Goal: Task Accomplishment & Management: Manage account settings

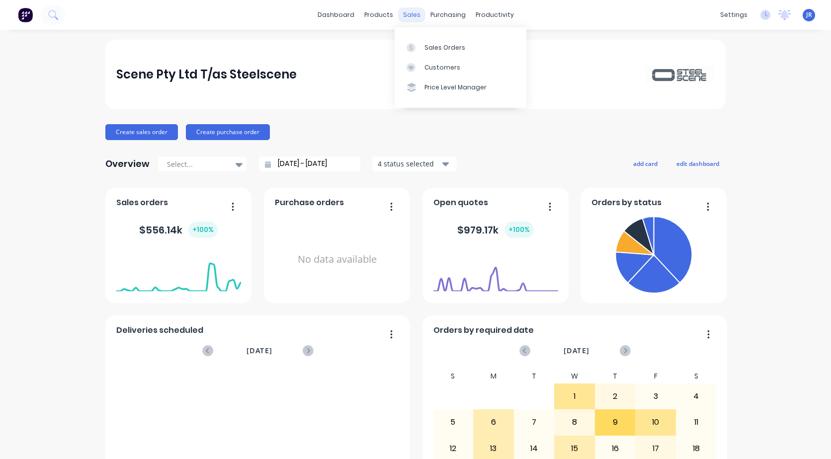
click at [409, 17] on div "sales" at bounding box center [411, 14] width 27 height 15
click at [423, 50] on link "Sales Orders" at bounding box center [461, 47] width 132 height 20
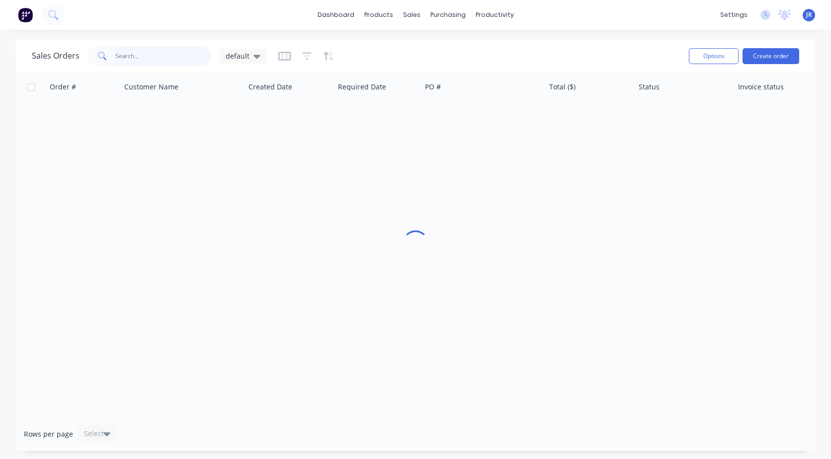
click at [121, 51] on input "text" at bounding box center [163, 56] width 97 height 20
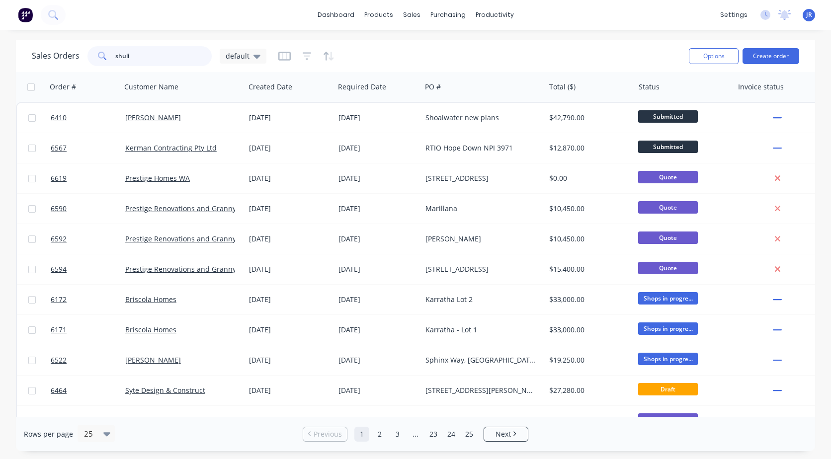
type input "shuli"
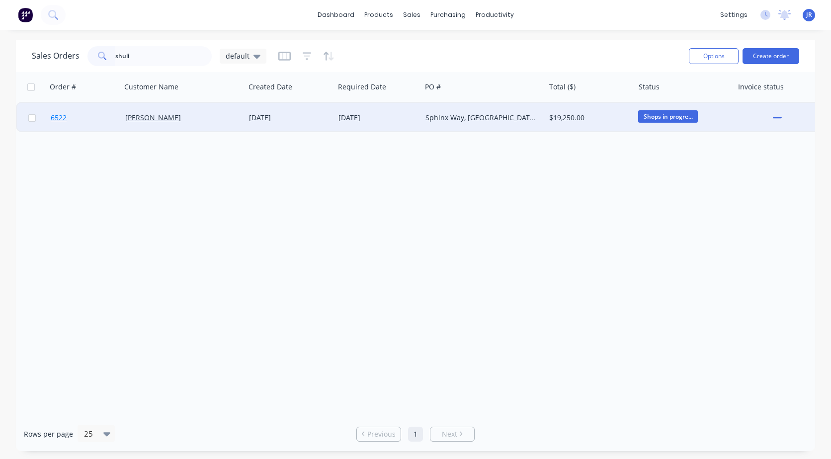
click at [62, 115] on span "6522" at bounding box center [59, 118] width 16 height 10
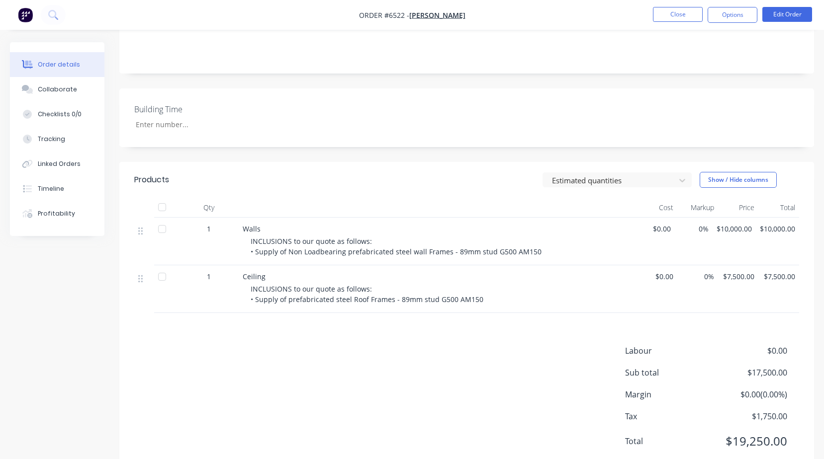
scroll to position [199, 0]
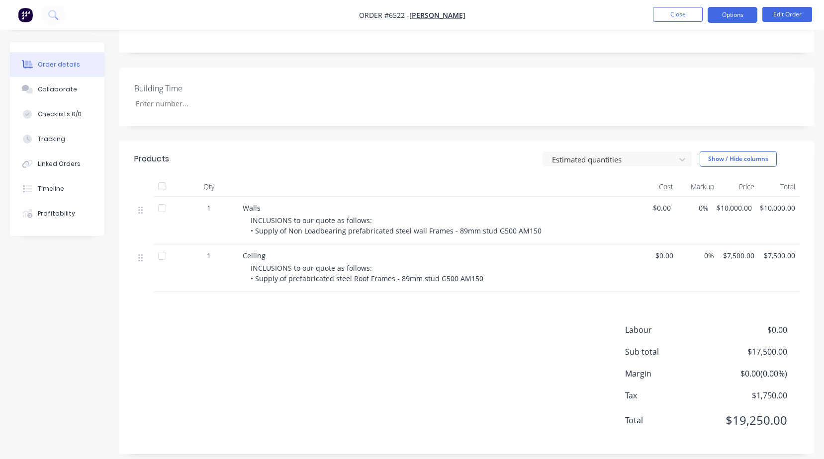
click at [718, 18] on button "Options" at bounding box center [733, 15] width 50 height 16
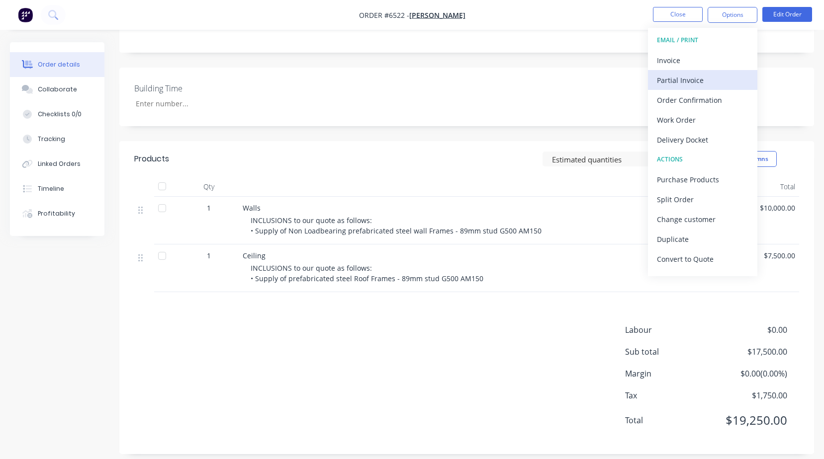
click at [681, 85] on div "Partial Invoice" at bounding box center [702, 80] width 91 height 14
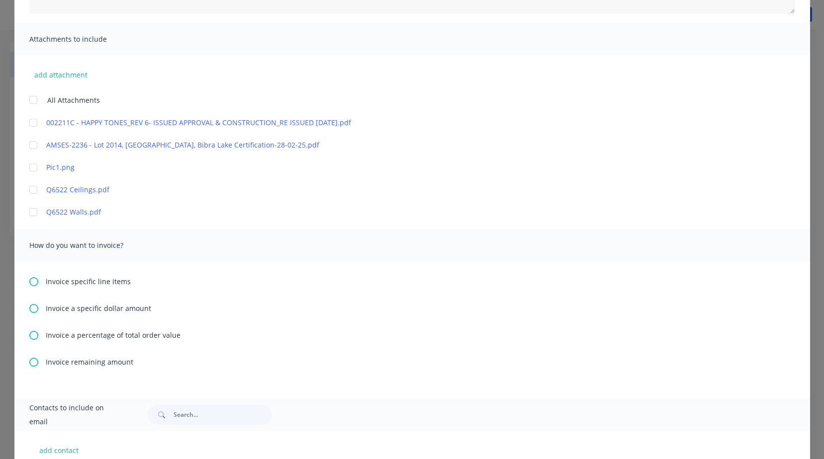
click at [26, 191] on div at bounding box center [33, 190] width 20 height 20
click at [26, 214] on div at bounding box center [33, 212] width 20 height 20
click at [30, 337] on icon at bounding box center [33, 335] width 9 height 9
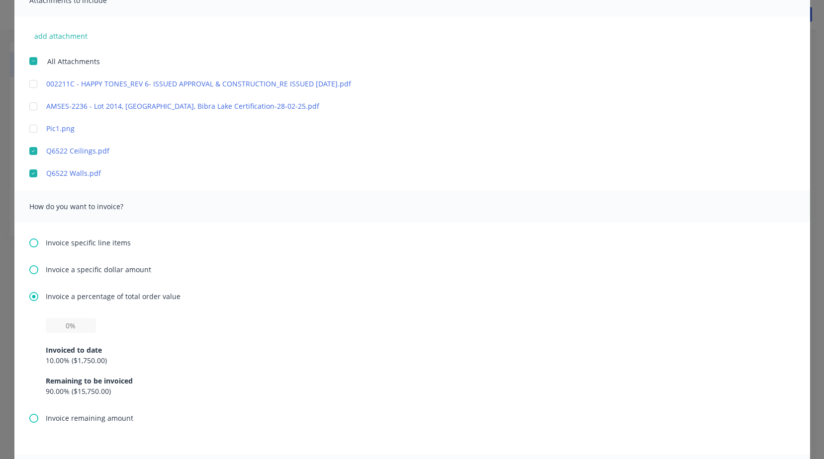
scroll to position [249, 0]
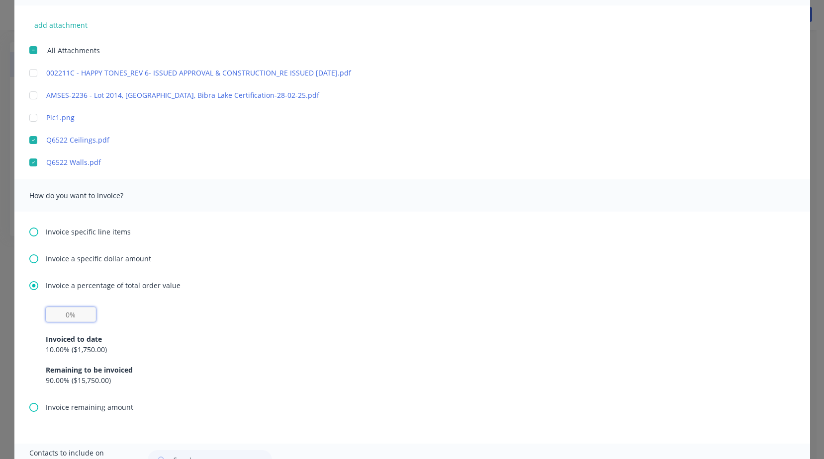
click at [51, 317] on input "text" at bounding box center [71, 314] width 50 height 15
type input "40%"
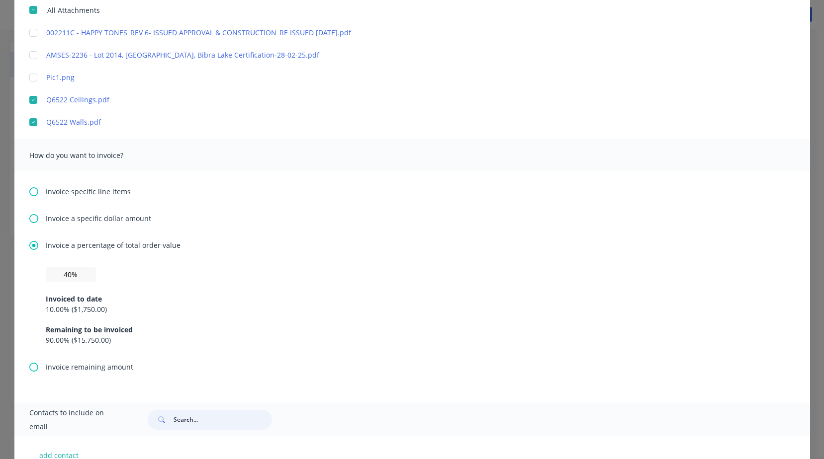
scroll to position [356, 0]
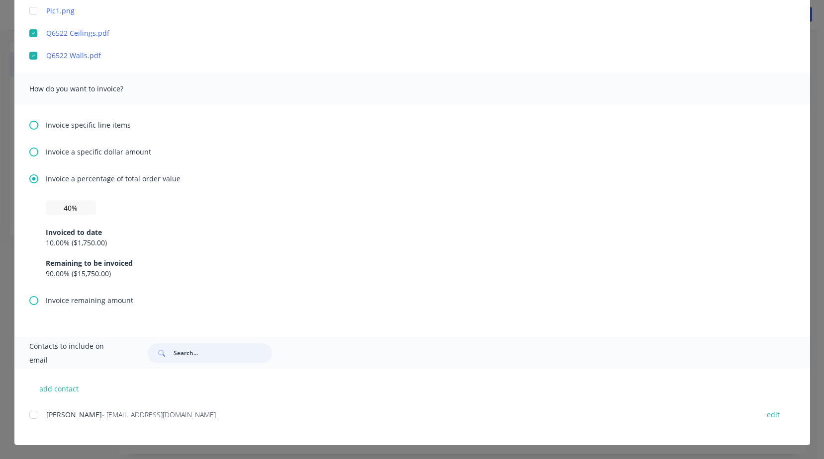
click at [27, 417] on div at bounding box center [33, 415] width 20 height 20
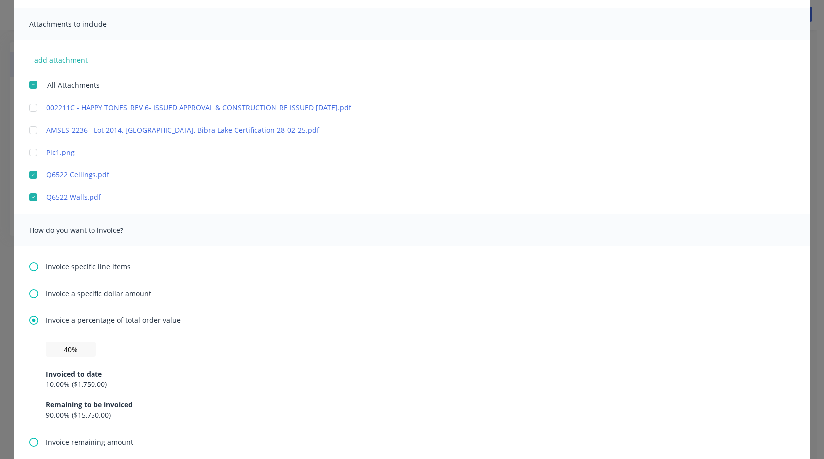
scroll to position [7, 0]
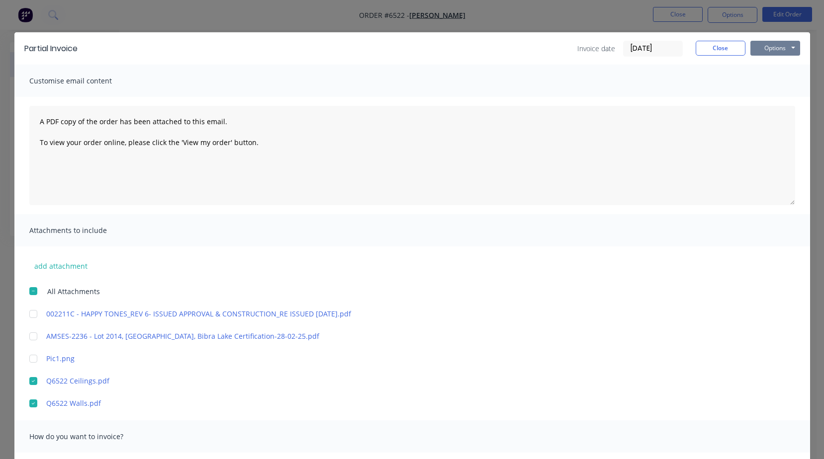
click at [760, 46] on button "Options" at bounding box center [775, 48] width 50 height 15
click at [760, 63] on button "Preview" at bounding box center [782, 66] width 64 height 16
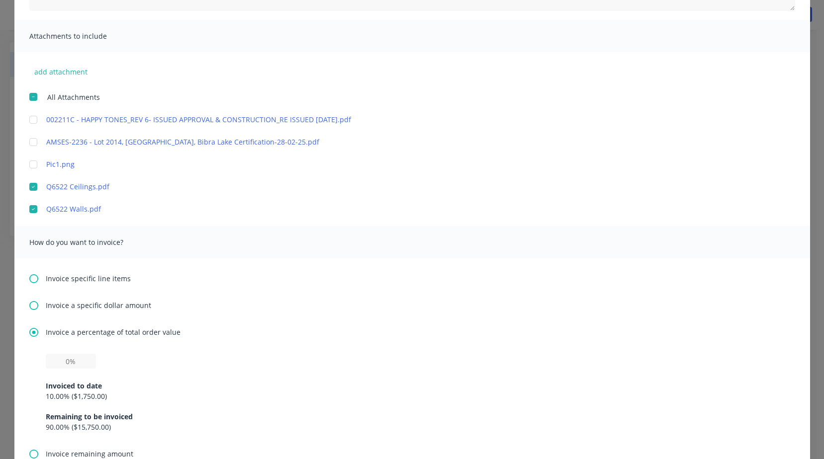
scroll to position [249, 0]
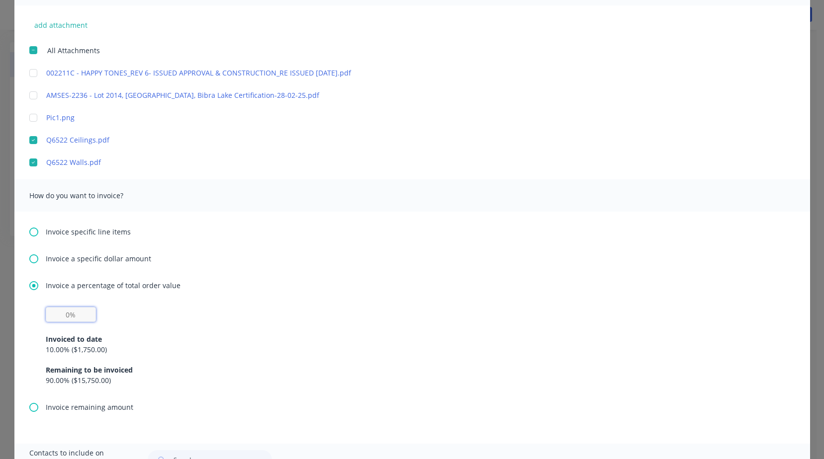
drag, startPoint x: 55, startPoint y: 314, endPoint x: 69, endPoint y: 308, distance: 14.7
click at [55, 313] on input "text" at bounding box center [71, 314] width 50 height 15
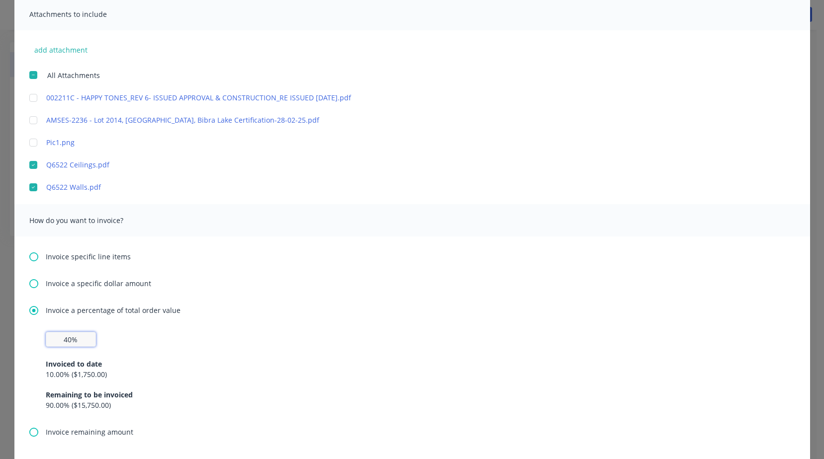
scroll to position [7, 0]
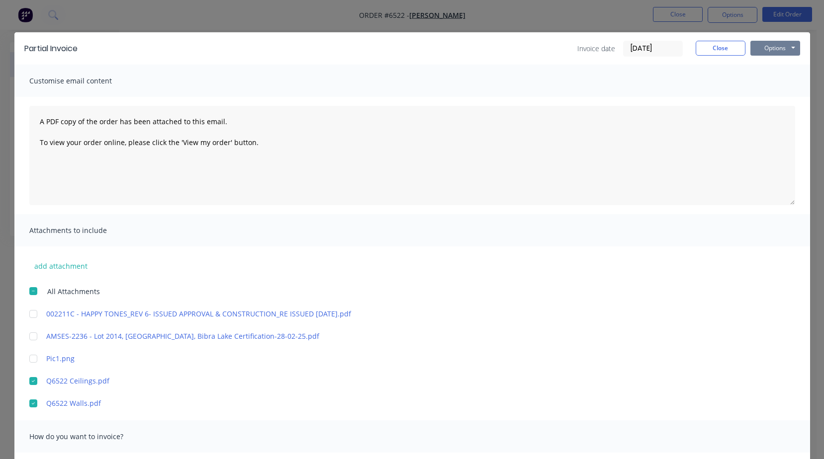
type input "40%"
click at [779, 49] on button "Options" at bounding box center [775, 48] width 50 height 15
click at [776, 95] on button "Email" at bounding box center [782, 98] width 64 height 16
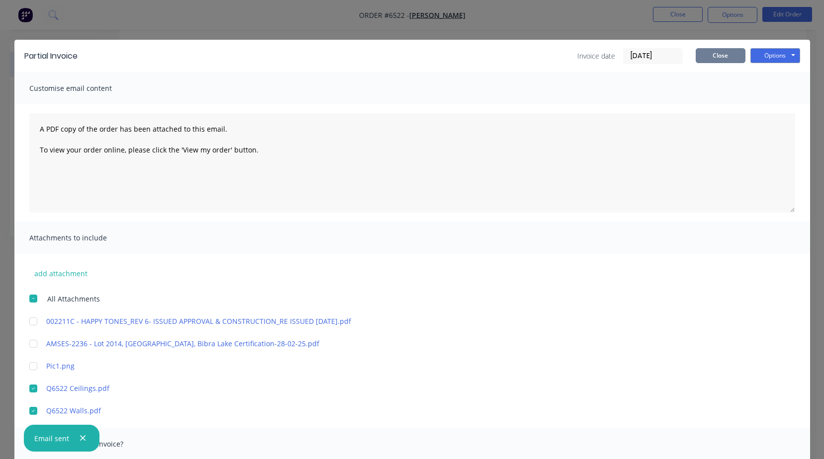
click at [727, 58] on button "Close" at bounding box center [721, 55] width 50 height 15
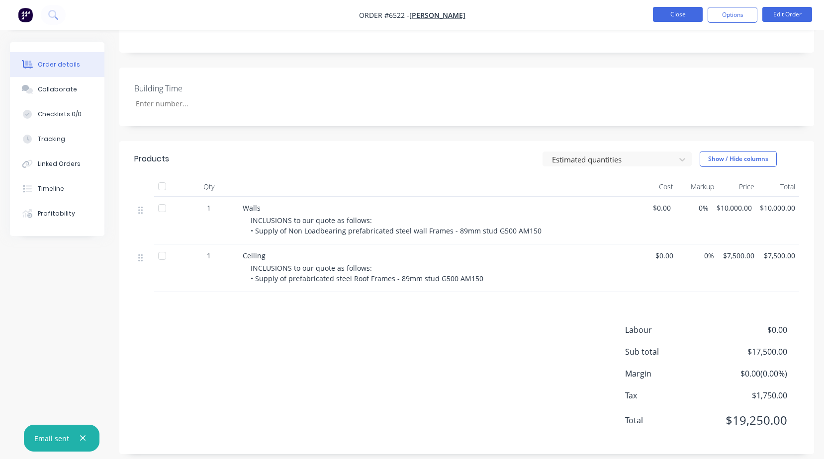
click at [685, 20] on button "Close" at bounding box center [678, 14] width 50 height 15
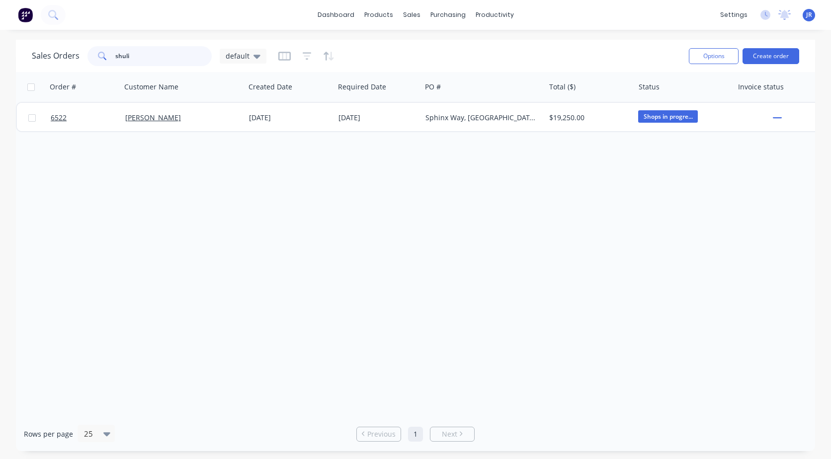
drag, startPoint x: 137, startPoint y: 54, endPoint x: 15, endPoint y: 50, distance: 121.9
click at [16, 54] on div "Sales Orders shuli default Options Create order" at bounding box center [416, 56] width 800 height 32
type input "syte"
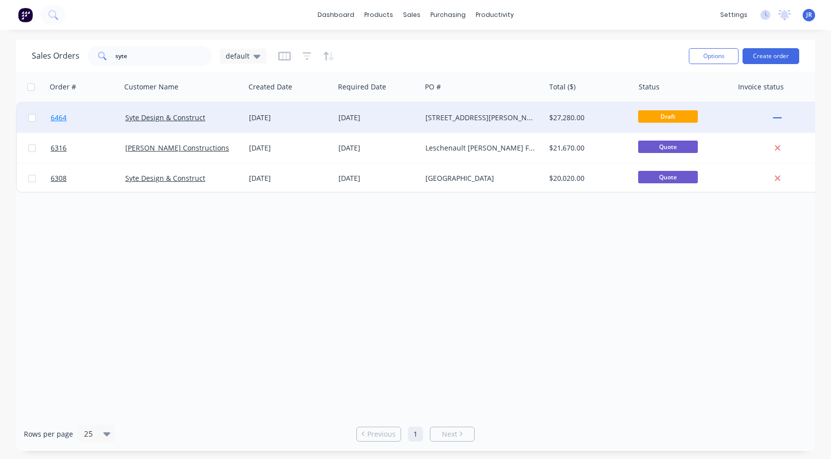
click at [63, 120] on span "6464" at bounding box center [59, 118] width 16 height 10
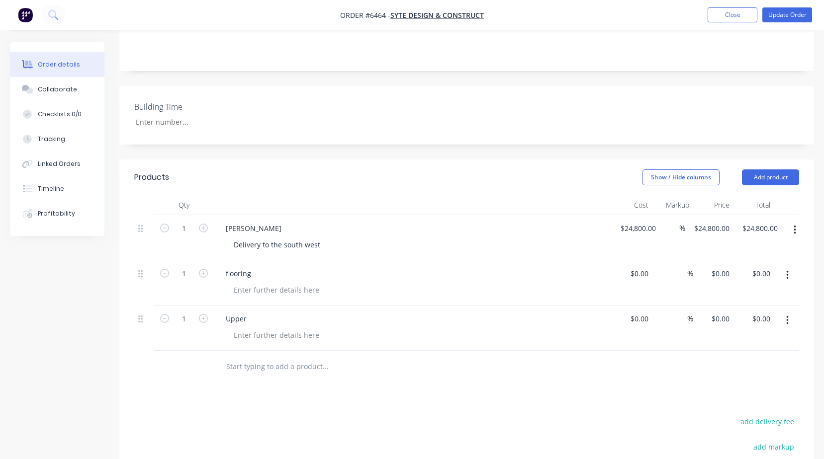
scroll to position [249, 0]
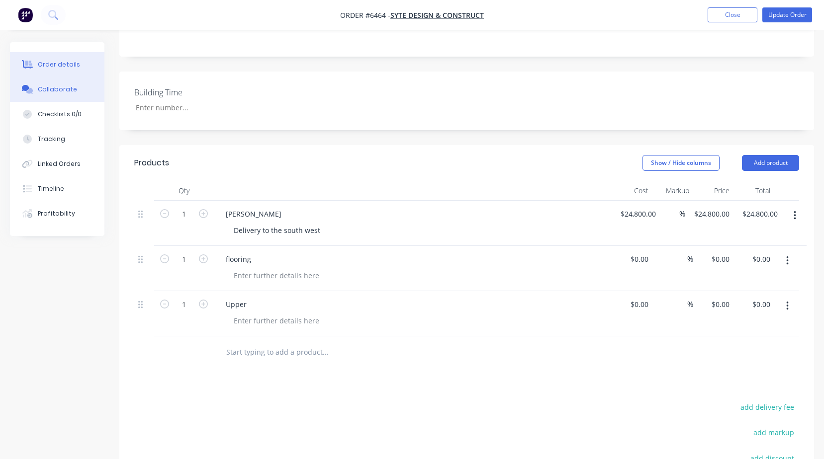
click at [40, 93] on div "Collaborate" at bounding box center [57, 89] width 39 height 9
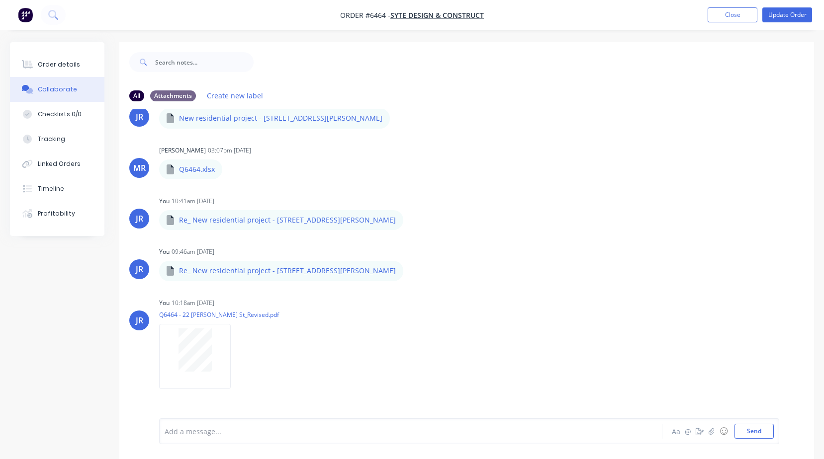
scroll to position [947, 0]
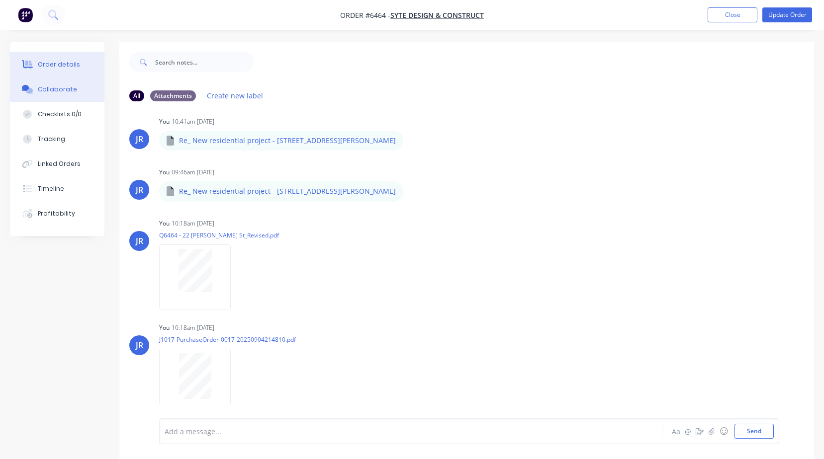
click at [75, 68] on div "Order details" at bounding box center [59, 64] width 42 height 9
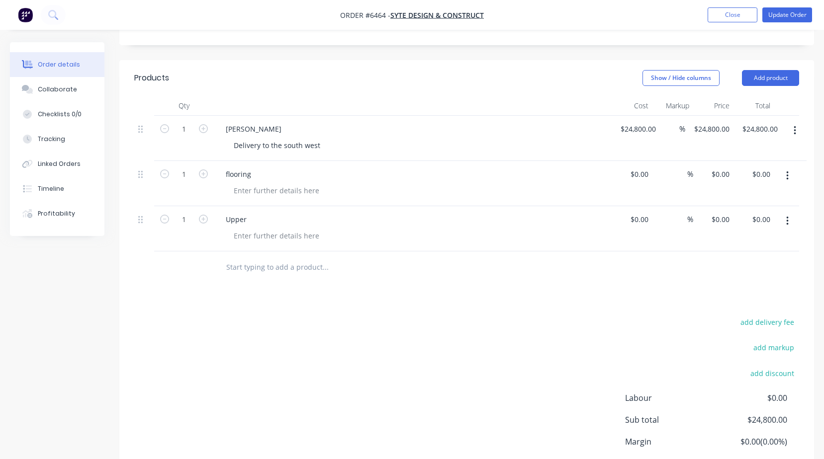
scroll to position [271, 0]
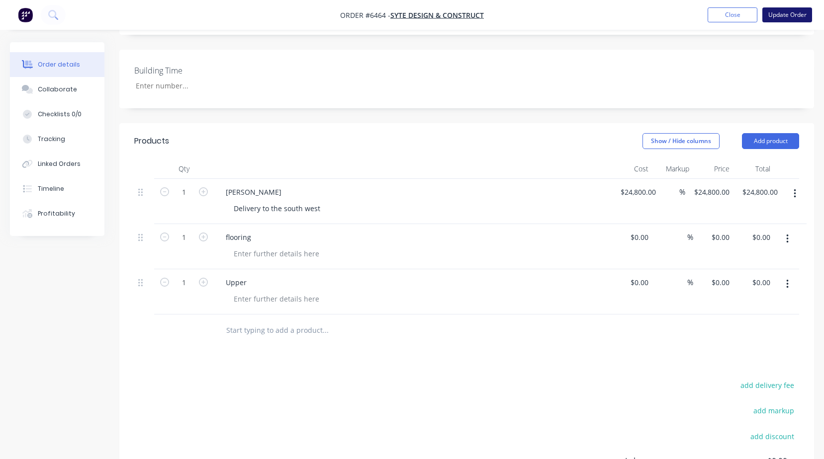
click at [805, 17] on button "Update Order" at bounding box center [787, 14] width 50 height 15
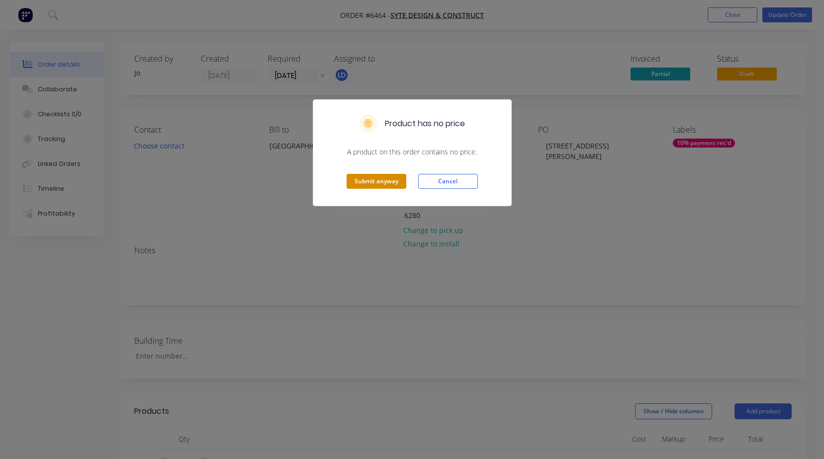
click at [358, 185] on button "Submit anyway" at bounding box center [377, 181] width 60 height 15
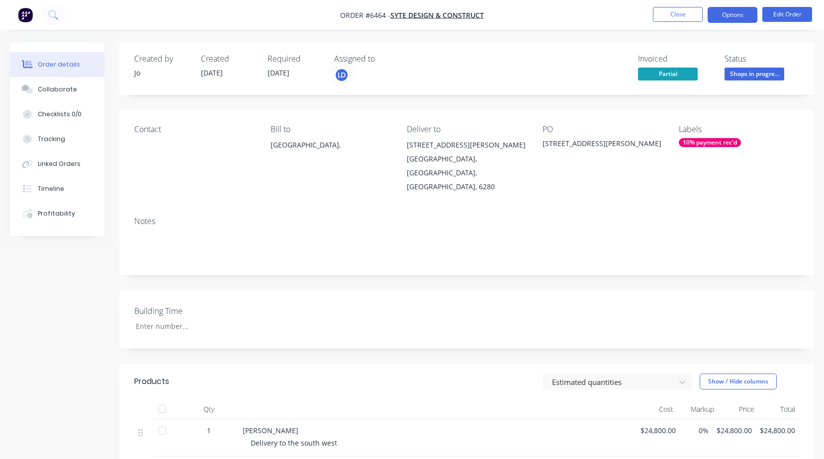
click at [737, 14] on button "Options" at bounding box center [733, 15] width 50 height 16
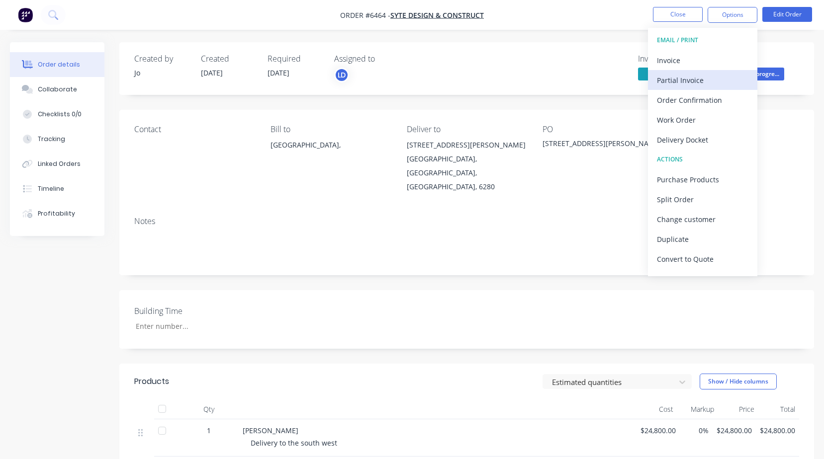
click at [681, 76] on div "Partial Invoice" at bounding box center [702, 80] width 91 height 14
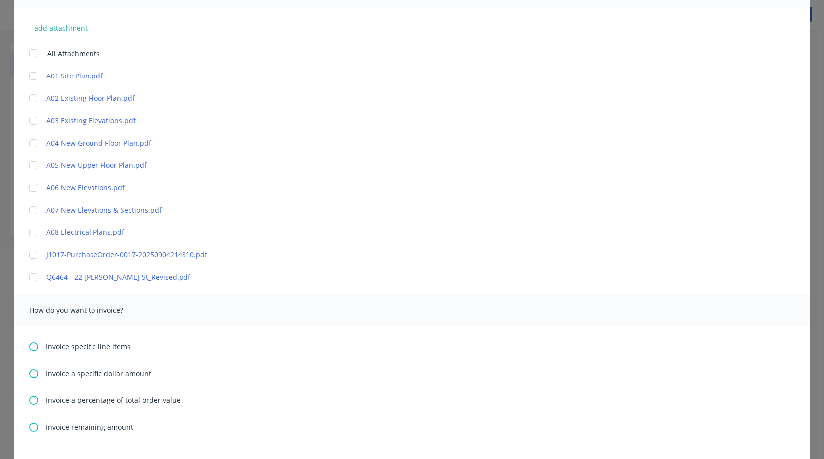
scroll to position [298, 0]
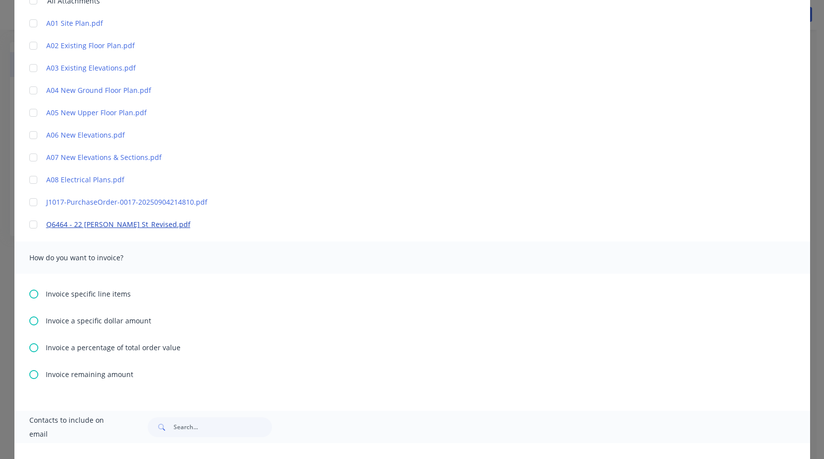
click at [59, 227] on link "Q6464 - 22 [PERSON_NAME] St_Revised.pdf" at bounding box center [397, 224] width 703 height 10
click at [29, 228] on div at bounding box center [33, 225] width 20 height 20
click at [30, 347] on icon at bounding box center [33, 348] width 9 height 9
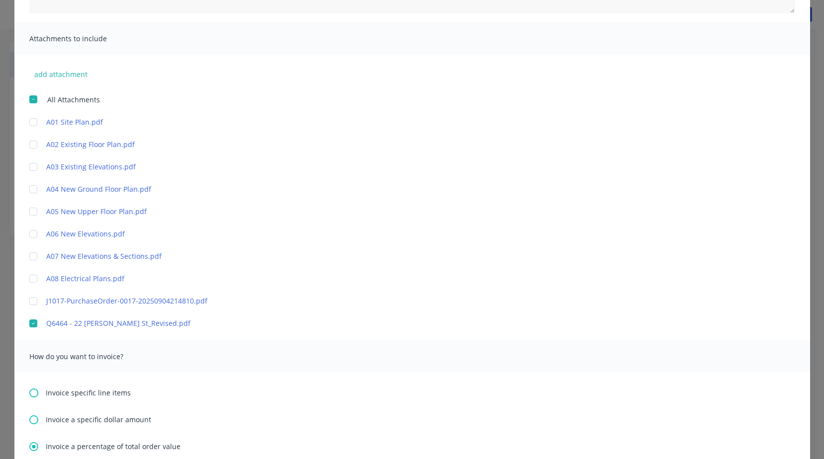
scroll to position [348, 0]
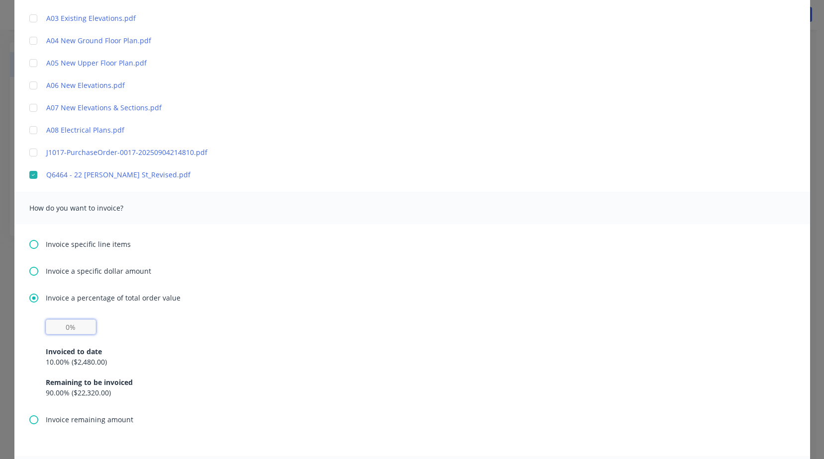
click at [47, 325] on input "text" at bounding box center [71, 327] width 50 height 15
type input "10%"
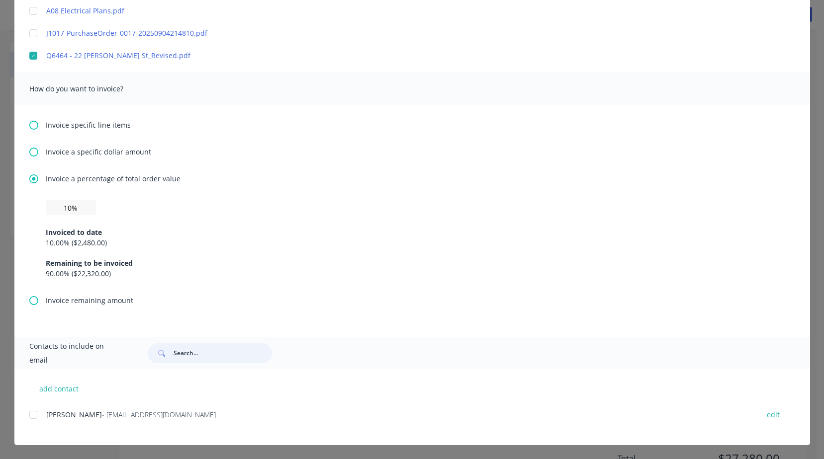
scroll to position [199, 0]
click at [29, 417] on div at bounding box center [33, 415] width 20 height 20
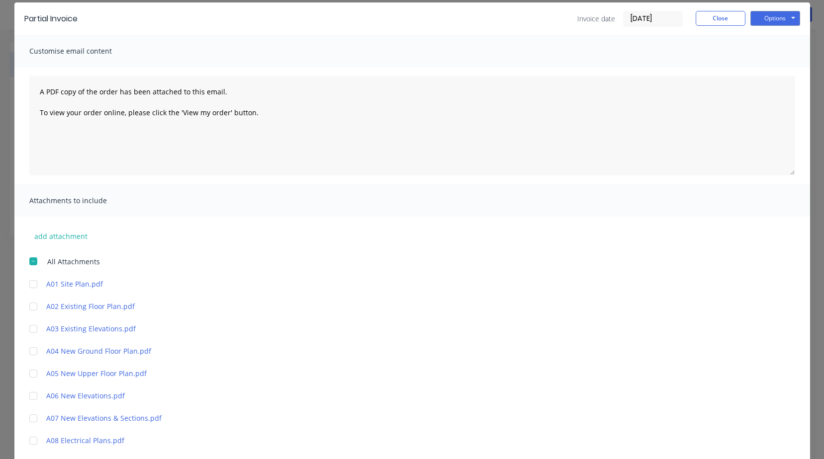
scroll to position [0, 0]
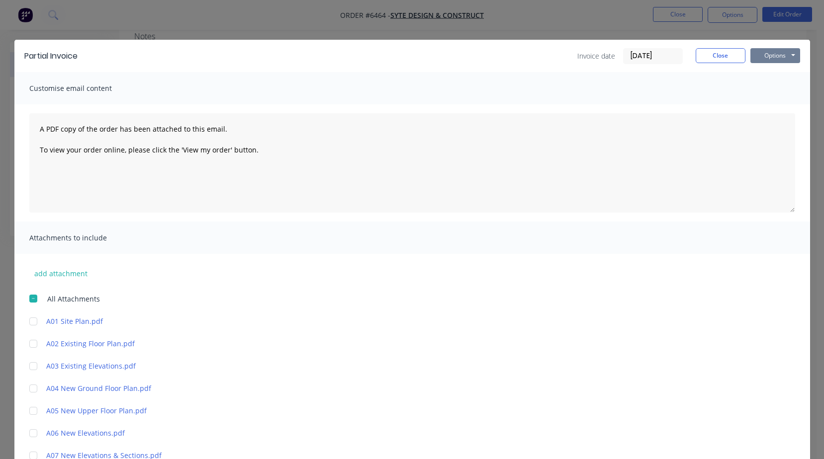
click at [770, 55] on button "Options" at bounding box center [775, 55] width 50 height 15
click at [763, 79] on button "Preview" at bounding box center [782, 73] width 64 height 16
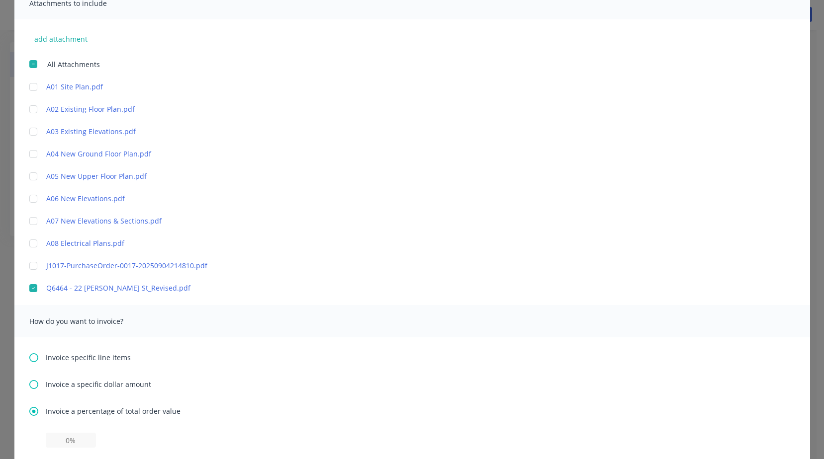
scroll to position [249, 0]
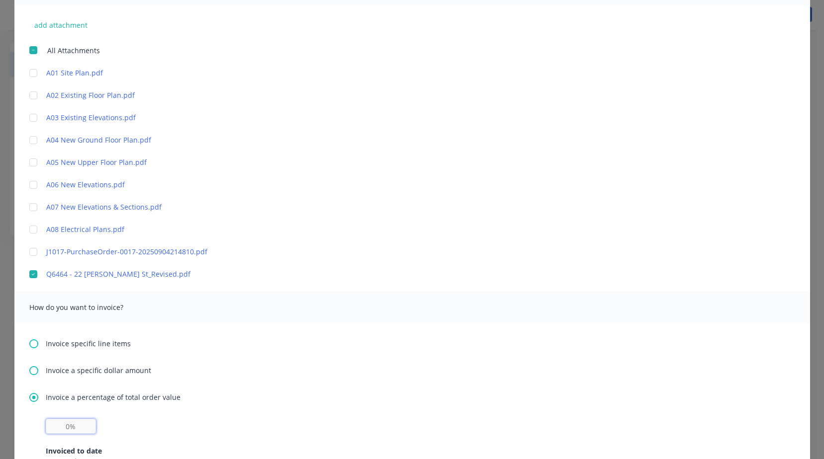
click at [56, 423] on input "text" at bounding box center [71, 426] width 50 height 15
type input "10%"
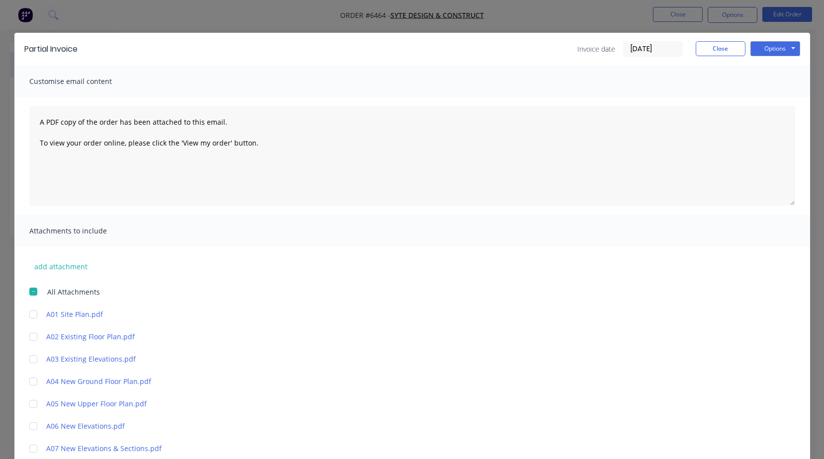
scroll to position [0, 0]
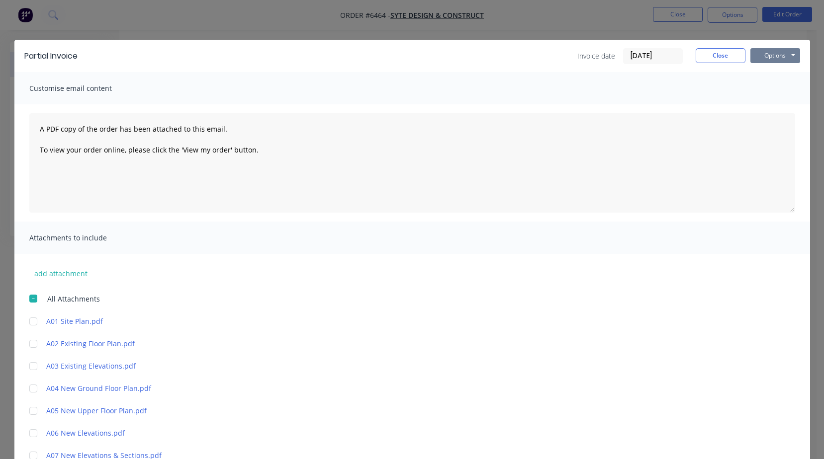
click at [790, 56] on button "Options" at bounding box center [775, 55] width 50 height 15
click at [769, 102] on button "Email" at bounding box center [782, 106] width 64 height 16
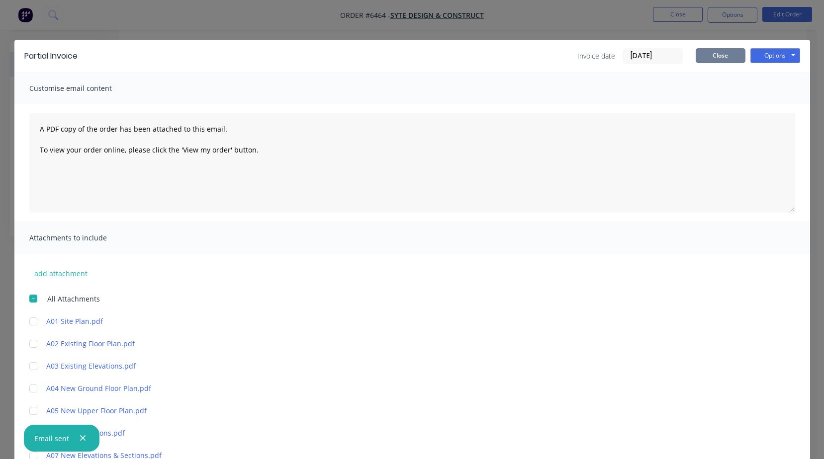
click at [718, 50] on button "Close" at bounding box center [721, 55] width 50 height 15
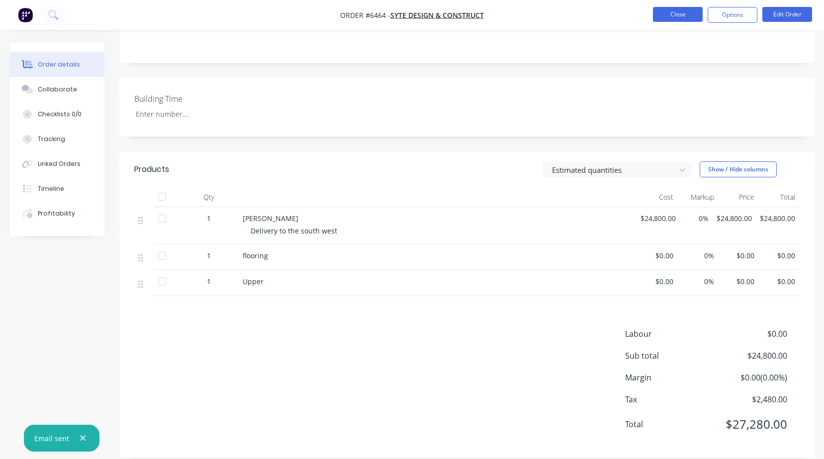
click at [673, 20] on button "Close" at bounding box center [678, 14] width 50 height 15
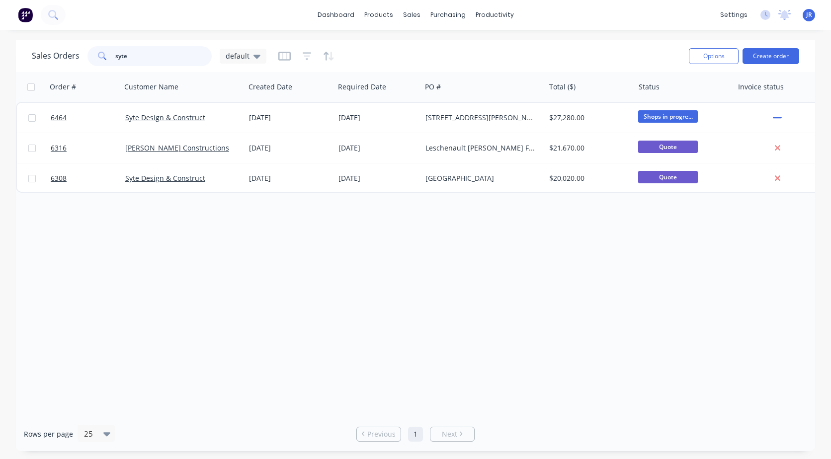
drag, startPoint x: 99, startPoint y: 53, endPoint x: -29, endPoint y: 52, distance: 128.8
click at [0, 52] on html "dashboard products sales purchasing productivity dashboard products Product Cat…" at bounding box center [415, 229] width 831 height 459
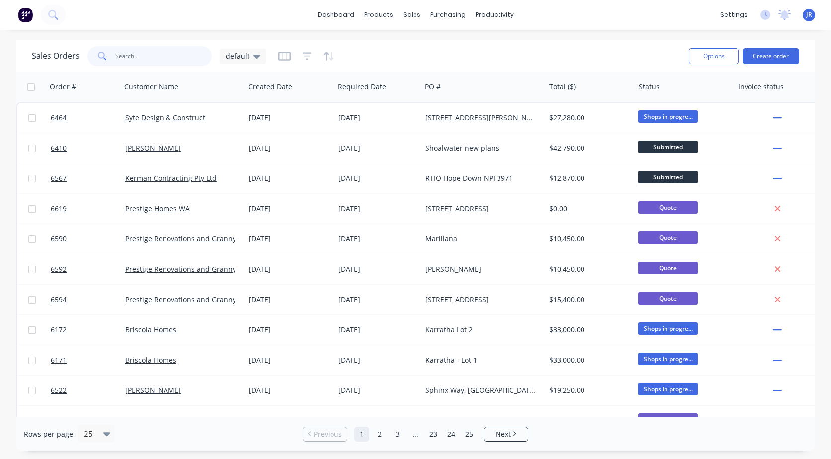
click at [145, 59] on input "text" at bounding box center [163, 56] width 97 height 20
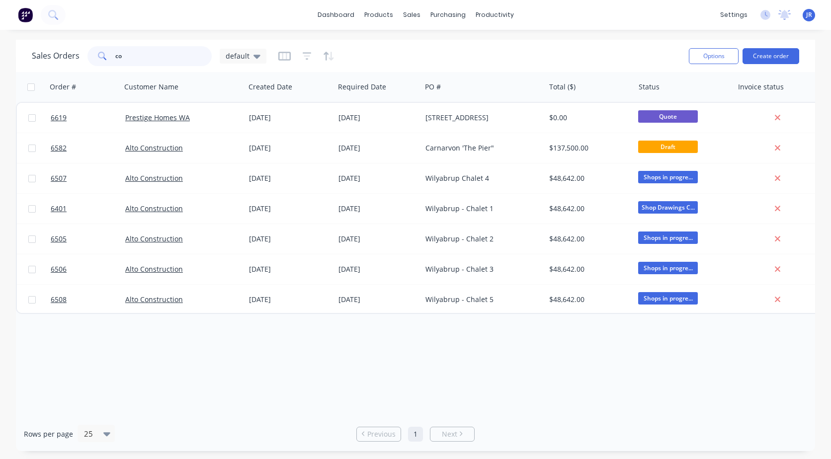
type input "c"
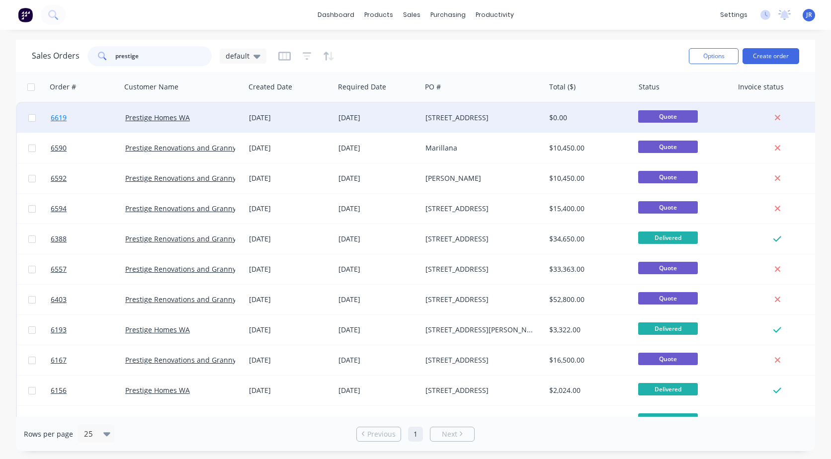
type input "prestige"
click at [60, 119] on span "6619" at bounding box center [59, 118] width 16 height 10
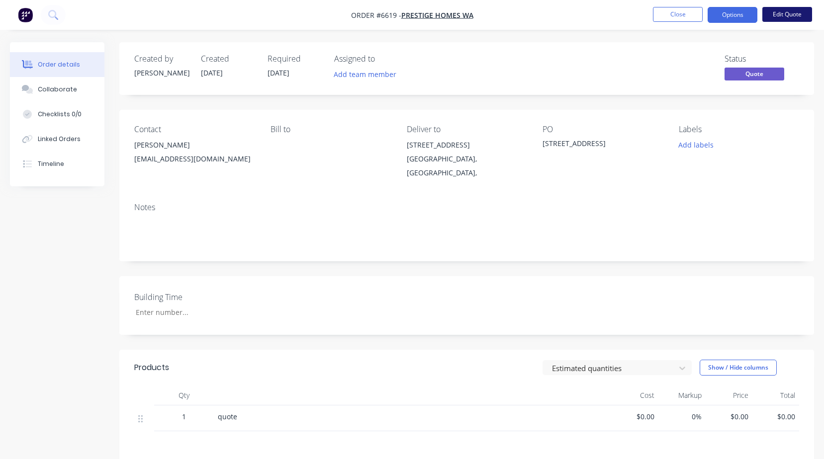
click at [788, 12] on button "Edit Quote" at bounding box center [787, 14] width 50 height 15
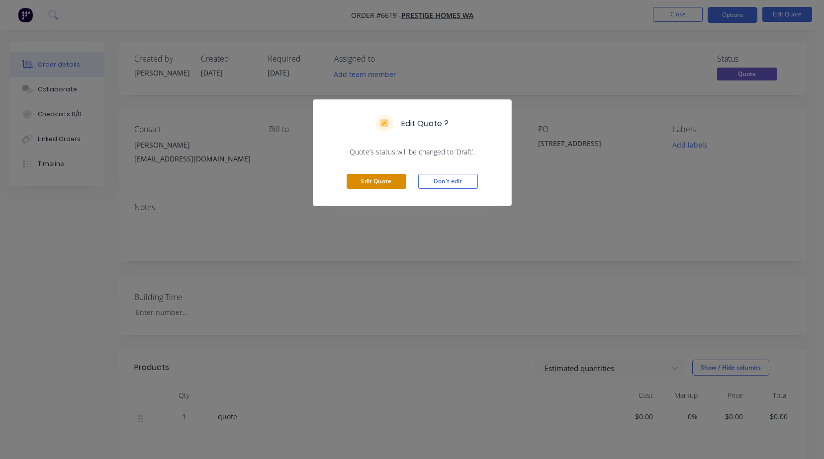
click at [351, 177] on button "Edit Quote" at bounding box center [377, 181] width 60 height 15
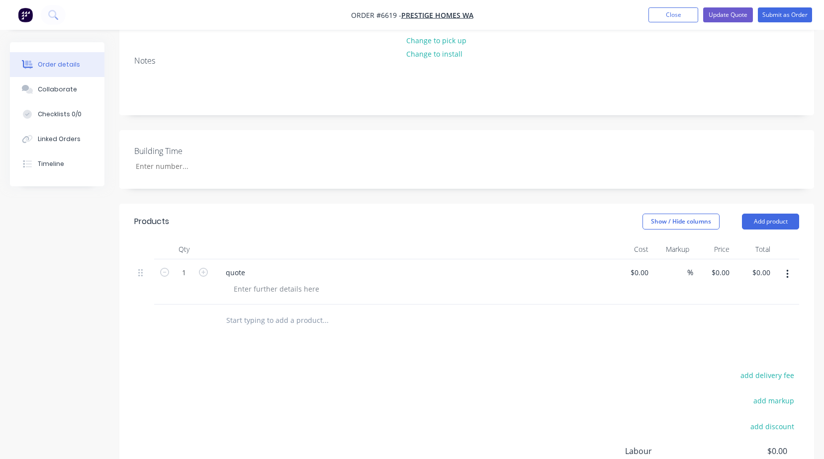
scroll to position [149, 0]
drag, startPoint x: 250, startPoint y: 270, endPoint x: 195, endPoint y: 270, distance: 54.2
click at [196, 270] on div "1 quote $0.00 $0.00 % $0.00 $0.00 $0.00 $0.00" at bounding box center [466, 281] width 665 height 45
paste div
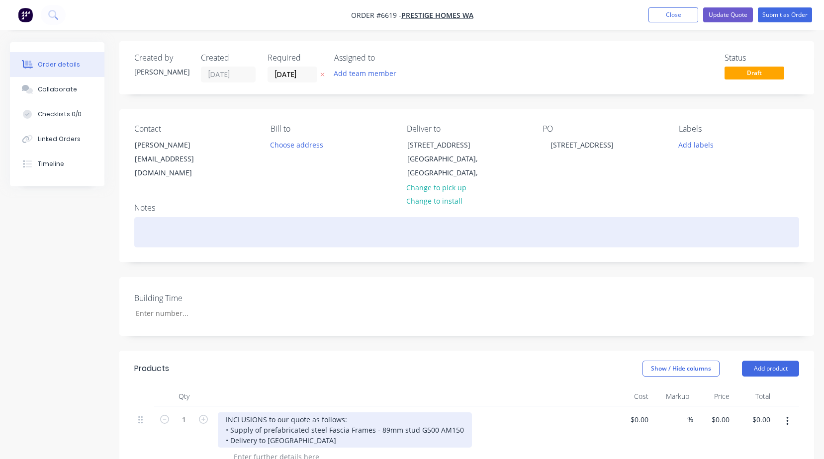
scroll to position [0, 0]
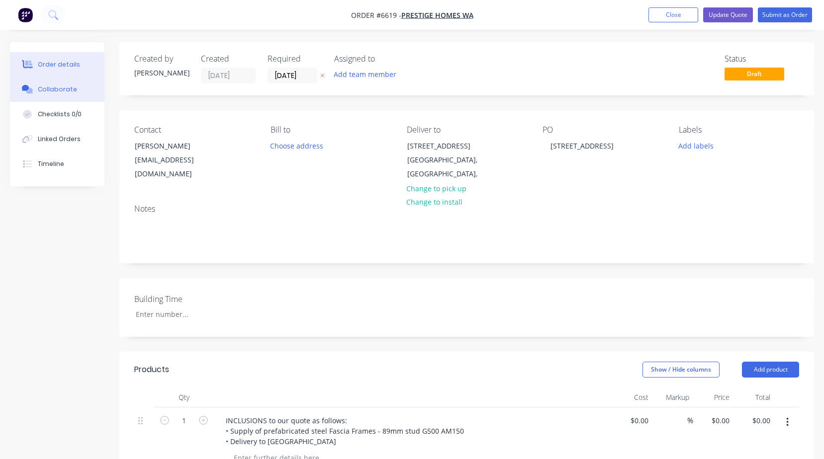
click at [75, 86] on button "Collaborate" at bounding box center [57, 89] width 94 height 25
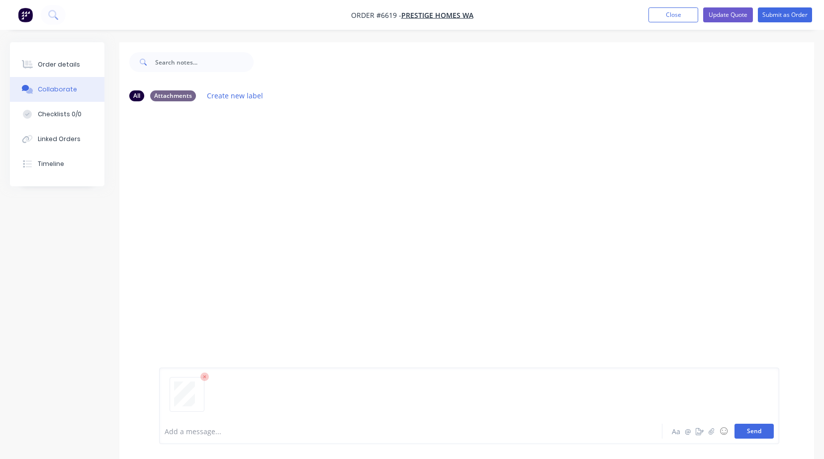
click at [758, 431] on button "Send" at bounding box center [753, 431] width 39 height 15
click at [757, 439] on button "Send" at bounding box center [753, 431] width 39 height 15
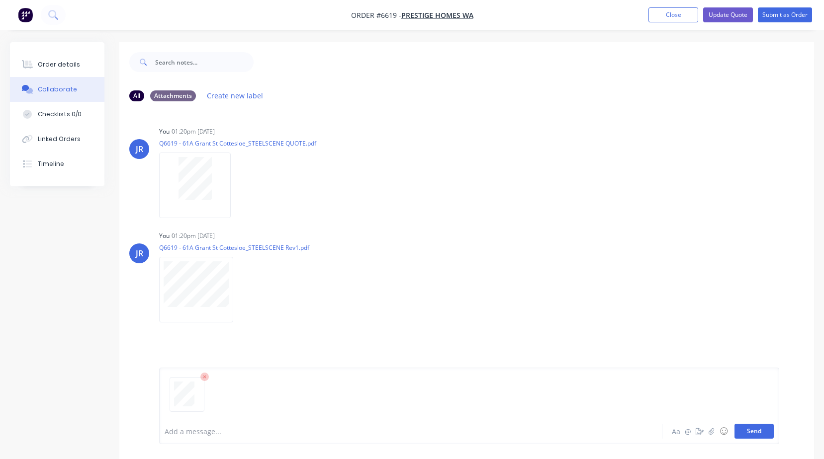
click at [764, 430] on button "Send" at bounding box center [753, 431] width 39 height 15
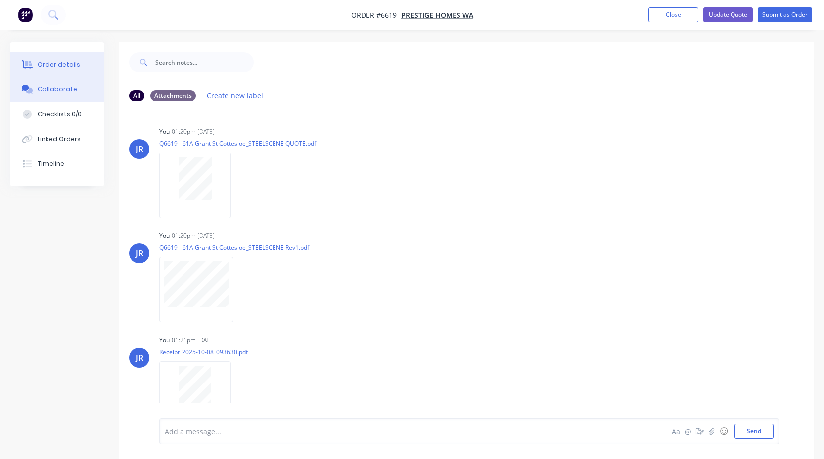
click at [72, 62] on div "Order details" at bounding box center [59, 64] width 42 height 9
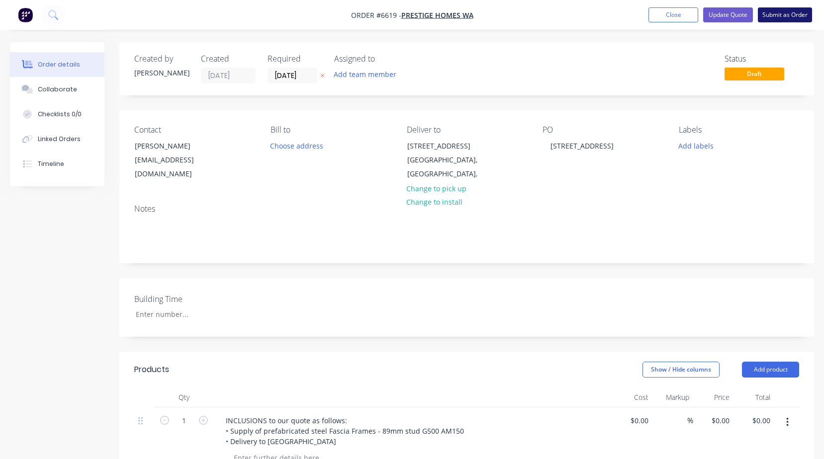
click at [770, 21] on button "Submit as Order" at bounding box center [785, 14] width 54 height 15
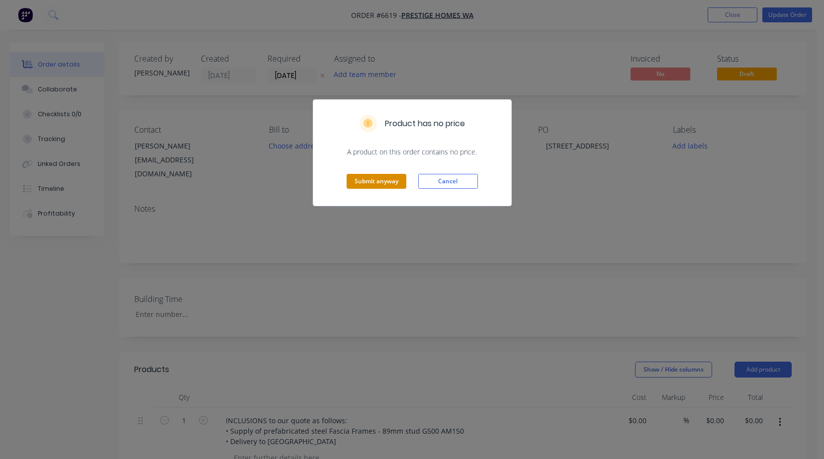
click at [382, 184] on button "Submit anyway" at bounding box center [377, 181] width 60 height 15
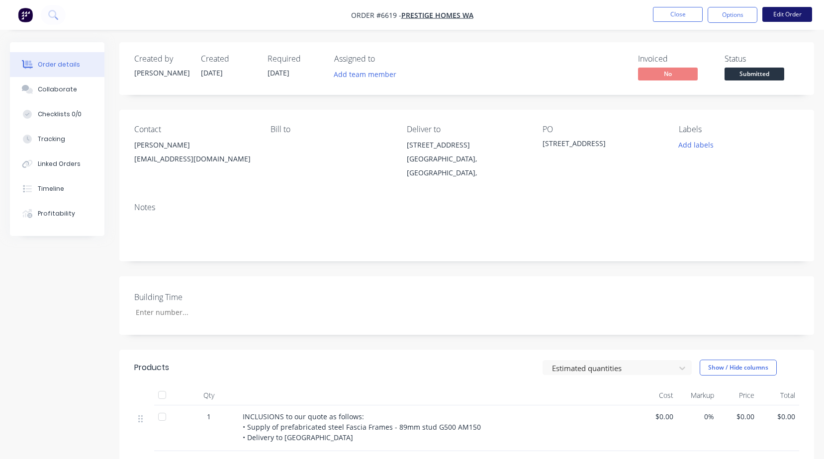
click at [795, 8] on button "Edit Order" at bounding box center [787, 14] width 50 height 15
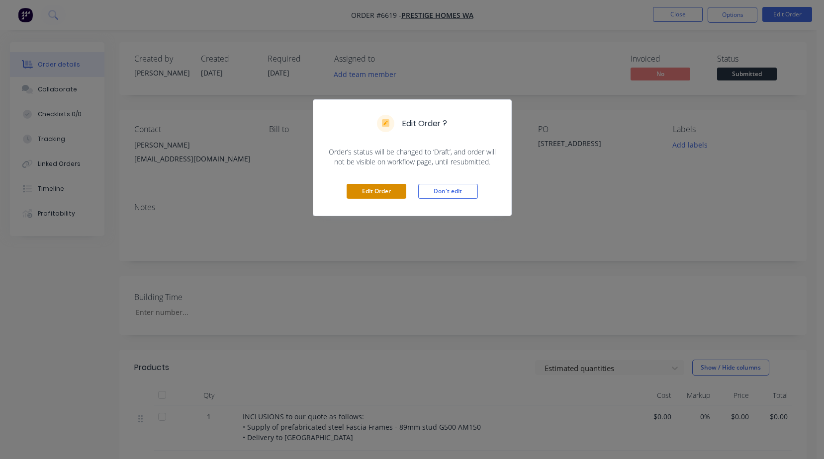
drag, startPoint x: 380, startPoint y: 179, endPoint x: 382, endPoint y: 191, distance: 12.5
click at [382, 179] on div "Edit Order Don't edit" at bounding box center [412, 191] width 198 height 49
click at [379, 195] on button "Edit Order" at bounding box center [377, 191] width 60 height 15
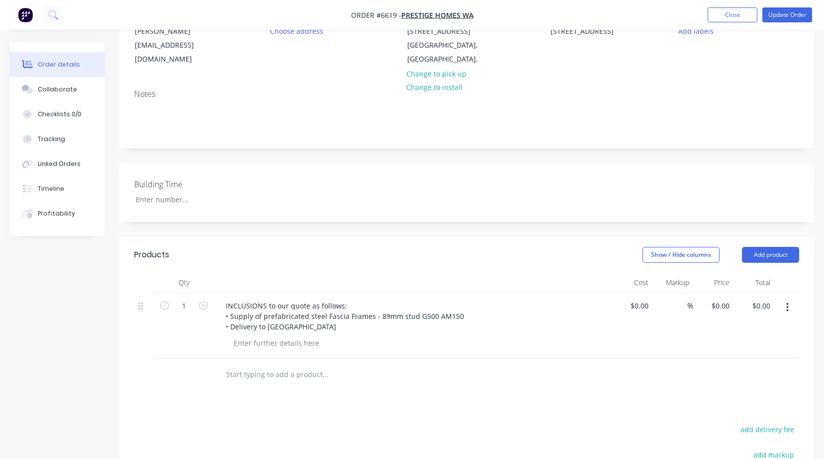
scroll to position [149, 0]
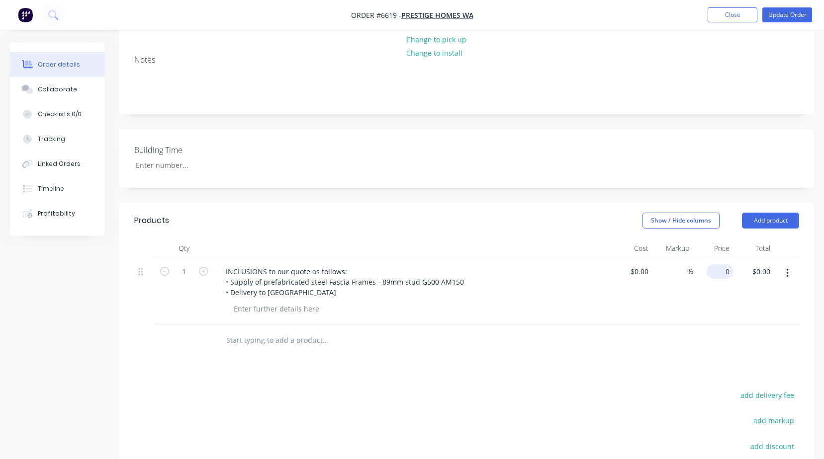
click at [713, 276] on div "0 $0.00" at bounding box center [713, 292] width 41 height 66
type input "$1,350.00"
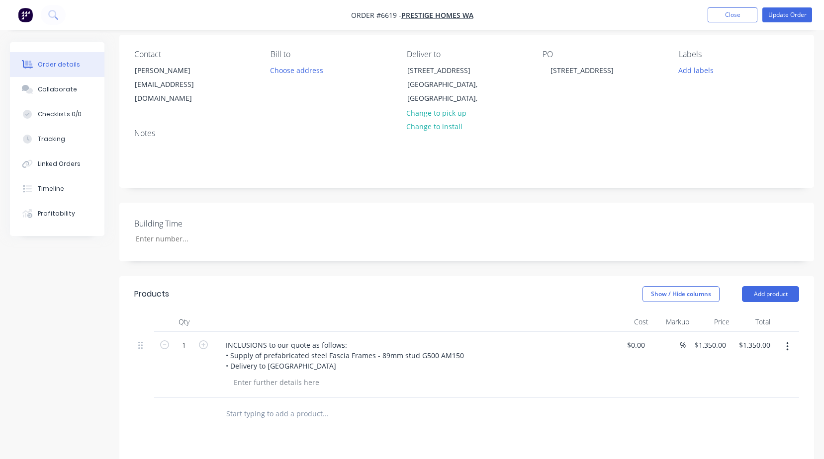
scroll to position [0, 0]
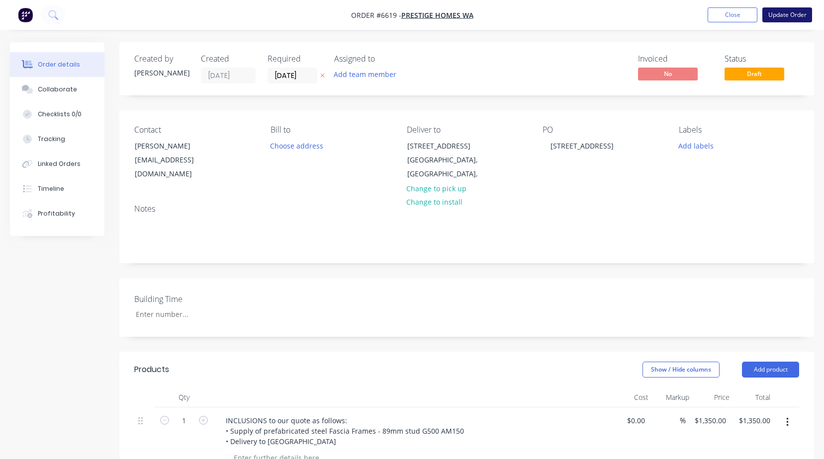
click at [786, 14] on button "Update Order" at bounding box center [787, 14] width 50 height 15
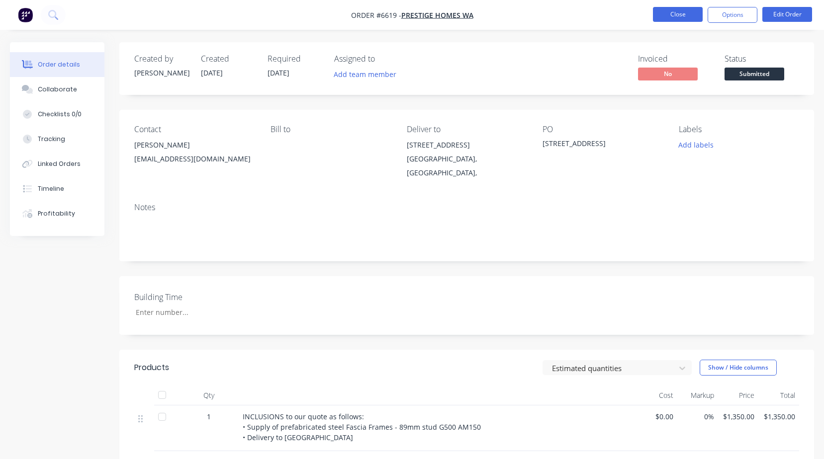
click at [672, 8] on button "Close" at bounding box center [678, 14] width 50 height 15
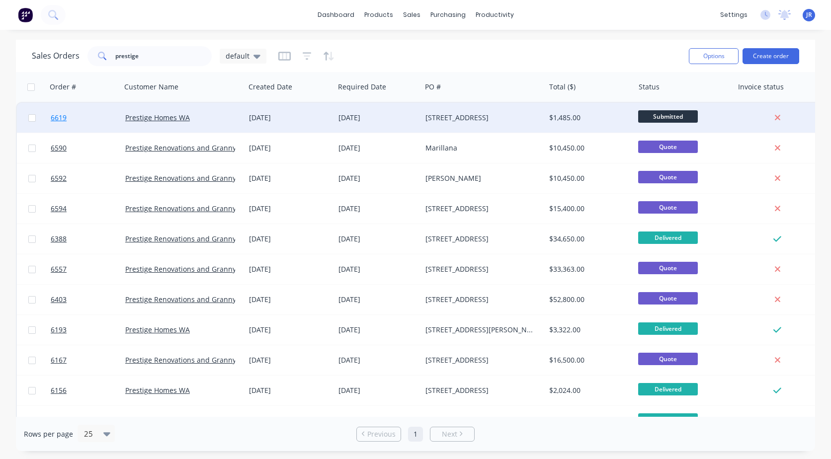
click at [61, 116] on span "6619" at bounding box center [59, 118] width 16 height 10
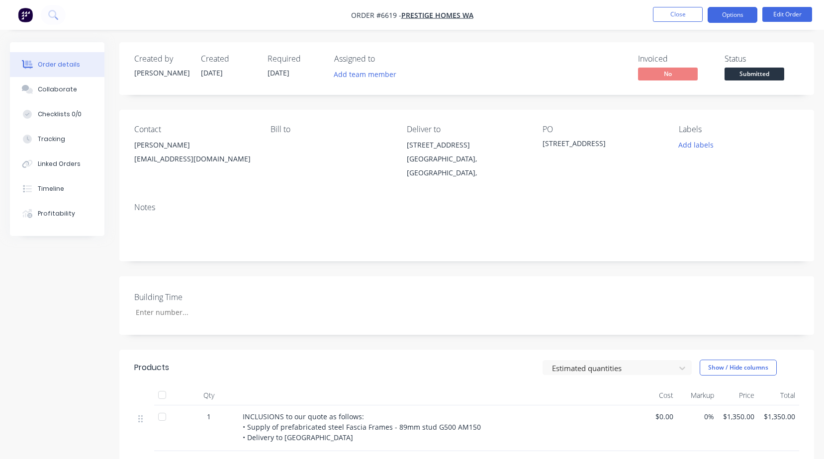
click at [744, 15] on button "Options" at bounding box center [733, 15] width 50 height 16
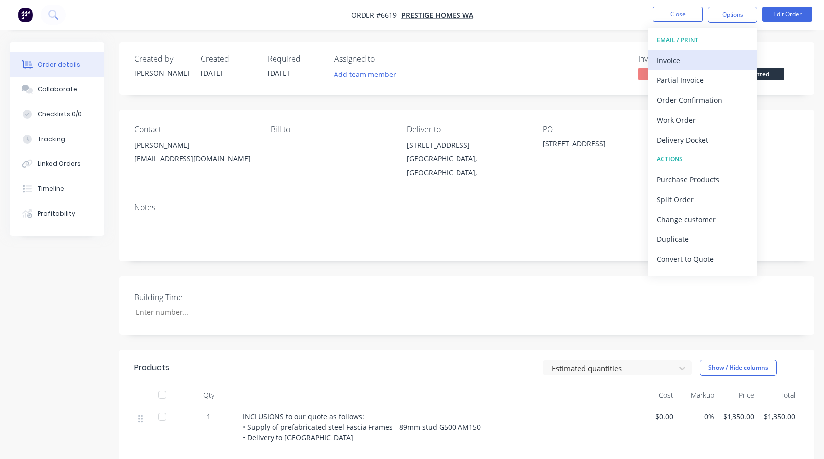
click at [682, 58] on div "Invoice" at bounding box center [702, 60] width 91 height 14
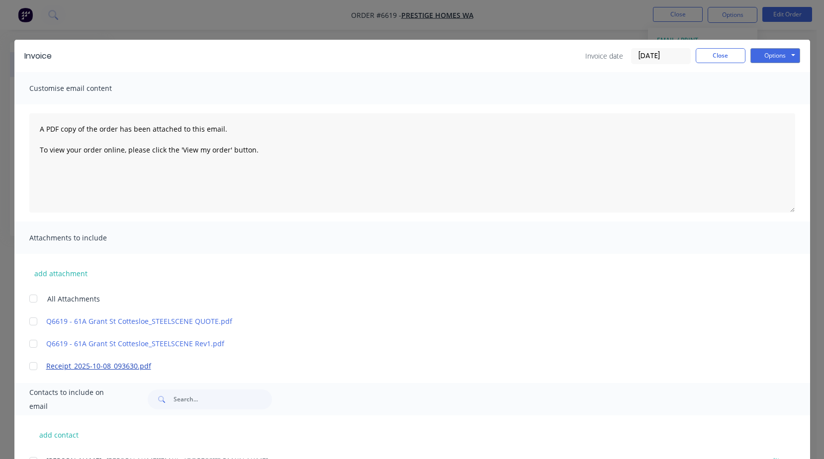
scroll to position [84, 0]
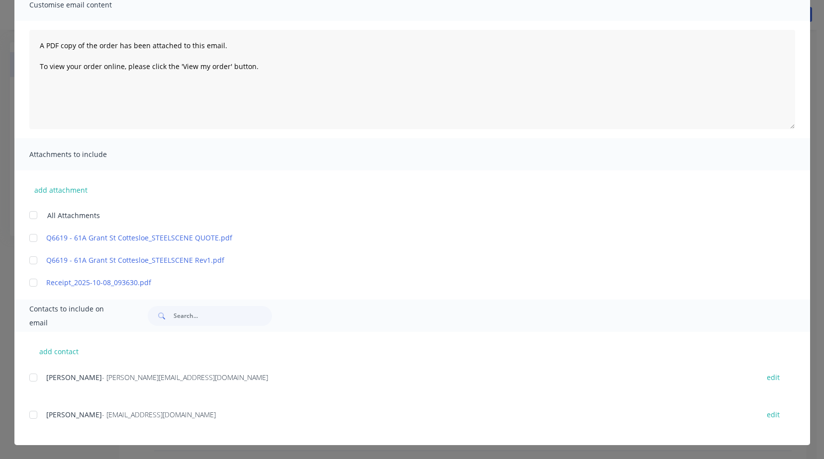
click at [35, 236] on div at bounding box center [33, 238] width 20 height 20
click at [29, 415] on div at bounding box center [33, 415] width 20 height 20
click at [32, 378] on div at bounding box center [33, 378] width 20 height 20
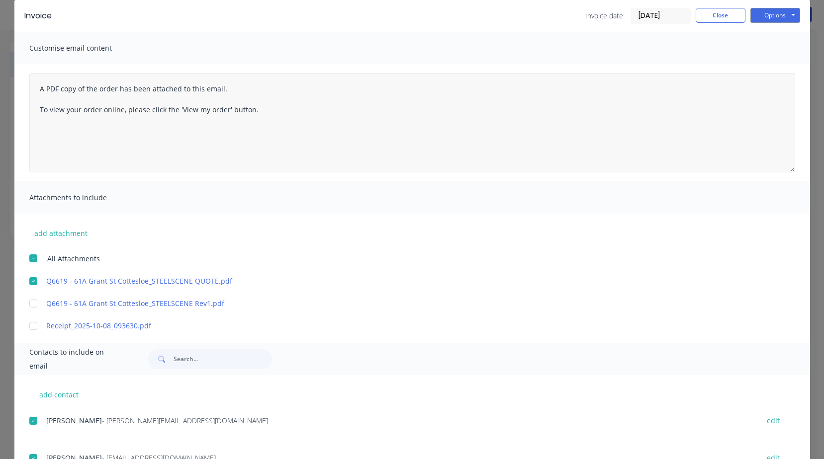
scroll to position [0, 0]
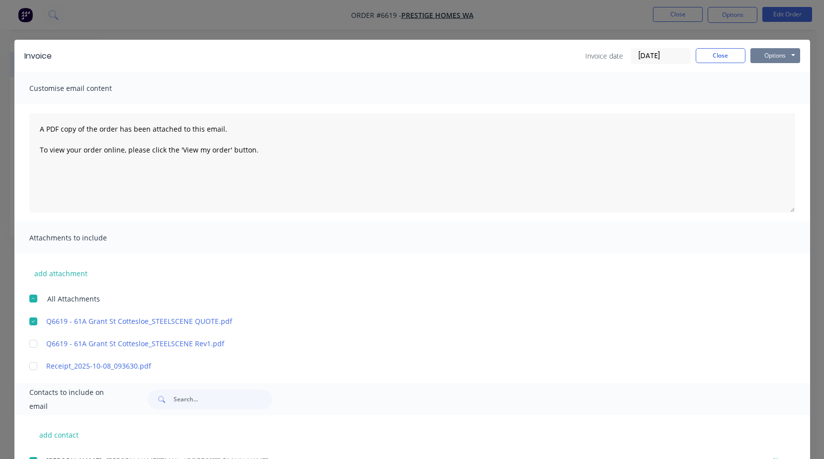
click at [762, 57] on button "Options" at bounding box center [775, 55] width 50 height 15
click at [750, 71] on button "Preview" at bounding box center [782, 73] width 64 height 16
click at [773, 57] on button "Options" at bounding box center [775, 55] width 50 height 15
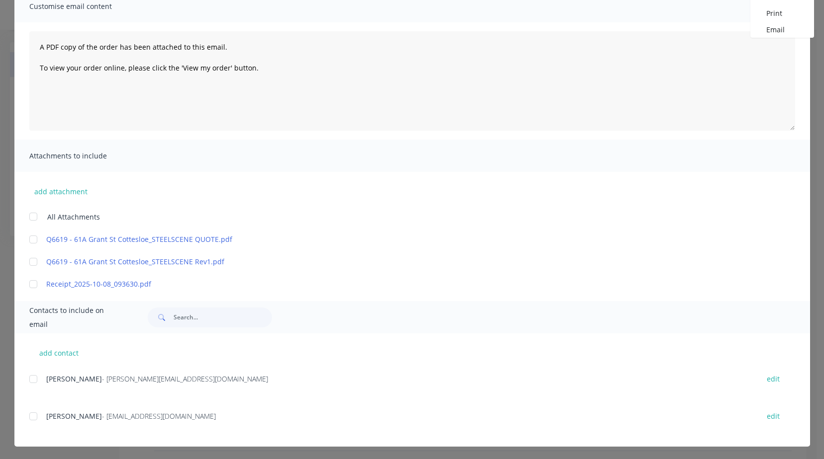
scroll to position [84, 0]
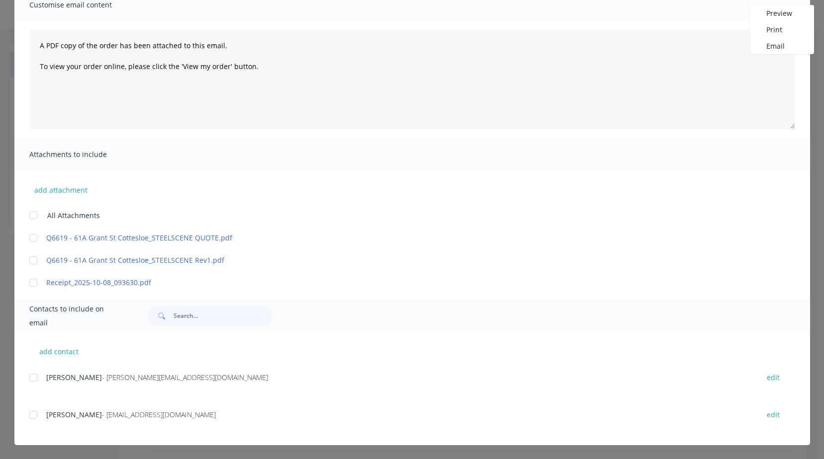
click at [29, 239] on div at bounding box center [33, 238] width 20 height 20
click at [29, 379] on div at bounding box center [33, 378] width 20 height 20
click at [31, 416] on div at bounding box center [33, 415] width 20 height 20
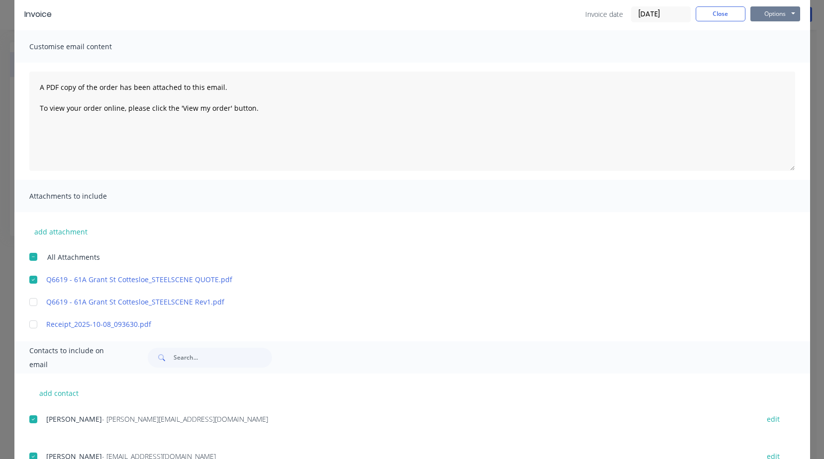
scroll to position [0, 0]
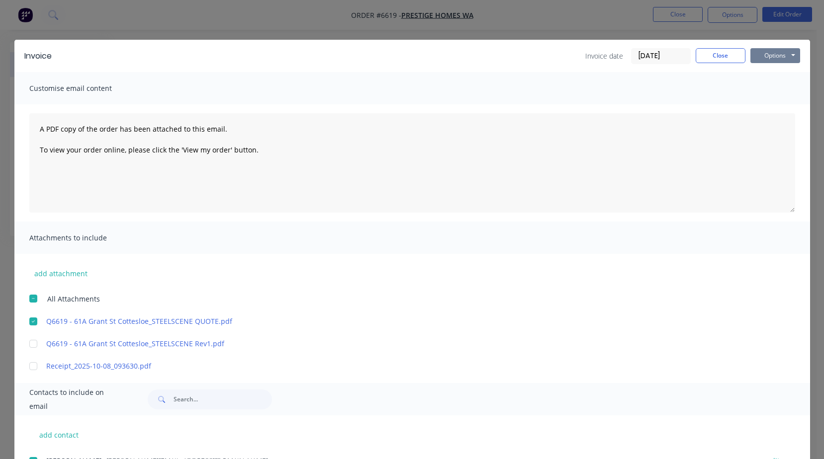
click at [788, 55] on button "Options" at bounding box center [775, 55] width 50 height 15
click at [775, 112] on button "Email" at bounding box center [782, 106] width 64 height 16
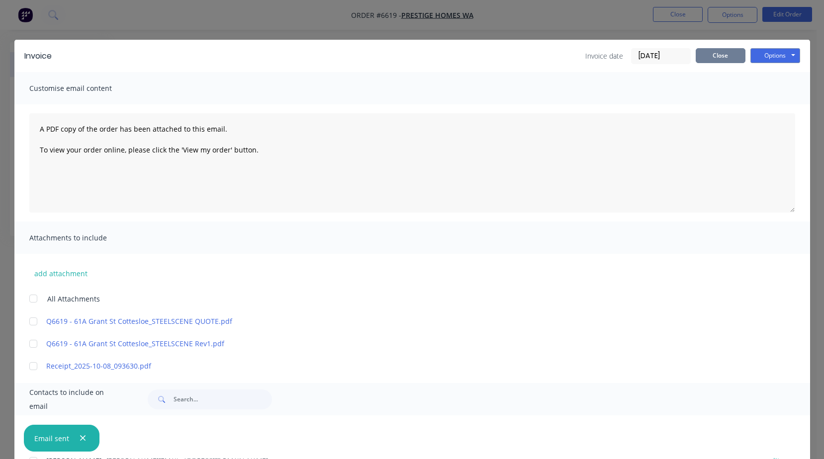
click at [710, 57] on button "Close" at bounding box center [721, 55] width 50 height 15
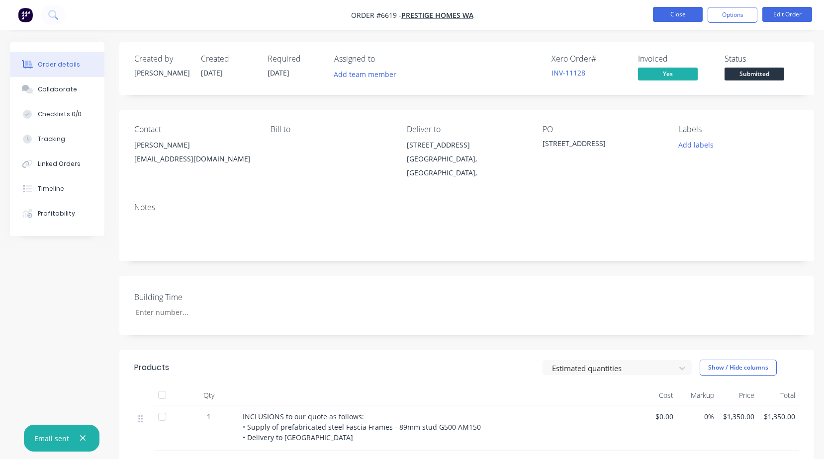
click at [667, 18] on button "Close" at bounding box center [678, 14] width 50 height 15
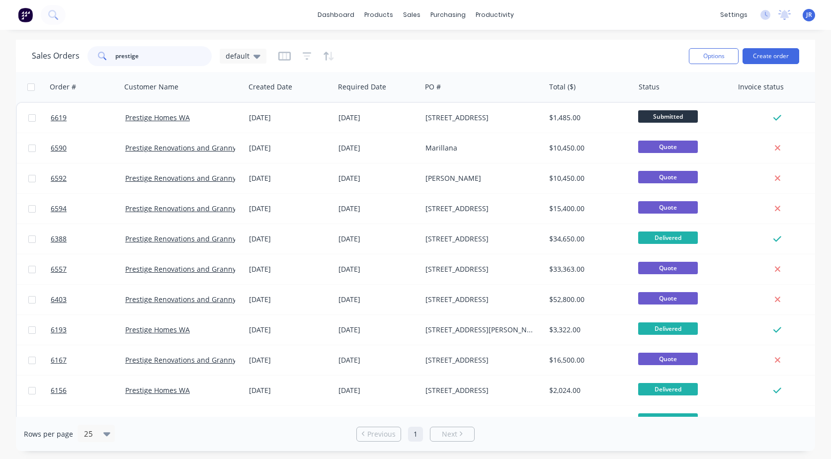
drag, startPoint x: 163, startPoint y: 49, endPoint x: -93, endPoint y: 75, distance: 257.4
click at [0, 75] on html "dashboard products sales purchasing productivity dashboard products Product Cat…" at bounding box center [415, 229] width 831 height 459
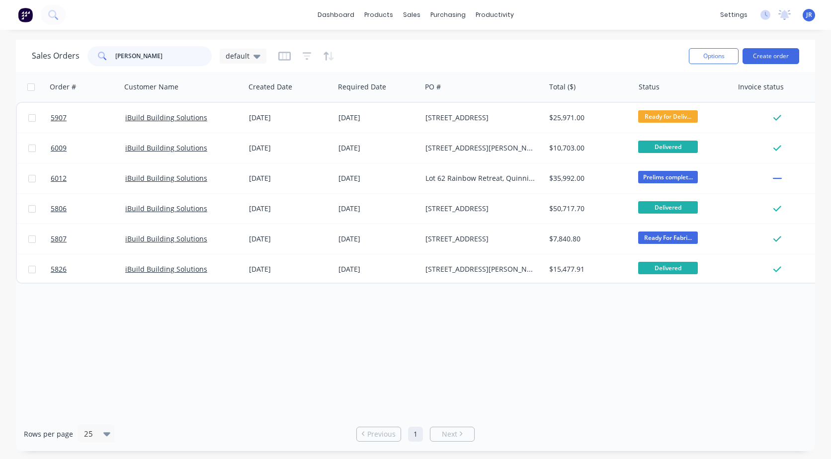
type input "[PERSON_NAME]"
drag, startPoint x: 141, startPoint y: 58, endPoint x: 25, endPoint y: 55, distance: 115.4
click at [25, 55] on div "Sales Orders [PERSON_NAME] default Options Create order" at bounding box center [416, 56] width 800 height 32
click at [254, 59] on icon at bounding box center [257, 56] width 7 height 11
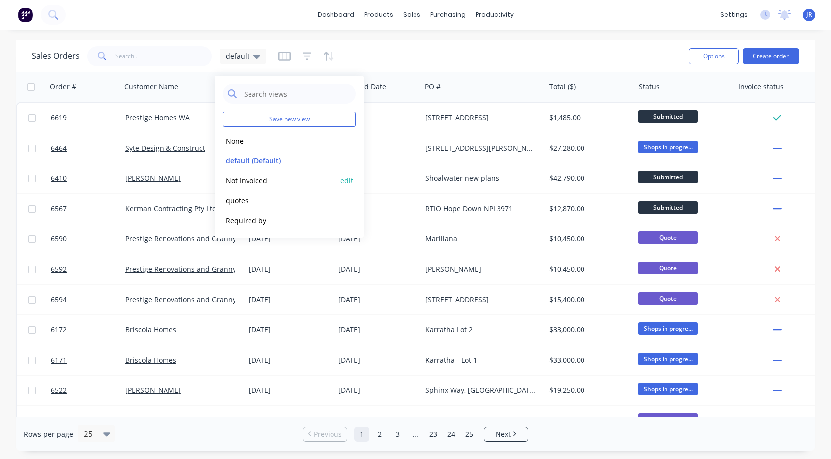
click at [246, 179] on button "Not Invoiced" at bounding box center [279, 180] width 113 height 11
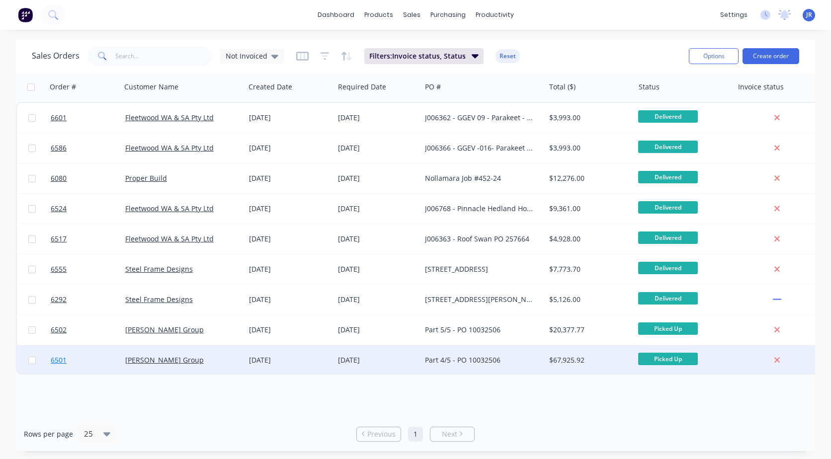
click at [59, 361] on span "6501" at bounding box center [59, 361] width 16 height 10
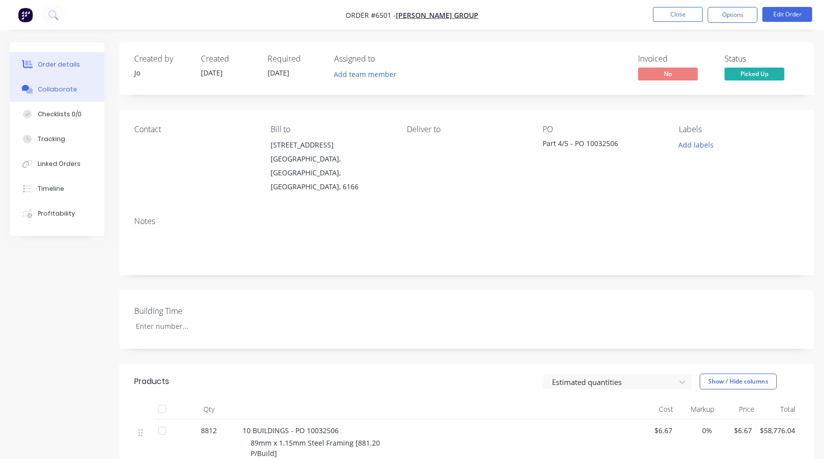
click at [52, 86] on div "Collaborate" at bounding box center [57, 89] width 39 height 9
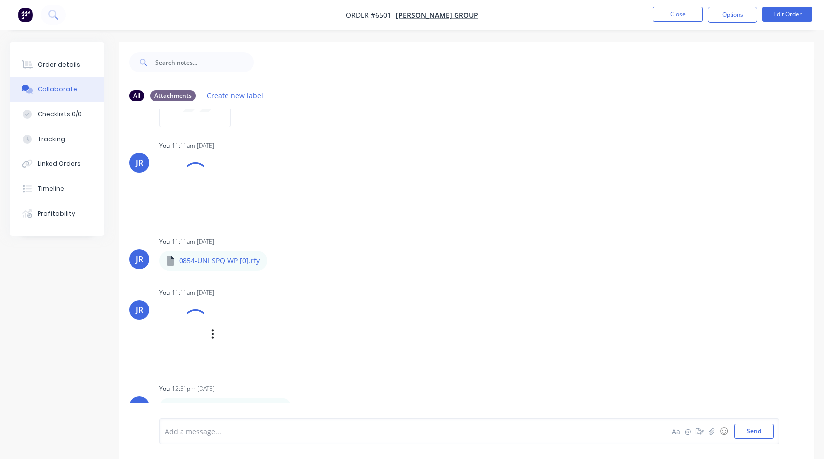
scroll to position [246, 0]
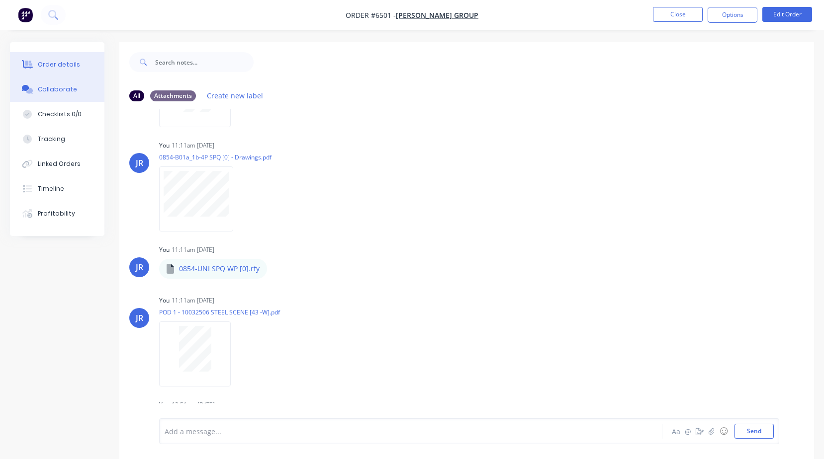
click at [66, 65] on div "Order details" at bounding box center [59, 64] width 42 height 9
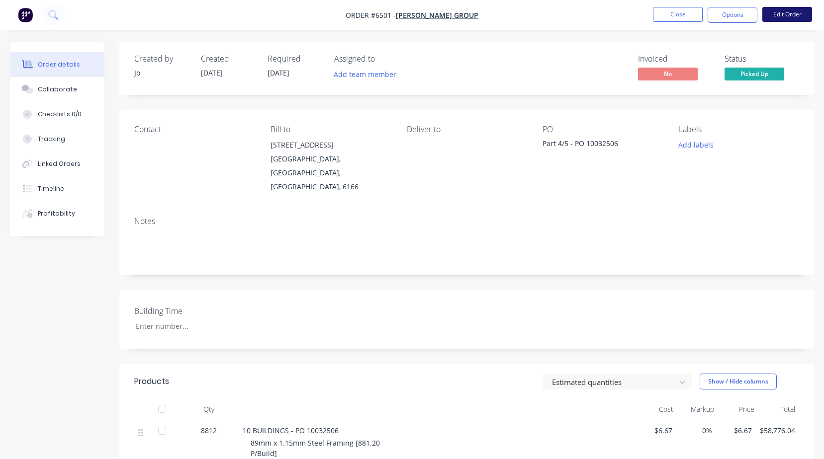
click at [775, 13] on button "Edit Order" at bounding box center [787, 14] width 50 height 15
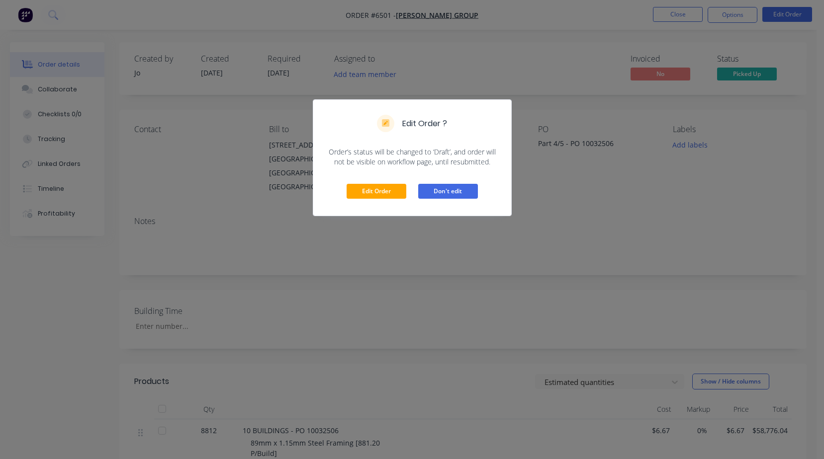
click at [456, 193] on button "Don't edit" at bounding box center [448, 191] width 60 height 15
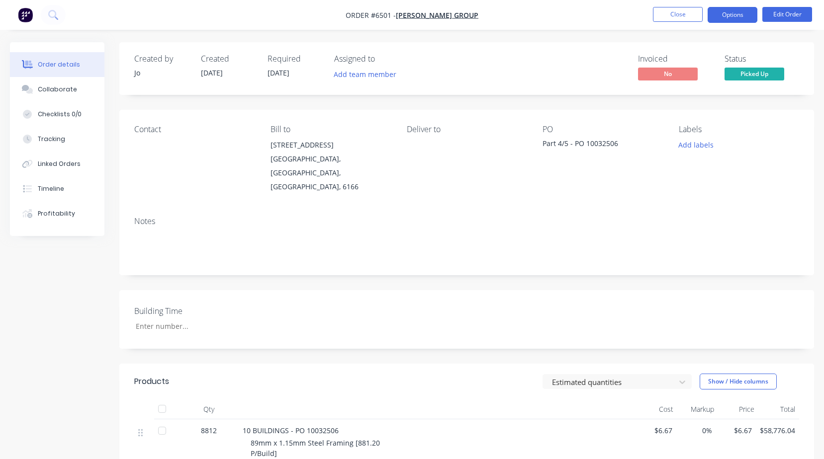
click at [724, 20] on button "Options" at bounding box center [733, 15] width 50 height 16
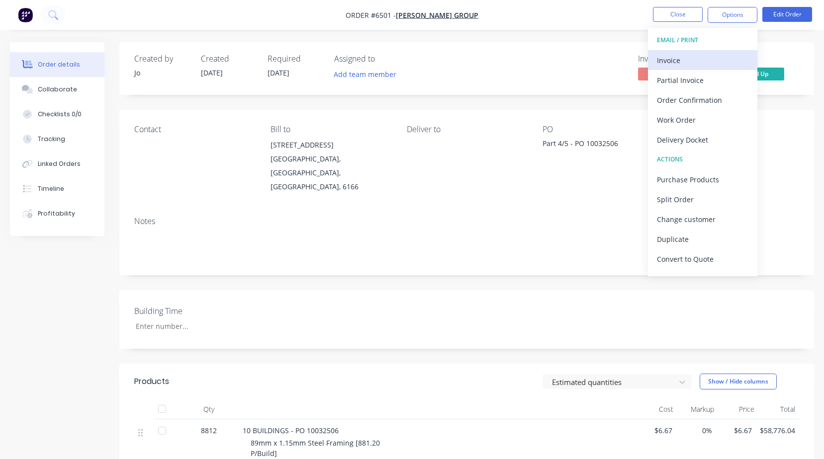
click at [681, 66] on div "Invoice" at bounding box center [702, 60] width 91 height 14
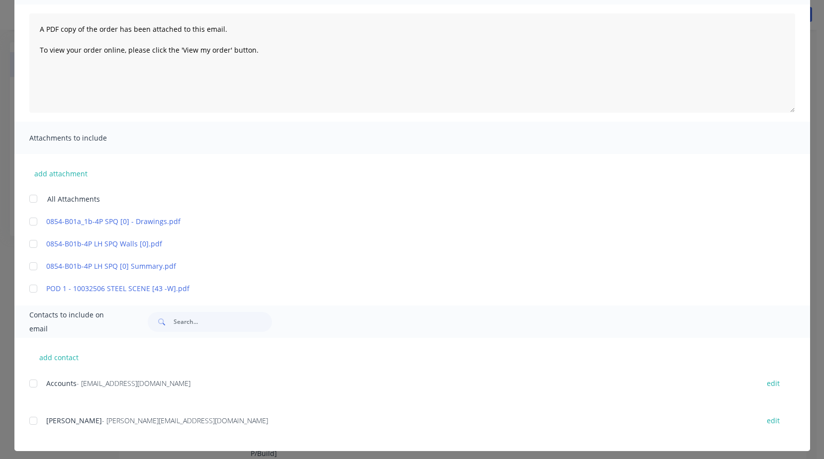
scroll to position [106, 0]
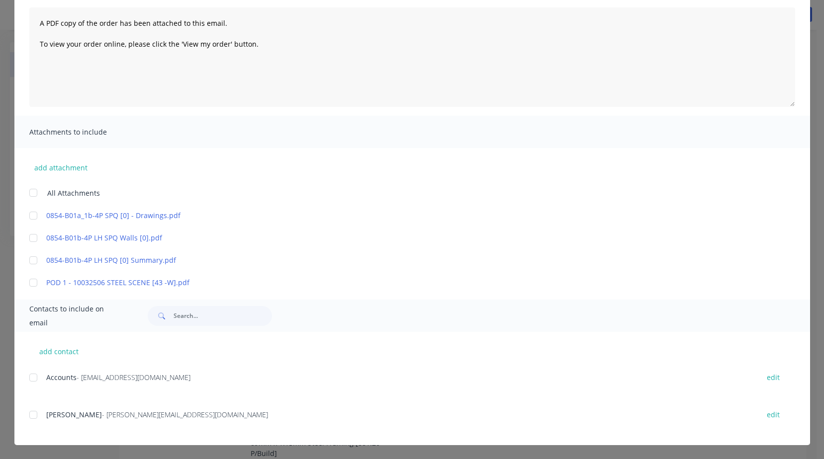
click at [31, 283] on div at bounding box center [33, 283] width 20 height 20
click at [65, 284] on link "POD 1 - 10032506 STEEL SCENE [43 -W].pdf" at bounding box center [397, 282] width 703 height 10
click at [25, 283] on div at bounding box center [33, 283] width 20 height 20
click at [31, 378] on div at bounding box center [33, 378] width 20 height 20
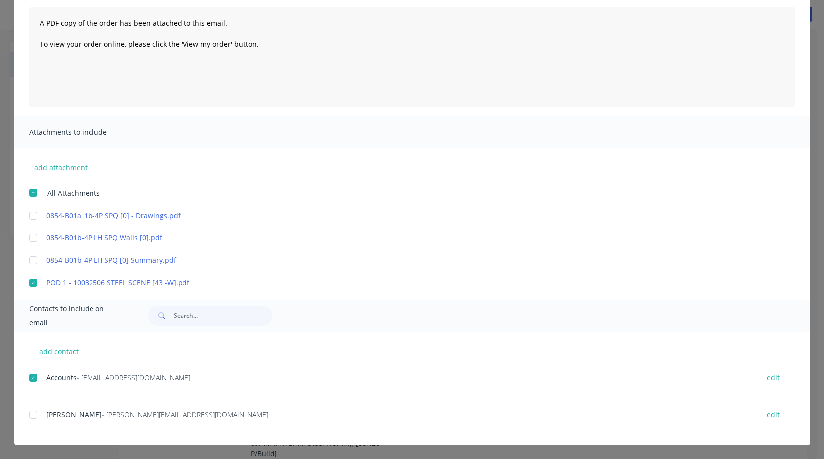
click at [28, 414] on div at bounding box center [33, 415] width 20 height 20
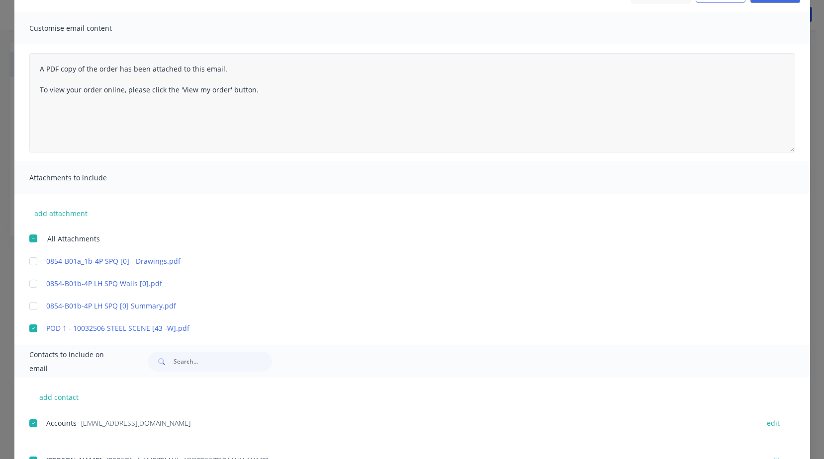
scroll to position [6, 0]
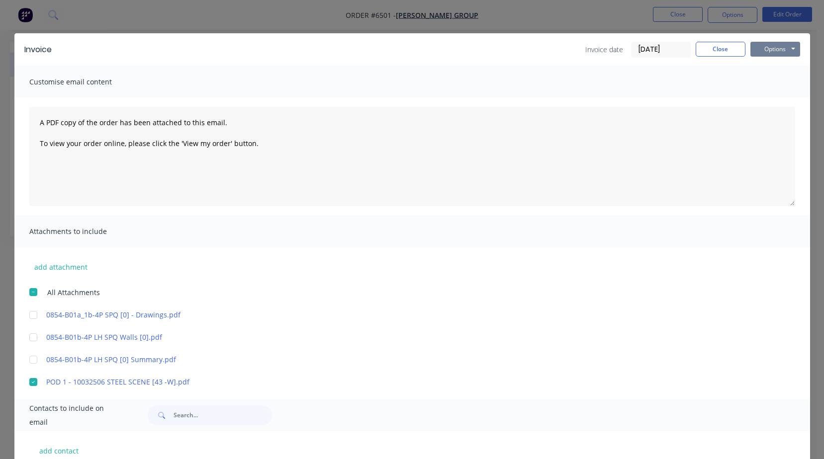
click at [765, 56] on button "Options" at bounding box center [775, 49] width 50 height 15
click at [763, 65] on button "Preview" at bounding box center [782, 67] width 64 height 16
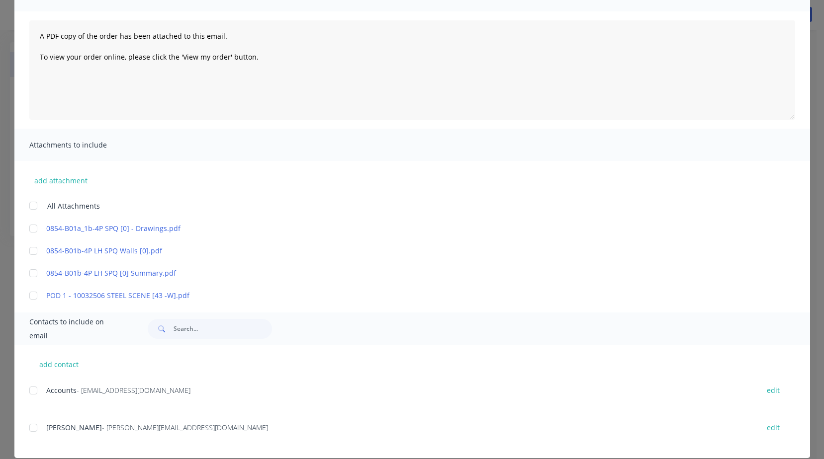
scroll to position [106, 0]
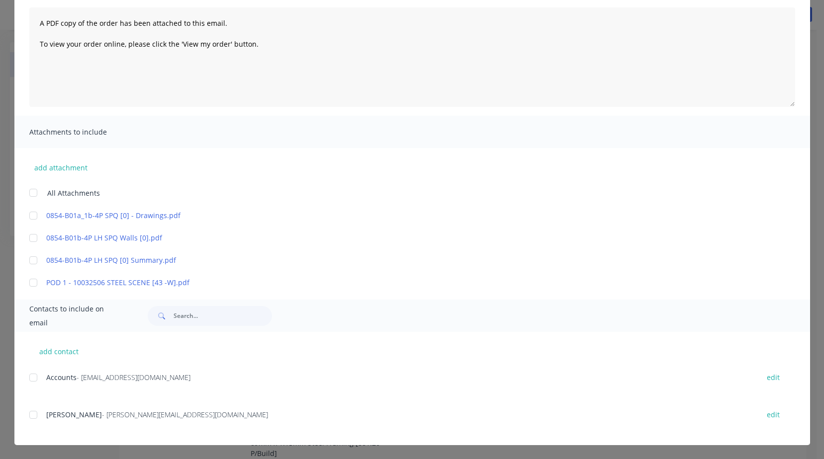
click at [31, 287] on div at bounding box center [33, 283] width 20 height 20
click at [29, 378] on div at bounding box center [33, 378] width 20 height 20
click at [24, 417] on div "add contact Accounts - [EMAIL_ADDRESS][DOMAIN_NAME] edit [PERSON_NAME] - [PERSO…" at bounding box center [412, 388] width 796 height 113
click at [29, 417] on div at bounding box center [33, 415] width 20 height 20
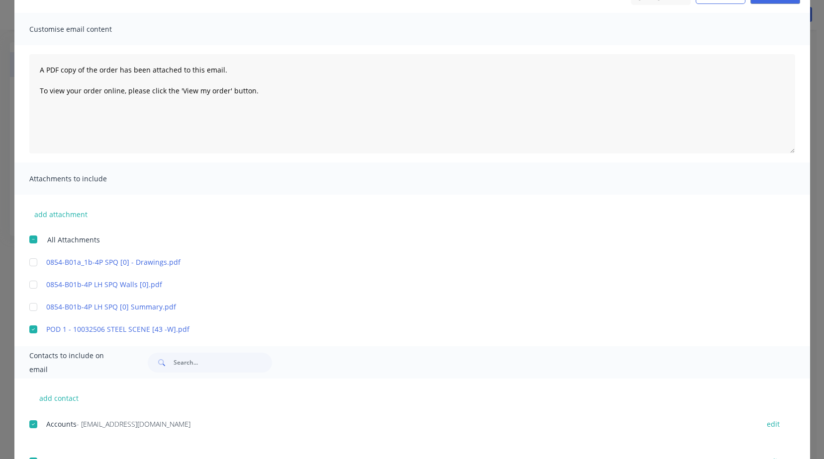
scroll to position [0, 0]
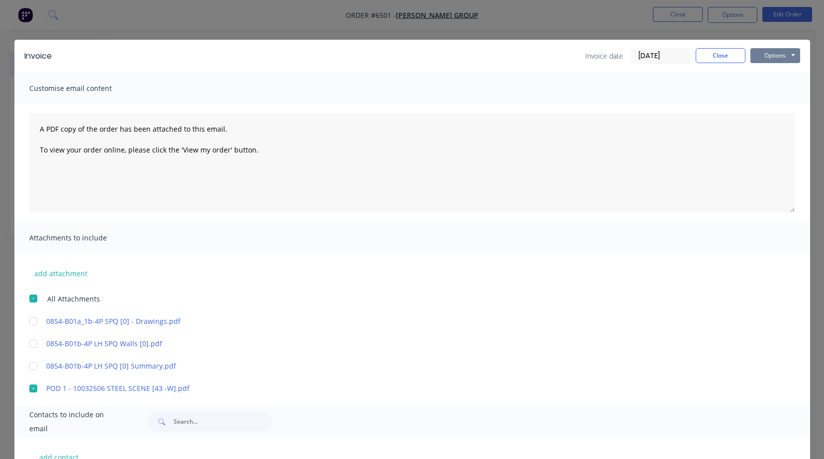
click at [766, 55] on button "Options" at bounding box center [775, 55] width 50 height 15
click at [756, 111] on button "Email" at bounding box center [782, 106] width 64 height 16
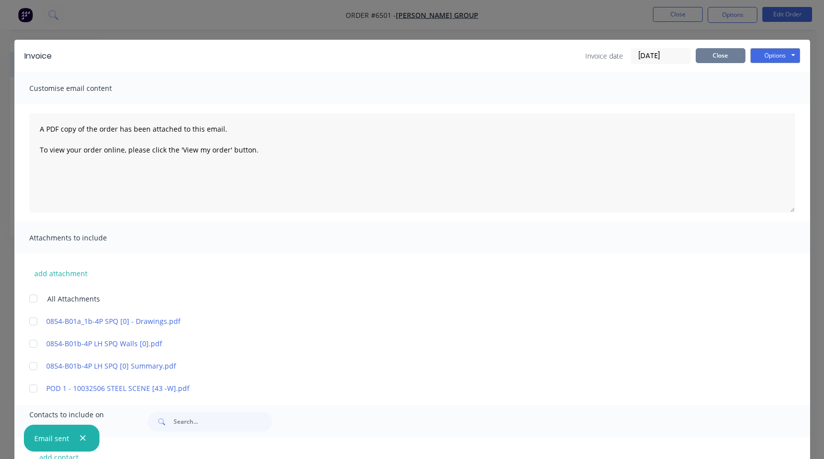
click at [721, 60] on button "Close" at bounding box center [721, 55] width 50 height 15
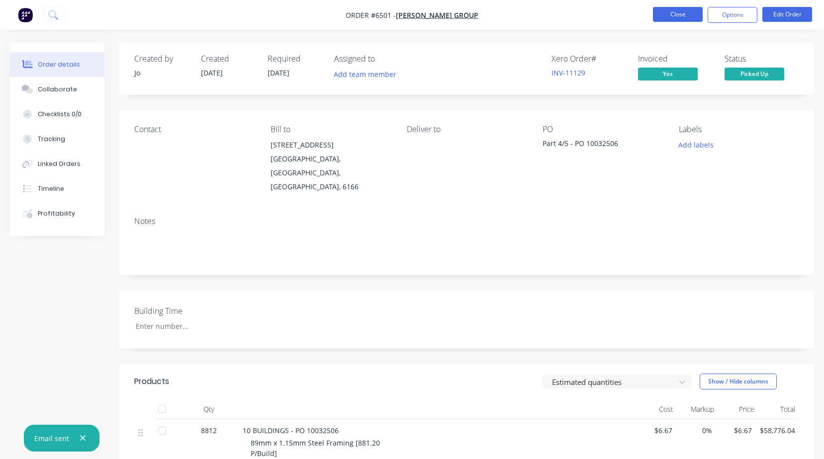
click at [665, 11] on button "Close" at bounding box center [678, 14] width 50 height 15
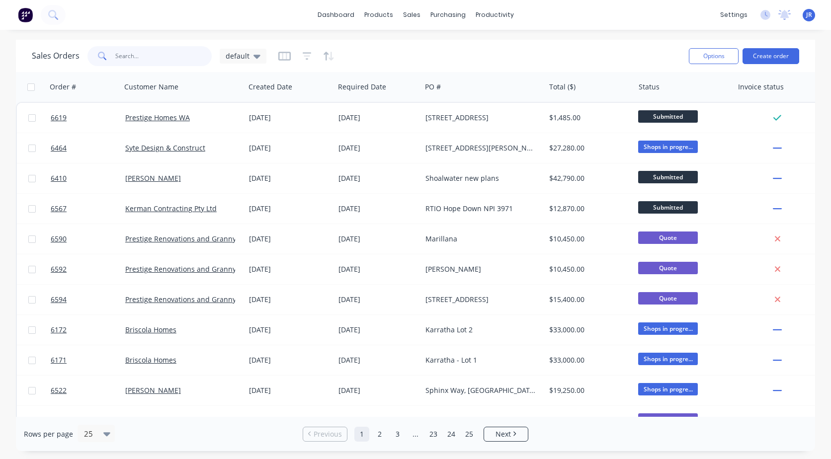
click at [132, 49] on input "text" at bounding box center [163, 56] width 97 height 20
type input "[PERSON_NAME]"
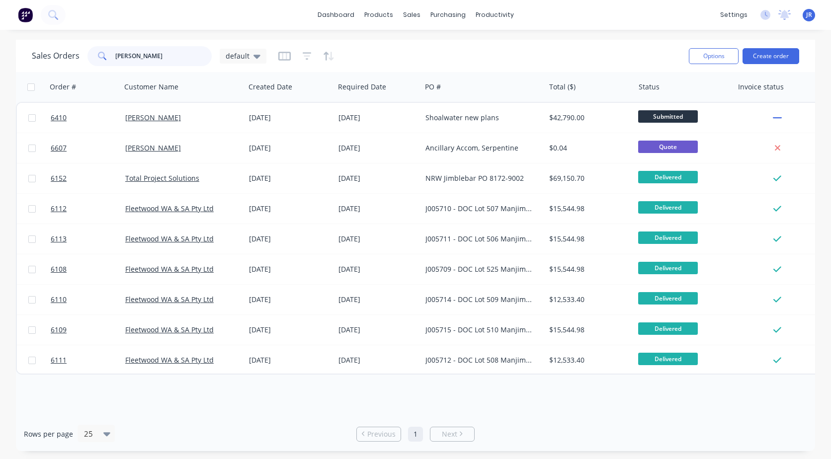
drag, startPoint x: 171, startPoint y: 51, endPoint x: 16, endPoint y: 43, distance: 154.9
click at [17, 40] on div "Sales Orders [PERSON_NAME] default Options Create order" at bounding box center [416, 56] width 800 height 32
click at [245, 60] on span "default" at bounding box center [238, 56] width 24 height 10
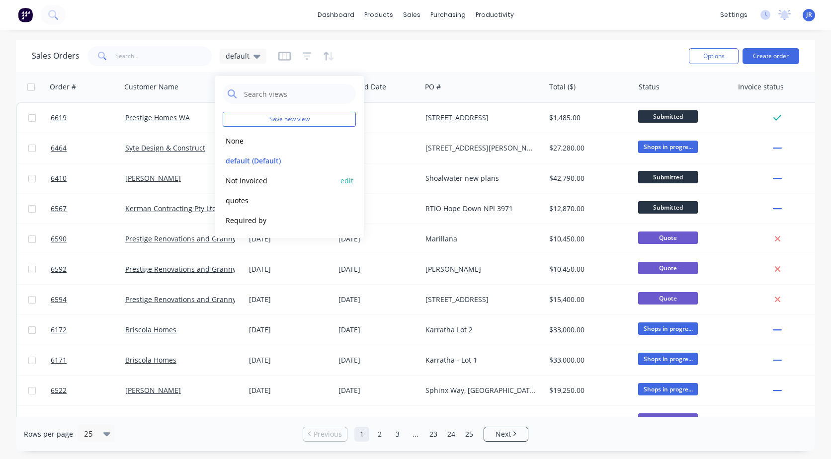
click at [244, 182] on button "Not Invoiced" at bounding box center [279, 180] width 113 height 11
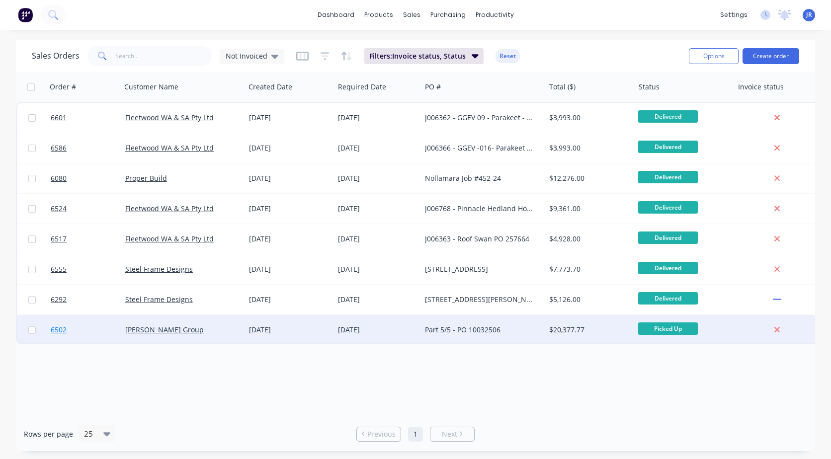
click at [55, 332] on span "6502" at bounding box center [59, 330] width 16 height 10
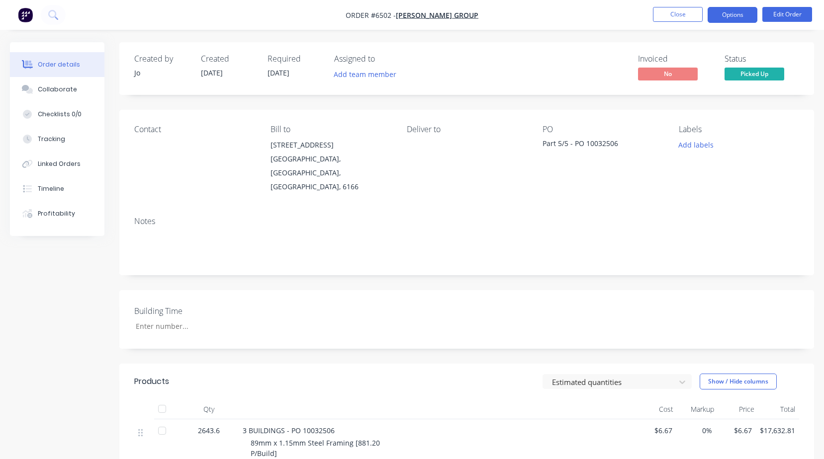
click at [738, 13] on button "Options" at bounding box center [733, 15] width 50 height 16
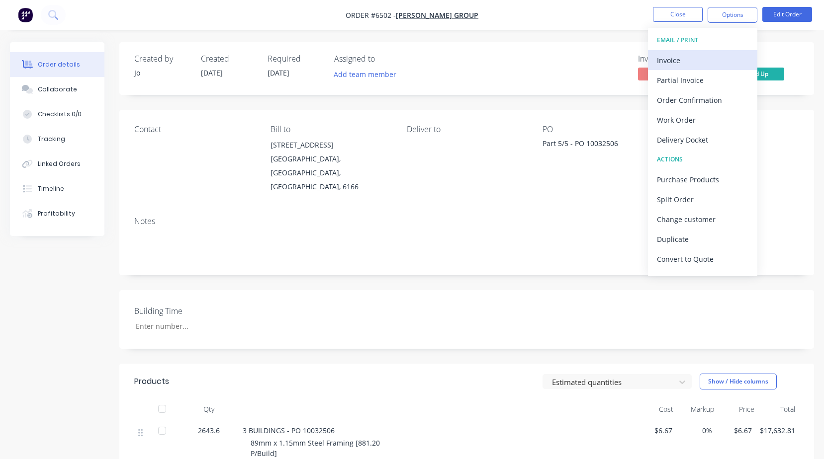
click at [698, 61] on div "Invoice" at bounding box center [702, 60] width 91 height 14
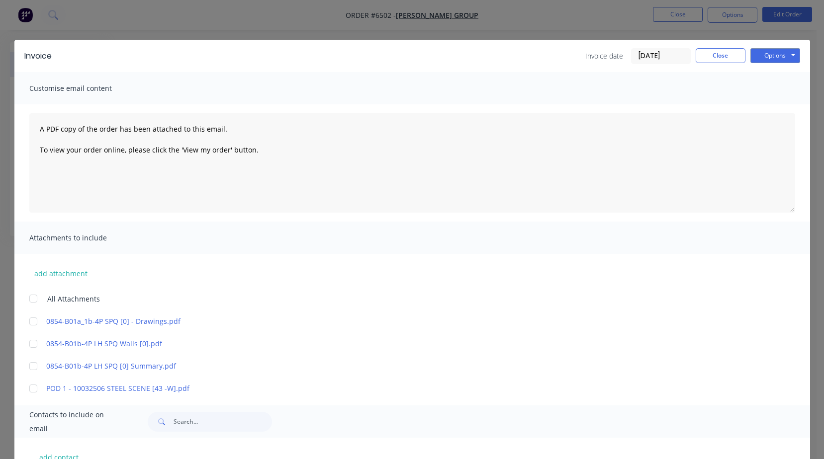
click at [28, 386] on div at bounding box center [33, 389] width 20 height 20
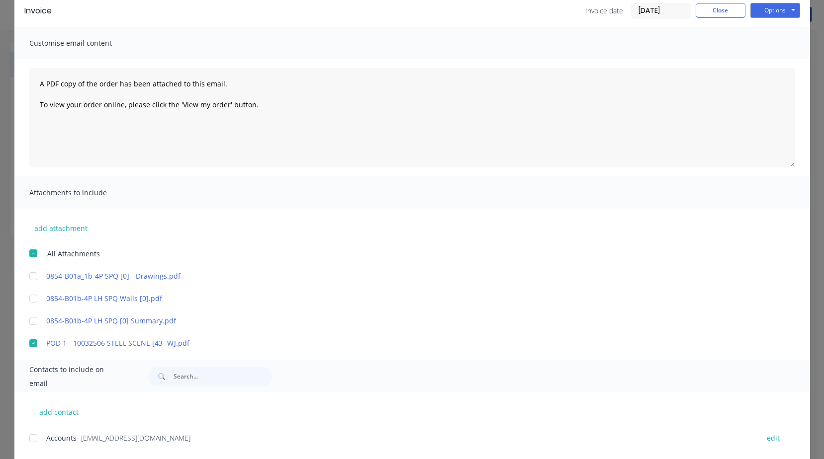
scroll to position [106, 0]
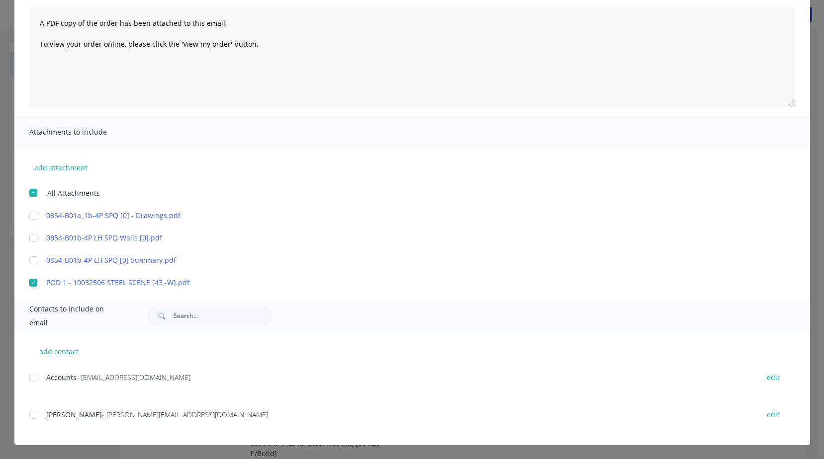
click at [30, 380] on div at bounding box center [33, 378] width 20 height 20
click at [31, 414] on div at bounding box center [33, 415] width 20 height 20
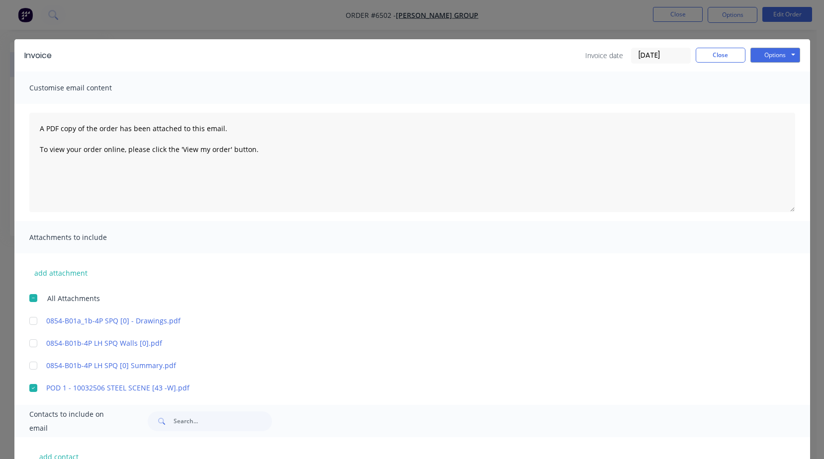
scroll to position [0, 0]
click at [761, 61] on button "Options" at bounding box center [775, 55] width 50 height 15
click at [755, 74] on button "Preview" at bounding box center [782, 73] width 64 height 16
click at [34, 391] on div at bounding box center [33, 389] width 20 height 20
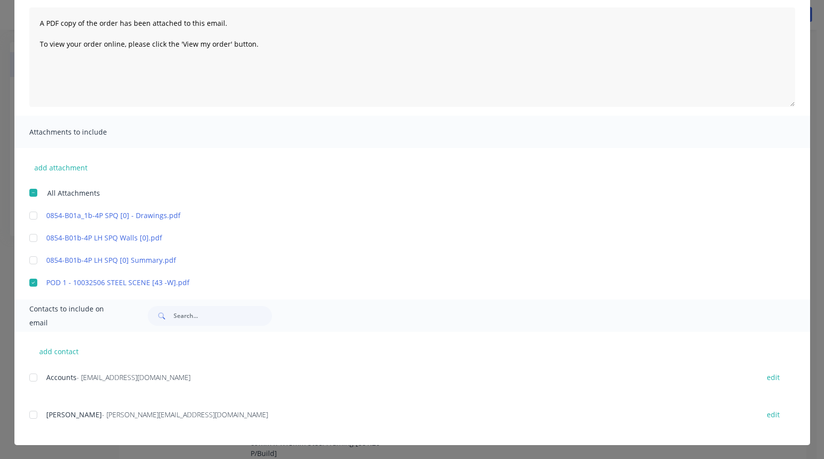
click at [30, 381] on div at bounding box center [33, 378] width 20 height 20
click at [28, 421] on div at bounding box center [33, 415] width 20 height 20
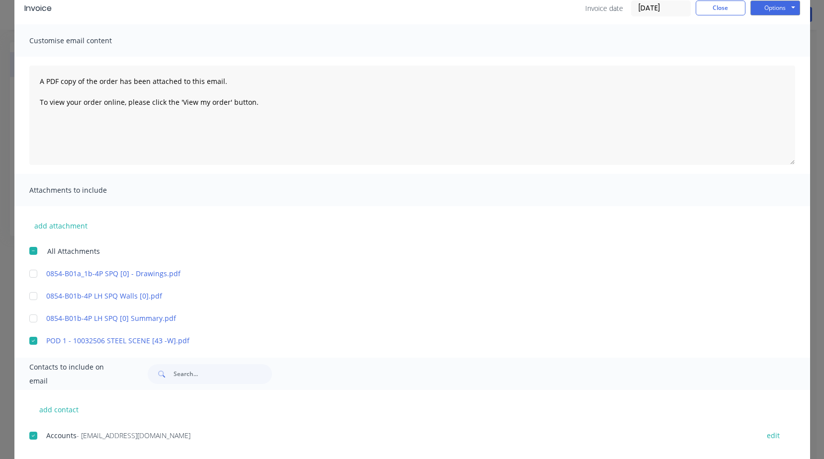
scroll to position [0, 0]
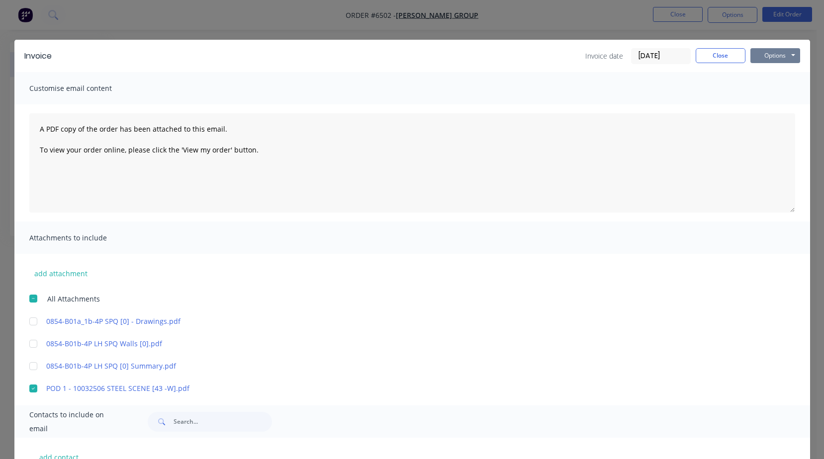
click at [782, 60] on button "Options" at bounding box center [775, 55] width 50 height 15
click at [767, 101] on button "Email" at bounding box center [782, 106] width 64 height 16
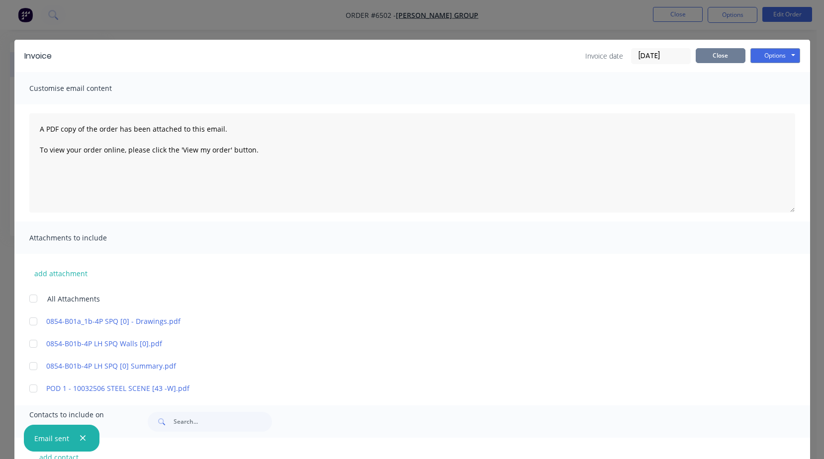
click at [716, 60] on button "Close" at bounding box center [721, 55] width 50 height 15
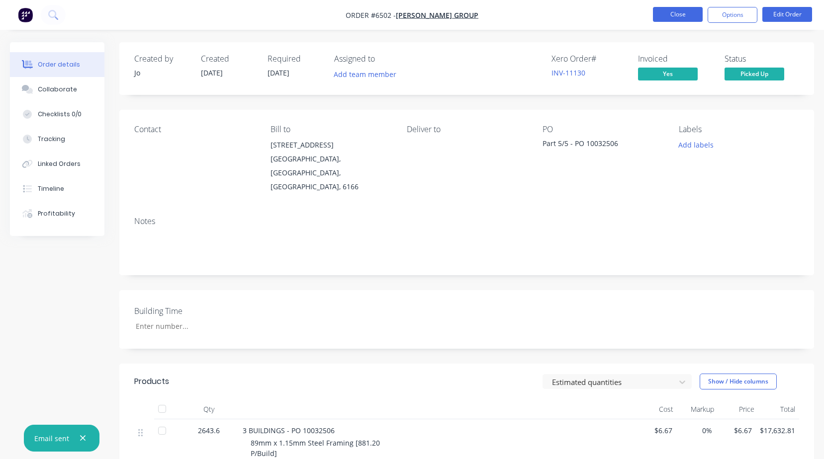
click at [675, 20] on button "Close" at bounding box center [678, 14] width 50 height 15
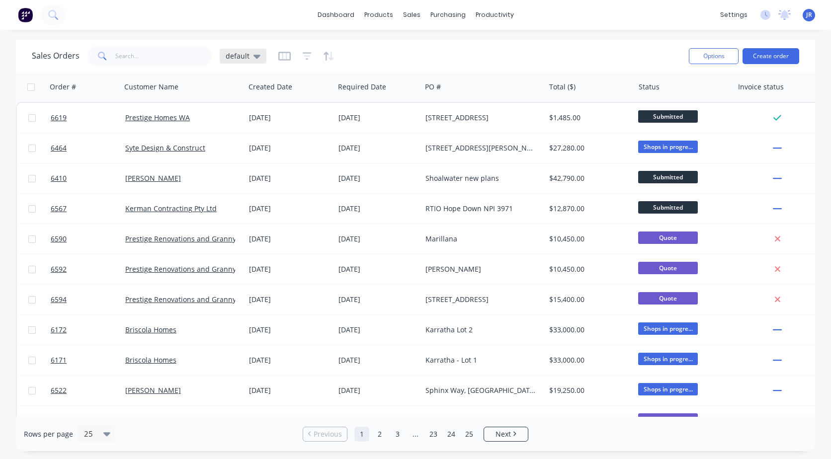
click at [241, 53] on span "default" at bounding box center [238, 56] width 24 height 10
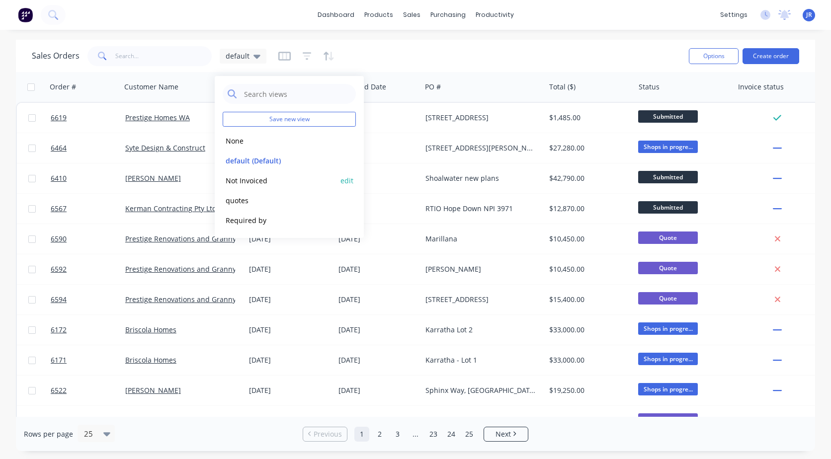
click at [246, 182] on button "Not Invoiced" at bounding box center [279, 180] width 113 height 11
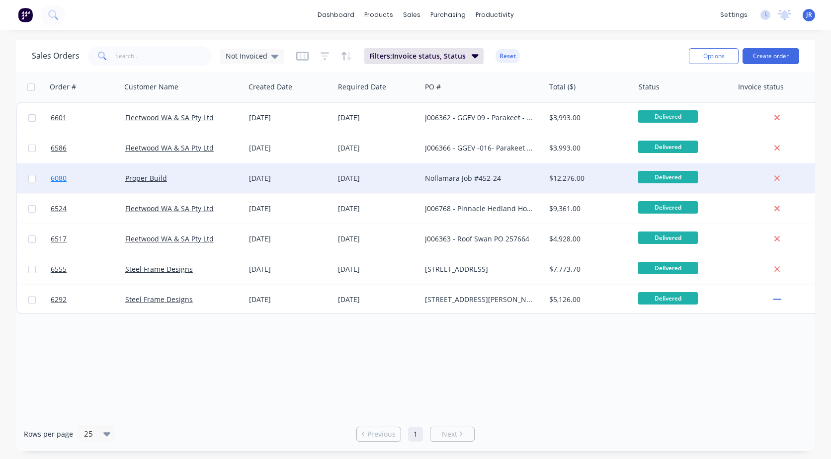
click at [61, 180] on span "6080" at bounding box center [59, 179] width 16 height 10
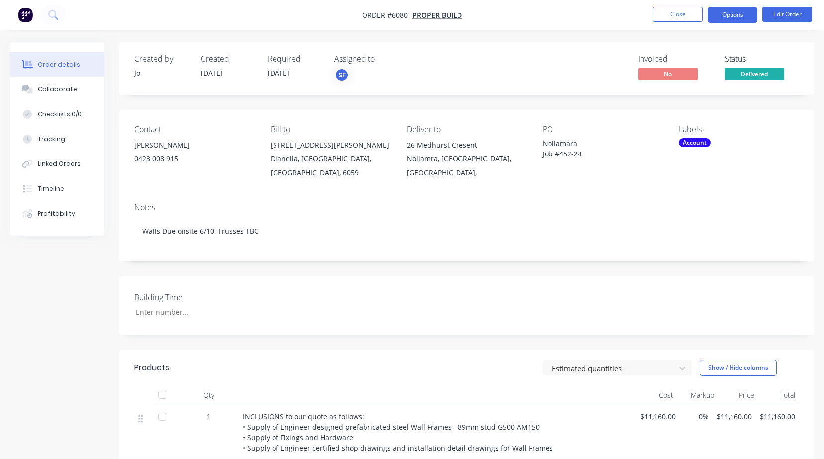
click at [736, 15] on button "Options" at bounding box center [733, 15] width 50 height 16
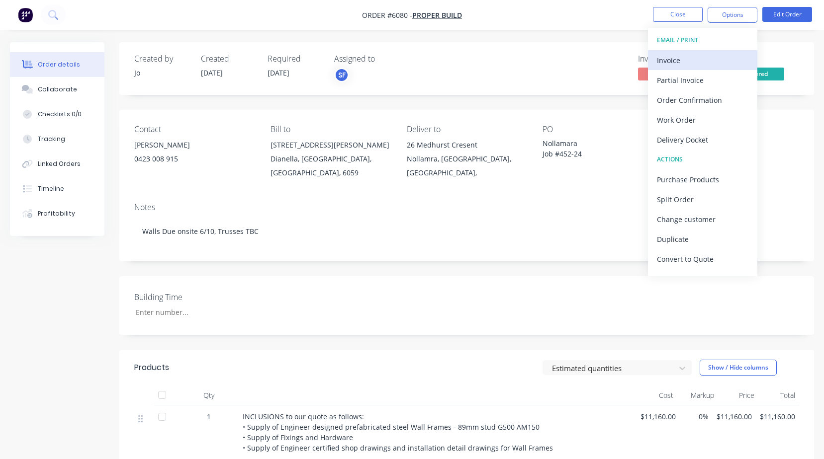
click at [691, 56] on div "Invoice" at bounding box center [702, 60] width 91 height 14
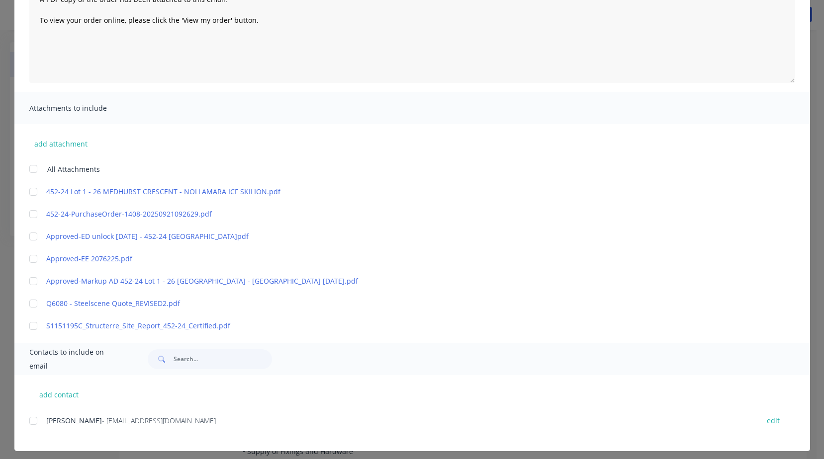
scroll to position [136, 0]
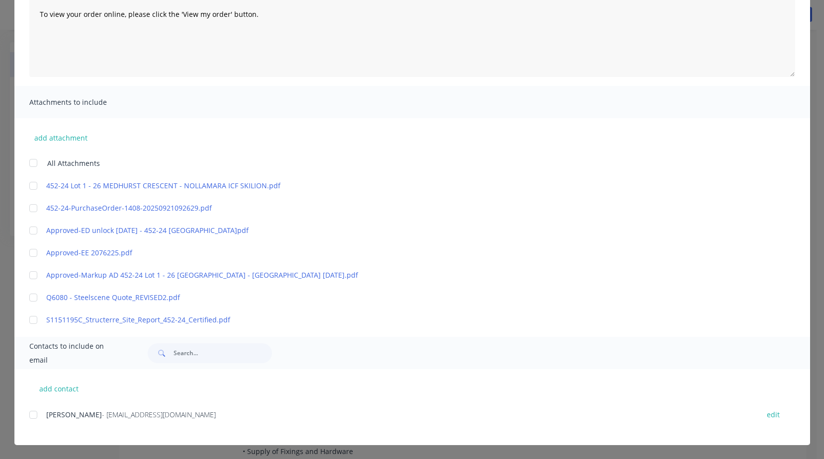
click at [31, 301] on div at bounding box center [33, 298] width 20 height 20
click at [28, 206] on div at bounding box center [33, 208] width 20 height 20
click at [30, 413] on div at bounding box center [33, 415] width 20 height 20
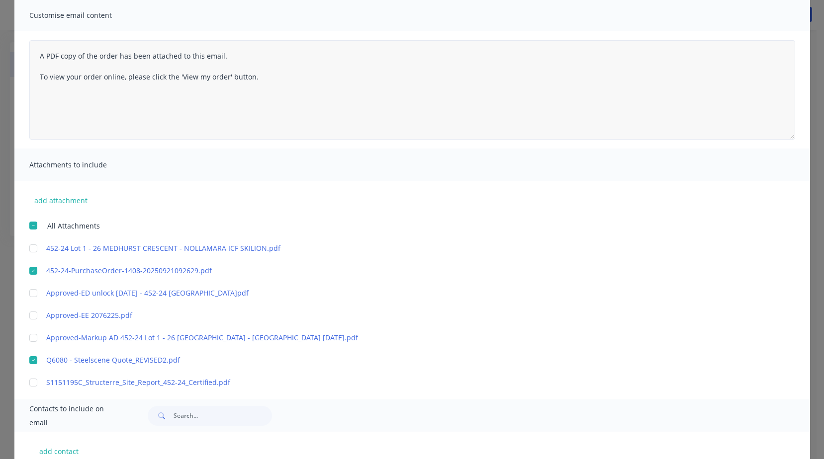
scroll to position [0, 0]
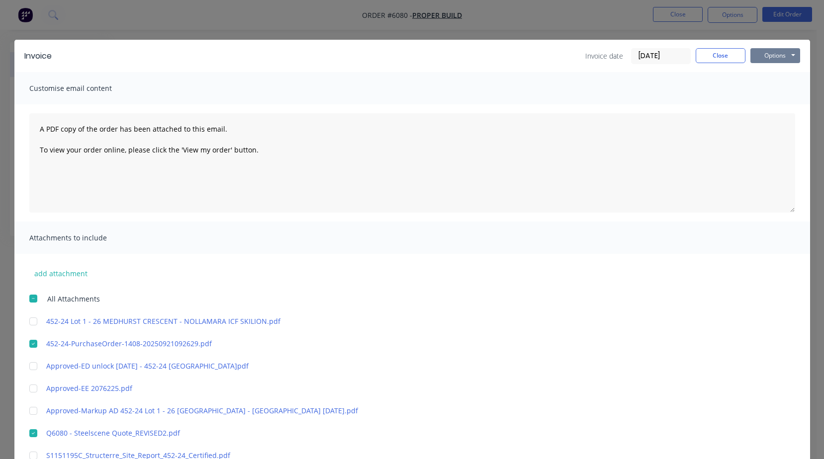
click at [750, 56] on button "Options" at bounding box center [775, 55] width 50 height 15
click at [751, 70] on button "Preview" at bounding box center [782, 73] width 64 height 16
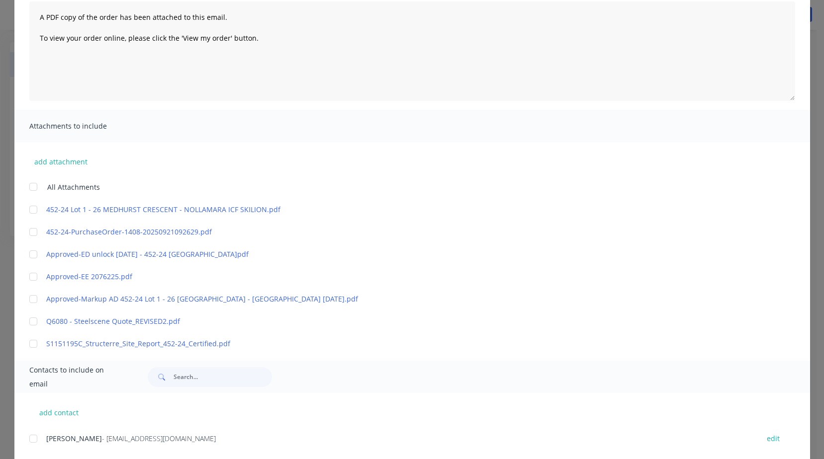
scroll to position [136, 0]
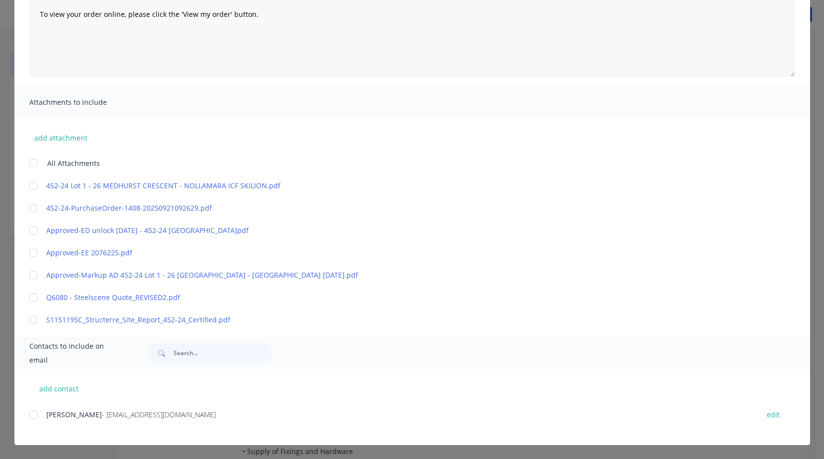
click at [30, 208] on div at bounding box center [33, 208] width 20 height 20
click at [30, 299] on div at bounding box center [33, 298] width 20 height 20
click at [28, 415] on div at bounding box center [33, 415] width 20 height 20
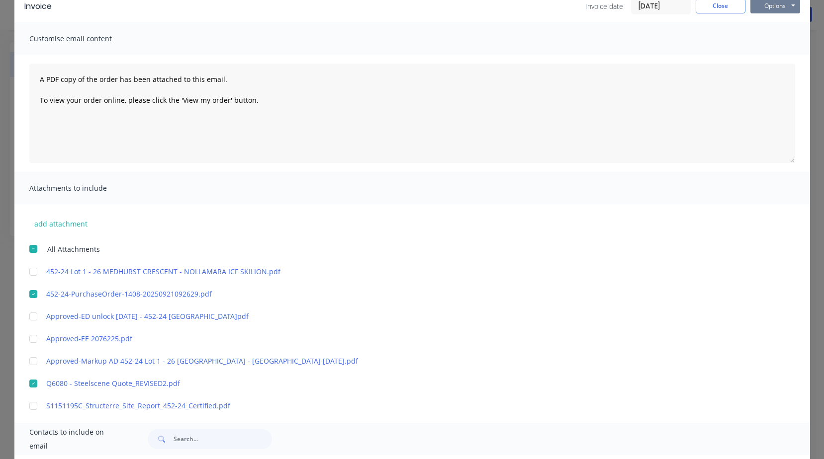
scroll to position [0, 0]
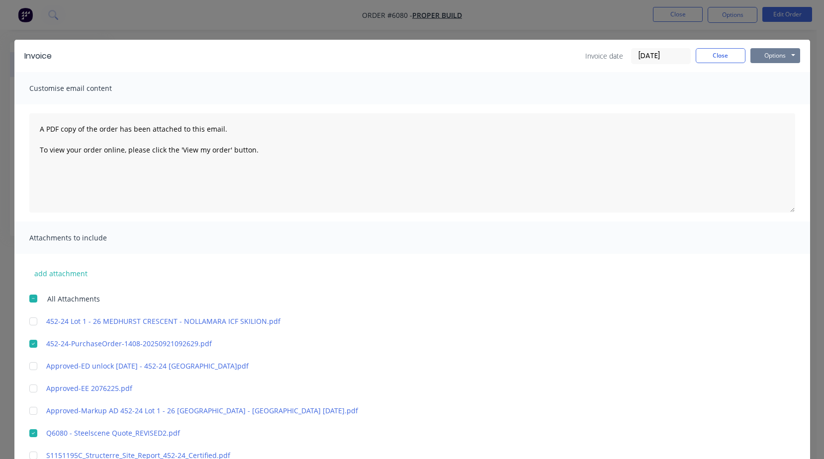
click at [776, 58] on button "Options" at bounding box center [775, 55] width 50 height 15
click at [761, 105] on button "Email" at bounding box center [782, 106] width 64 height 16
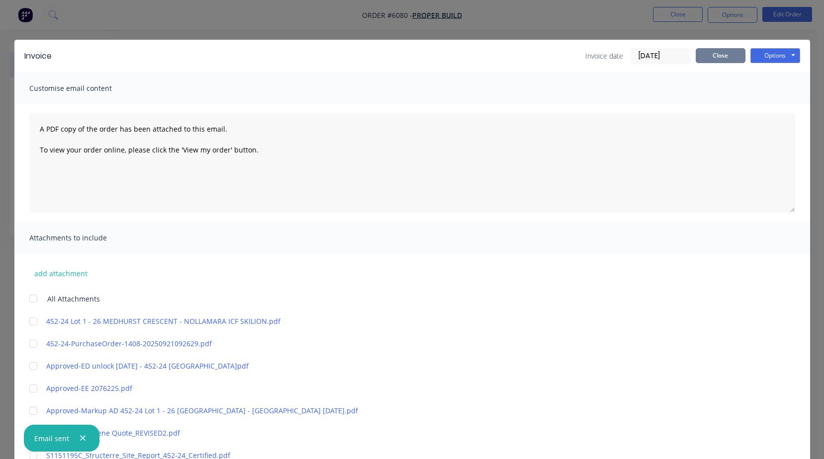
click at [720, 55] on button "Close" at bounding box center [721, 55] width 50 height 15
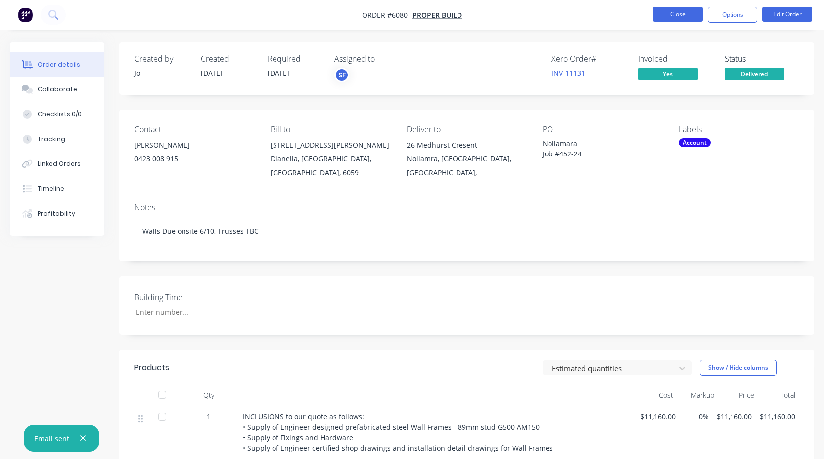
click at [668, 12] on button "Close" at bounding box center [678, 14] width 50 height 15
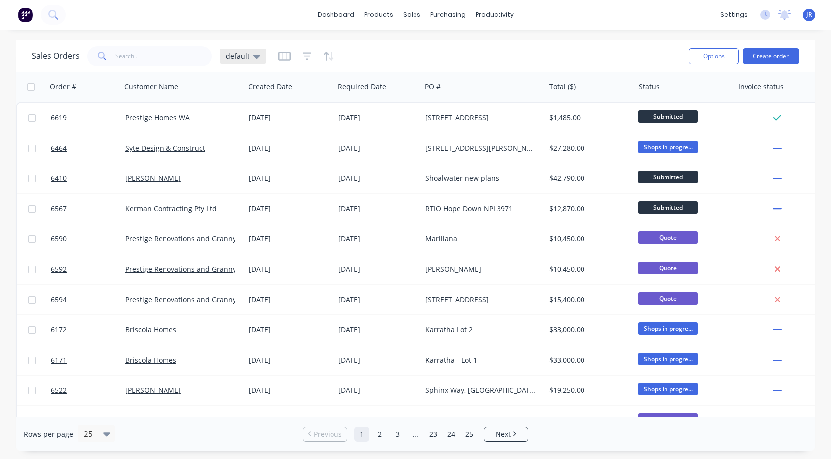
click at [235, 61] on div "default" at bounding box center [243, 56] width 47 height 15
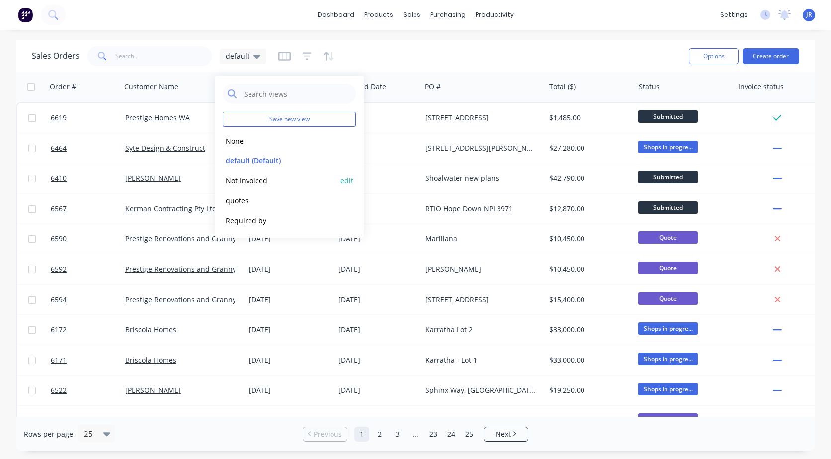
click at [240, 183] on button "Not Invoiced" at bounding box center [279, 180] width 113 height 11
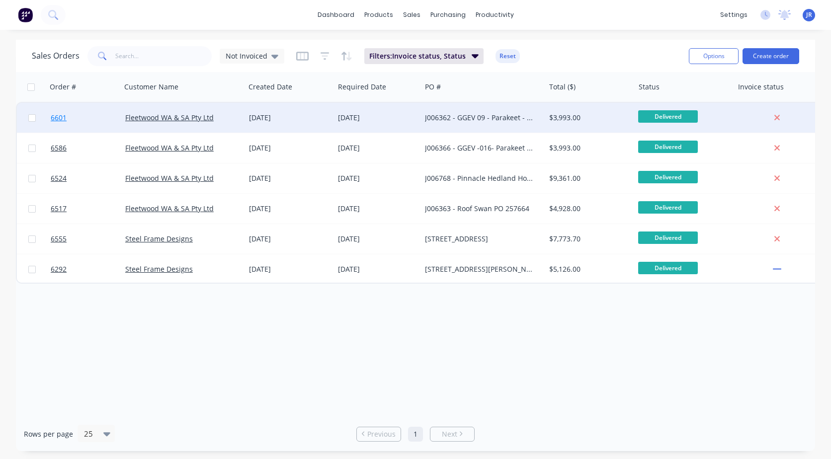
click at [58, 115] on span "6601" at bounding box center [59, 118] width 16 height 10
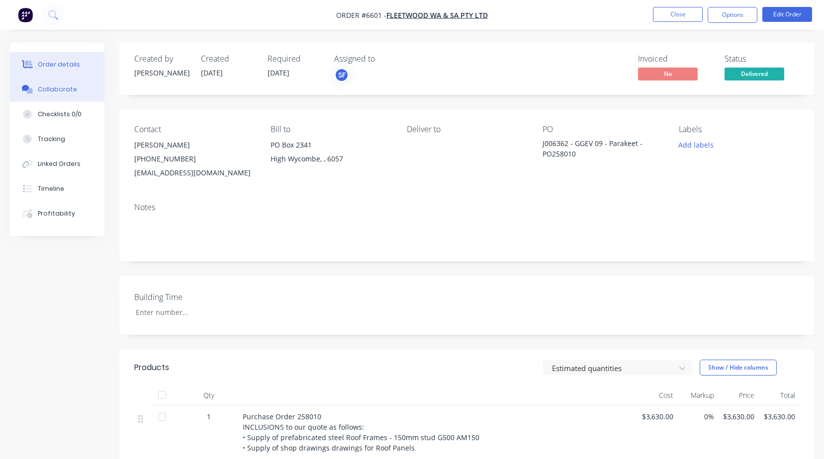
click at [50, 90] on div "Collaborate" at bounding box center [57, 89] width 39 height 9
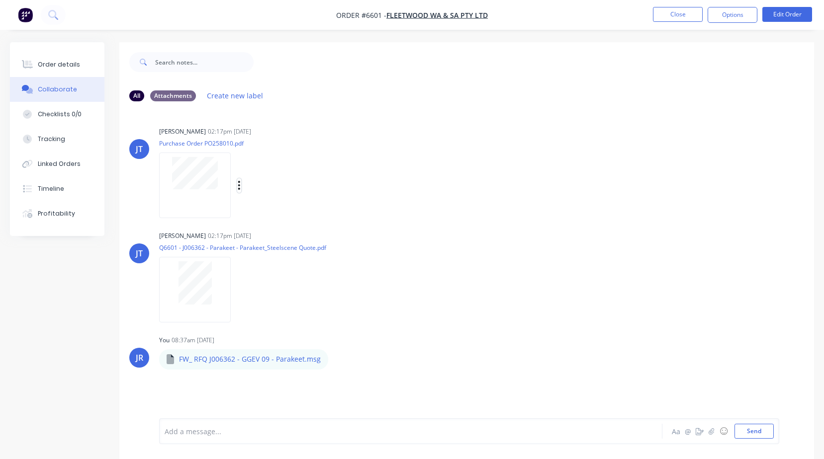
click at [239, 186] on icon "button" at bounding box center [239, 185] width 2 height 9
click at [262, 211] on button "Download" at bounding box center [305, 212] width 112 height 22
click at [62, 66] on div "Order details" at bounding box center [59, 64] width 42 height 9
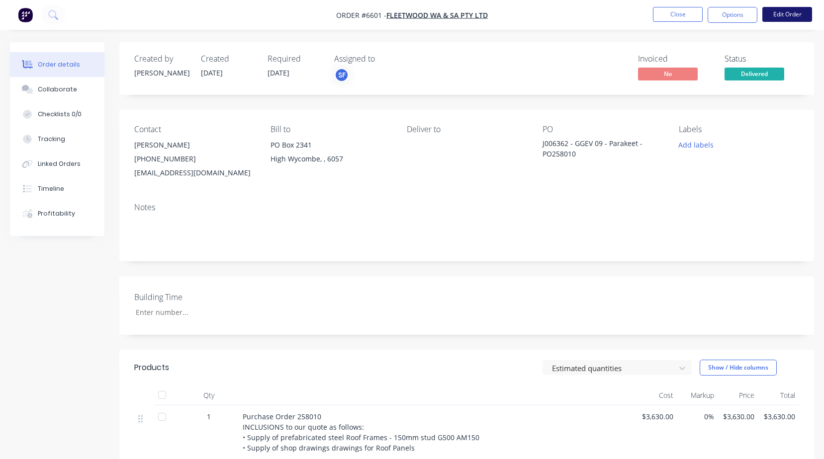
click at [797, 13] on button "Edit Order" at bounding box center [787, 14] width 50 height 15
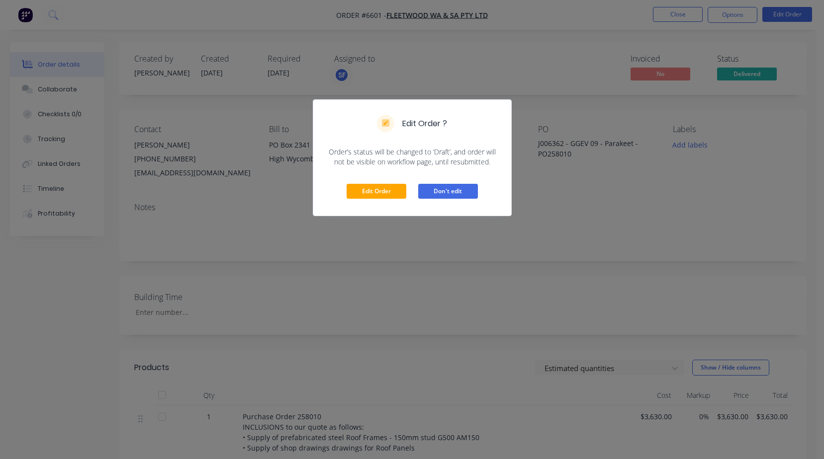
click at [440, 196] on button "Don't edit" at bounding box center [448, 191] width 60 height 15
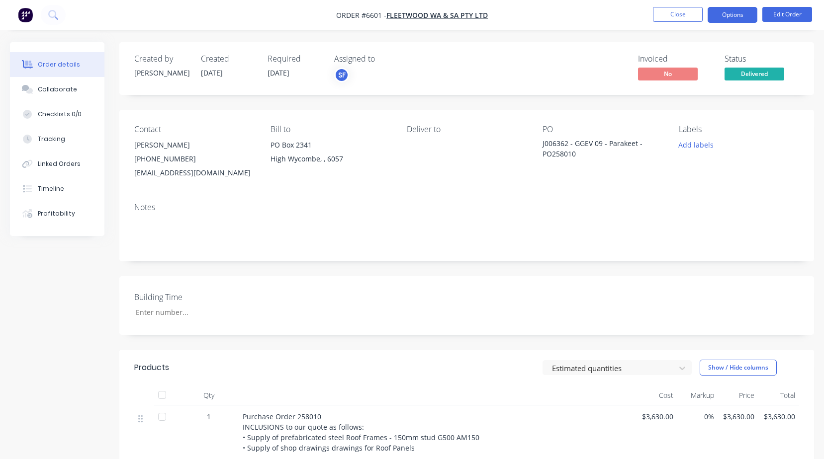
click at [723, 17] on button "Options" at bounding box center [733, 15] width 50 height 16
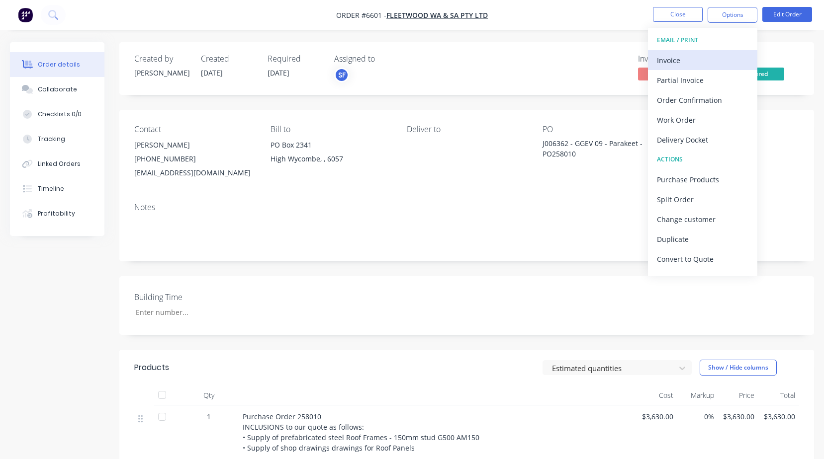
click at [675, 62] on div "Invoice" at bounding box center [702, 60] width 91 height 14
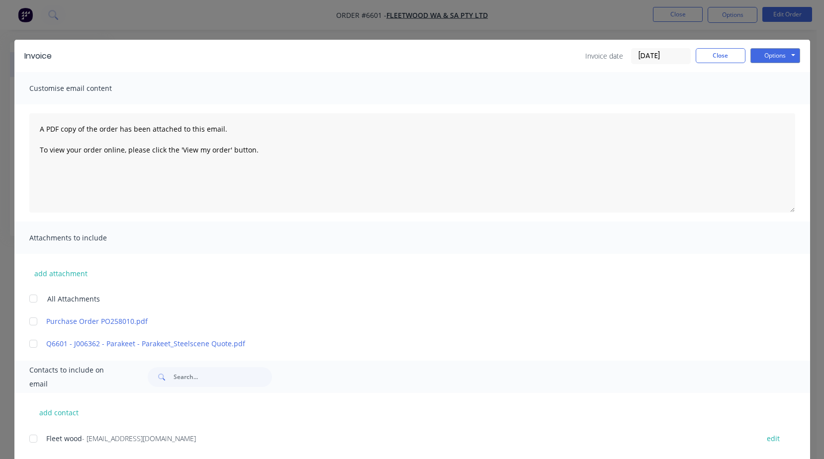
click at [30, 321] on div at bounding box center [33, 322] width 20 height 20
click at [28, 345] on div at bounding box center [33, 344] width 20 height 20
click at [29, 440] on div at bounding box center [33, 439] width 20 height 20
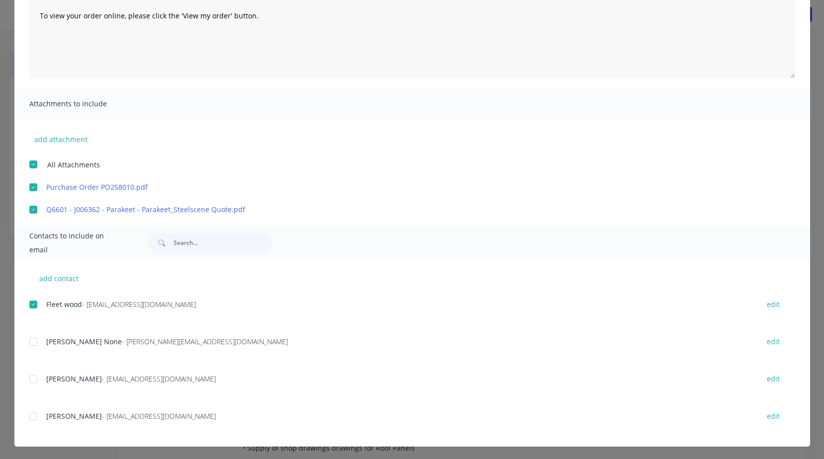
scroll to position [136, 0]
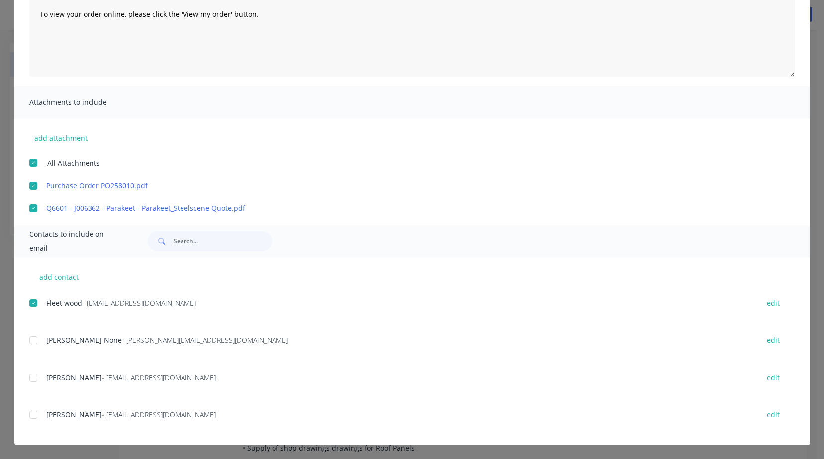
click at [29, 342] on div at bounding box center [33, 341] width 20 height 20
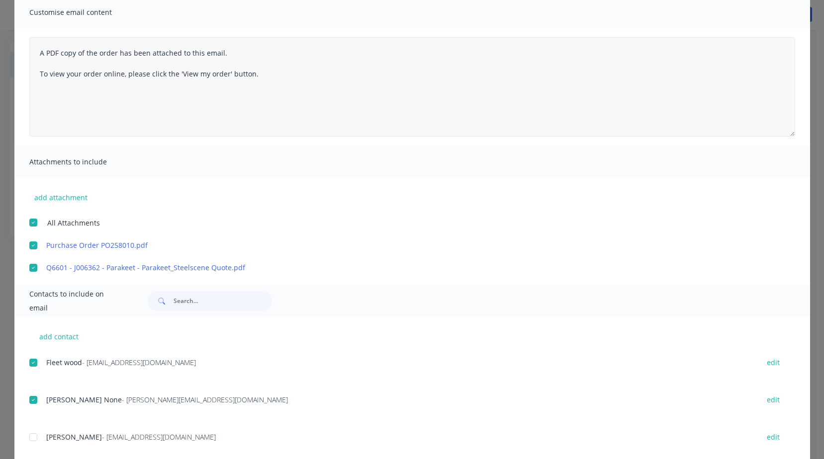
scroll to position [0, 0]
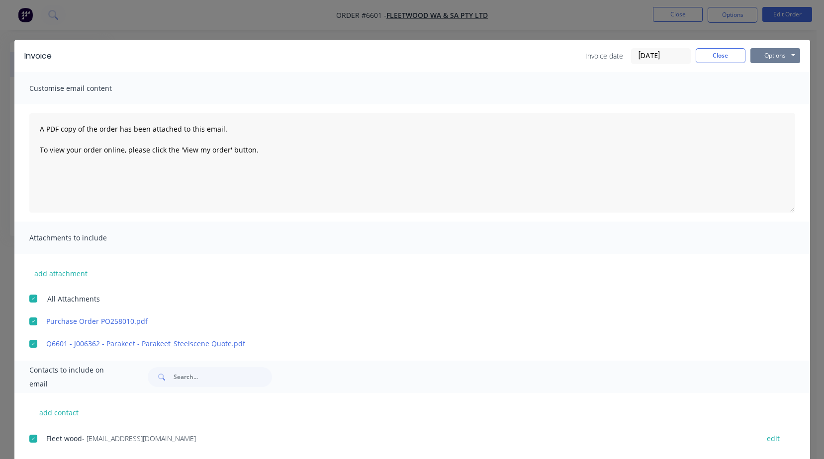
click at [765, 57] on button "Options" at bounding box center [775, 55] width 50 height 15
click at [753, 75] on button "Preview" at bounding box center [782, 73] width 64 height 16
click at [30, 323] on div at bounding box center [33, 322] width 20 height 20
click at [29, 343] on div at bounding box center [33, 344] width 20 height 20
click at [27, 438] on div at bounding box center [33, 439] width 20 height 20
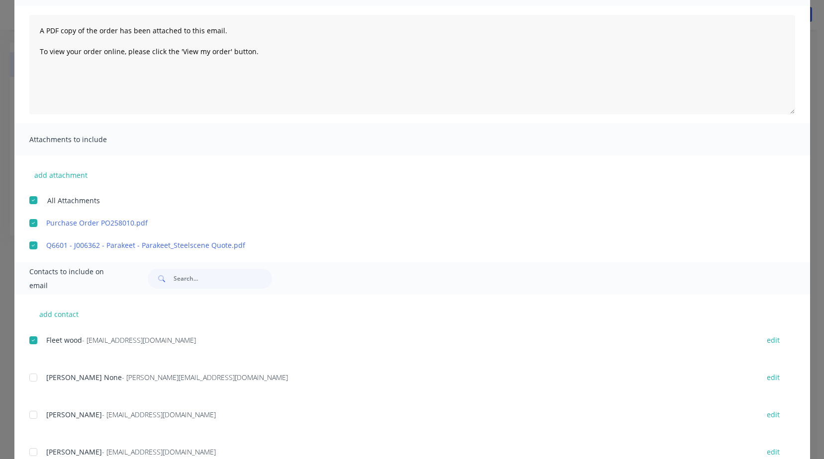
scroll to position [99, 0]
click at [28, 378] on div at bounding box center [33, 377] width 20 height 20
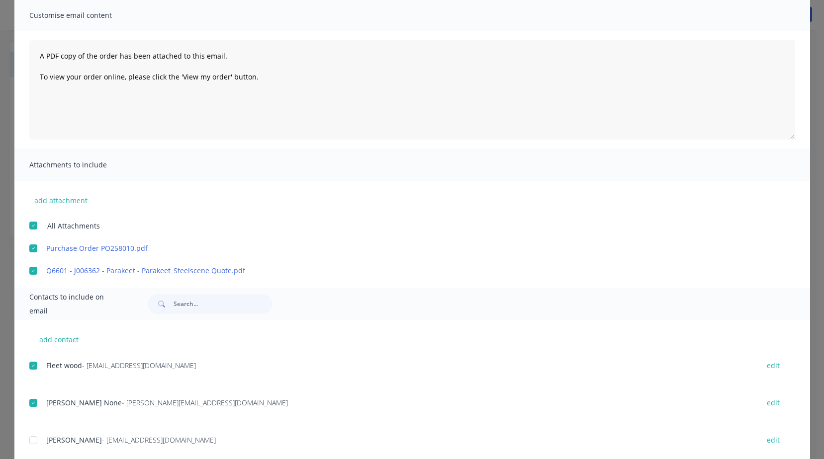
scroll to position [0, 0]
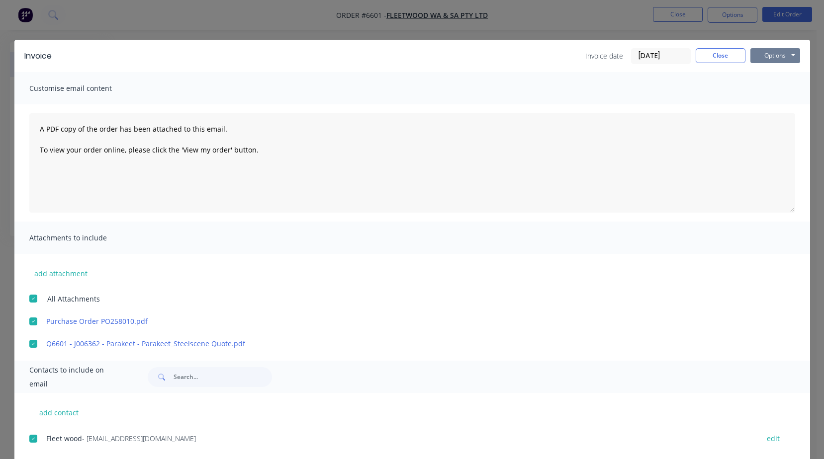
click at [763, 56] on button "Options" at bounding box center [775, 55] width 50 height 15
click at [762, 102] on button "Email" at bounding box center [782, 106] width 64 height 16
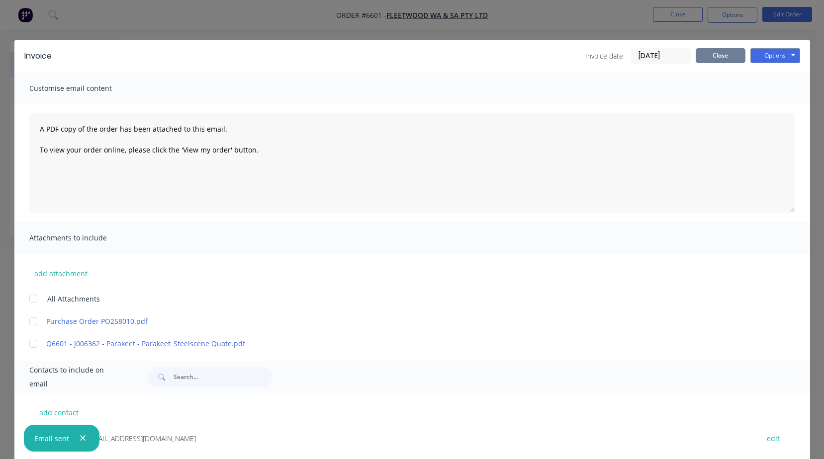
click at [710, 49] on button "Close" at bounding box center [721, 55] width 50 height 15
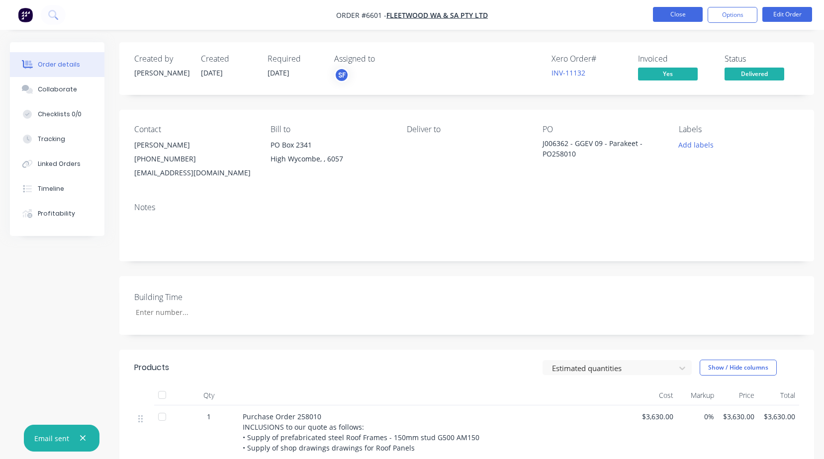
click at [686, 16] on button "Close" at bounding box center [678, 14] width 50 height 15
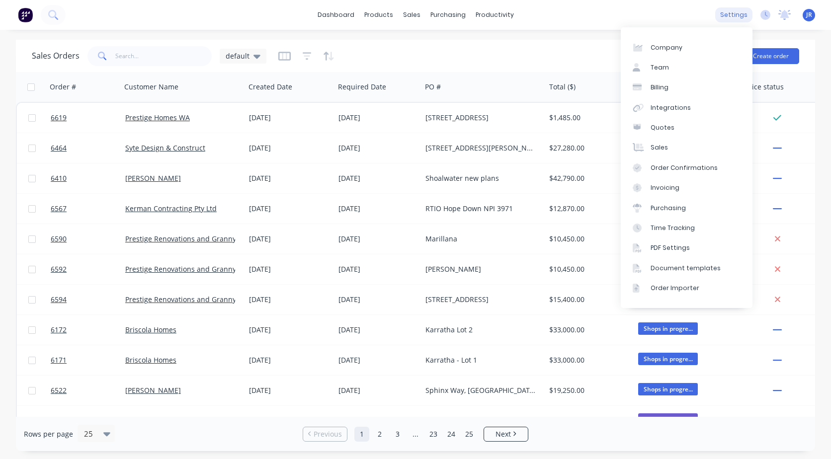
click at [741, 17] on div "settings" at bounding box center [734, 14] width 37 height 15
click at [684, 64] on link "Team" at bounding box center [687, 68] width 132 height 20
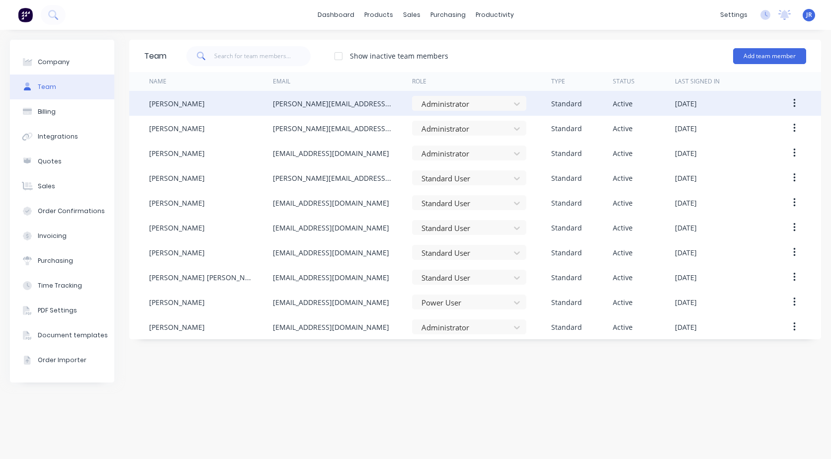
click at [171, 102] on div "[PERSON_NAME]" at bounding box center [177, 103] width 56 height 10
click at [793, 100] on button "button" at bounding box center [794, 103] width 23 height 18
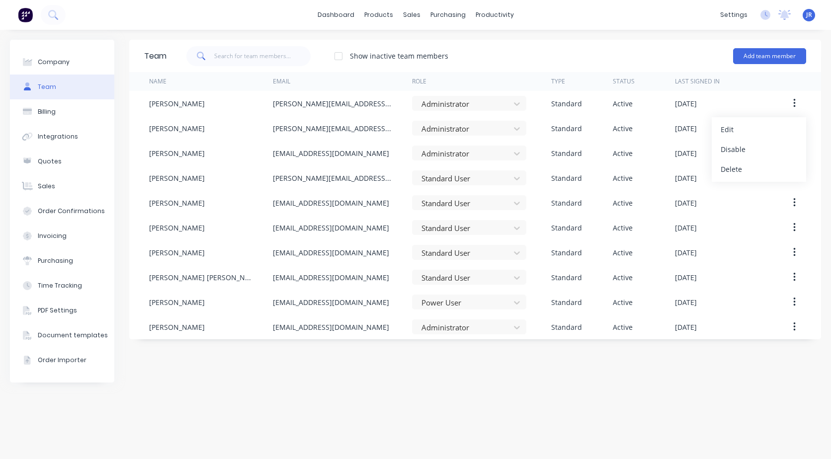
click at [689, 34] on div "Company Team Billing Integrations Quotes Sales Order Confirmations Invoicing Pu…" at bounding box center [415, 245] width 831 height 430
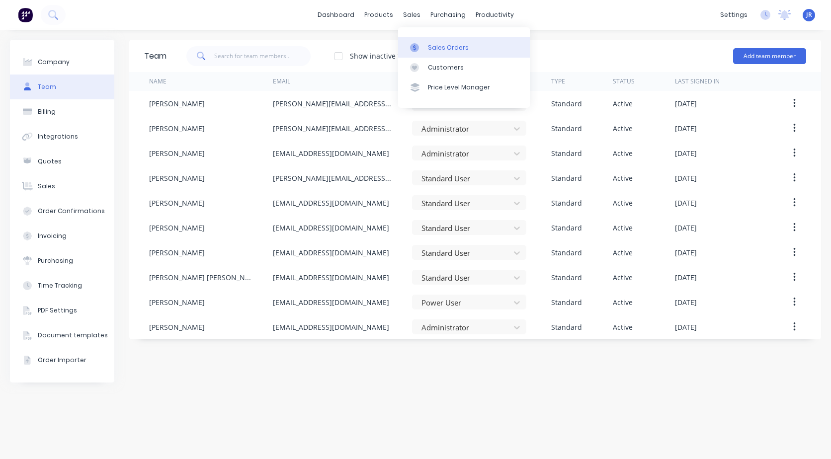
click at [433, 47] on div "Sales Orders" at bounding box center [448, 47] width 41 height 9
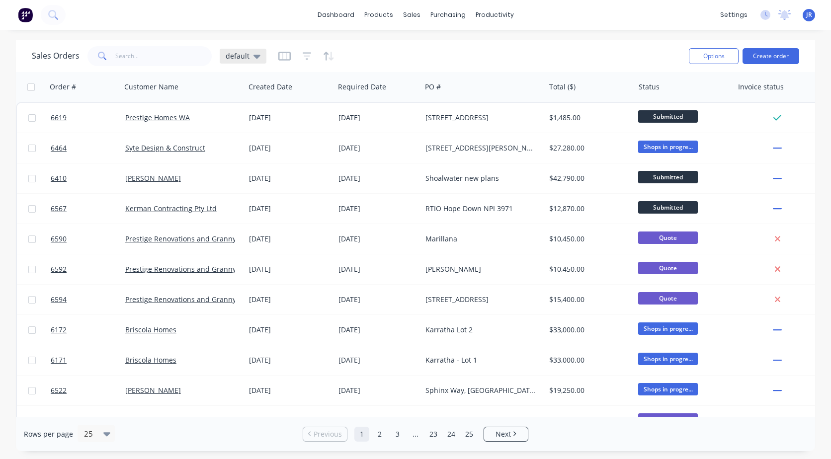
click at [249, 58] on div "default" at bounding box center [243, 56] width 35 height 9
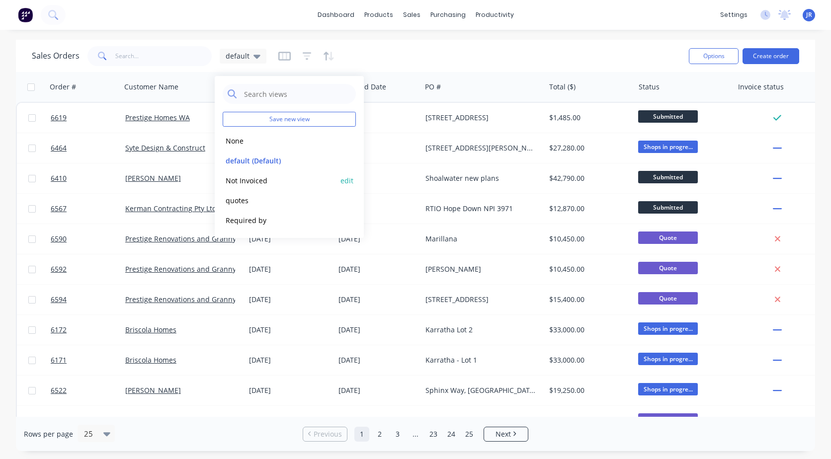
click at [229, 180] on button "Not Invoiced" at bounding box center [279, 180] width 113 height 11
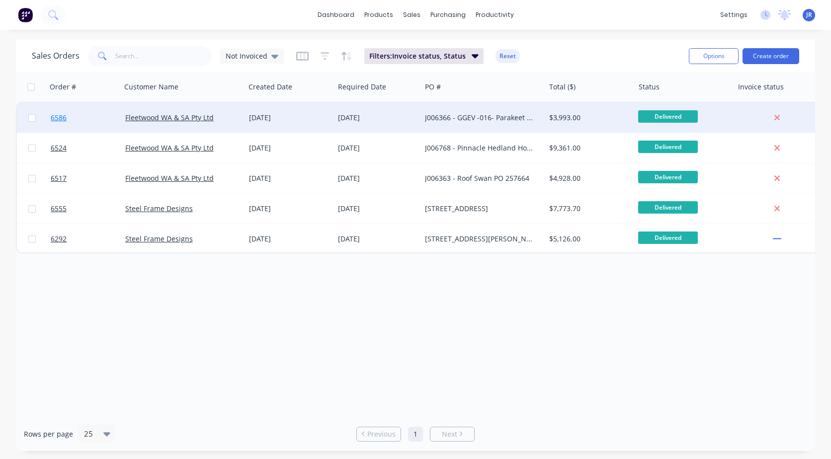
click at [55, 114] on span "6586" at bounding box center [59, 118] width 16 height 10
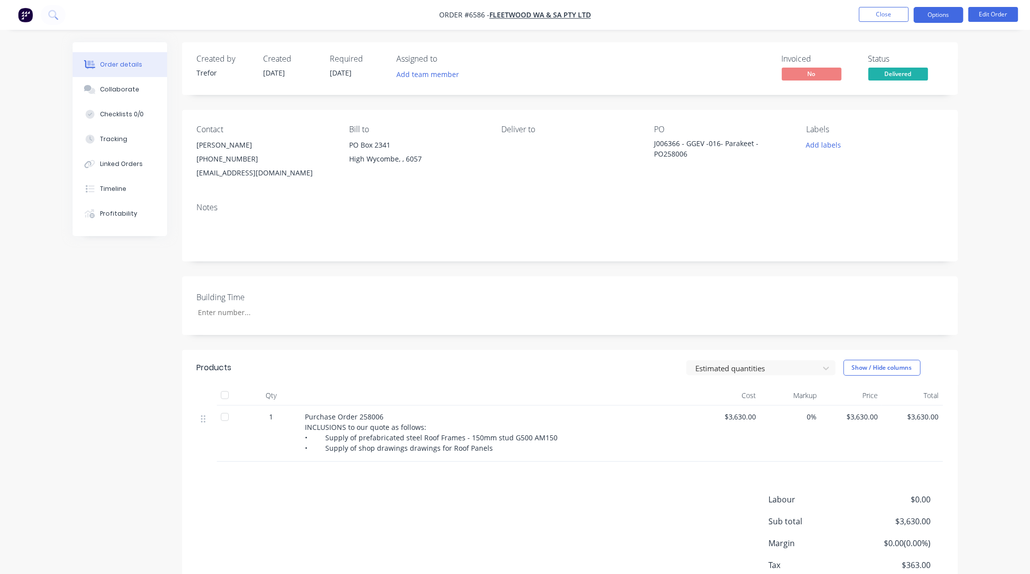
click at [831, 18] on button "Options" at bounding box center [938, 15] width 50 height 16
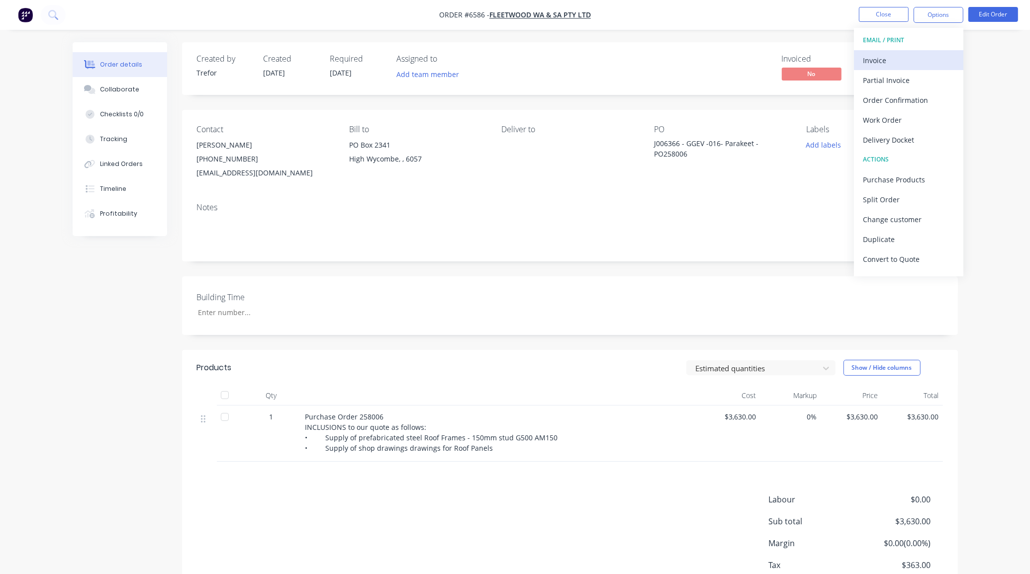
click at [831, 61] on div "Invoice" at bounding box center [908, 60] width 91 height 14
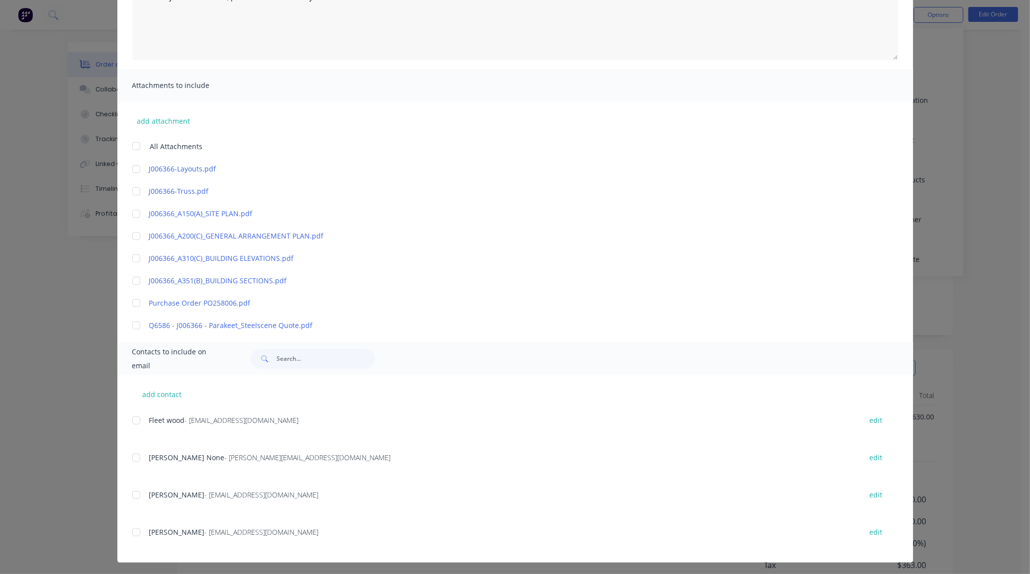
scroll to position [155, 0]
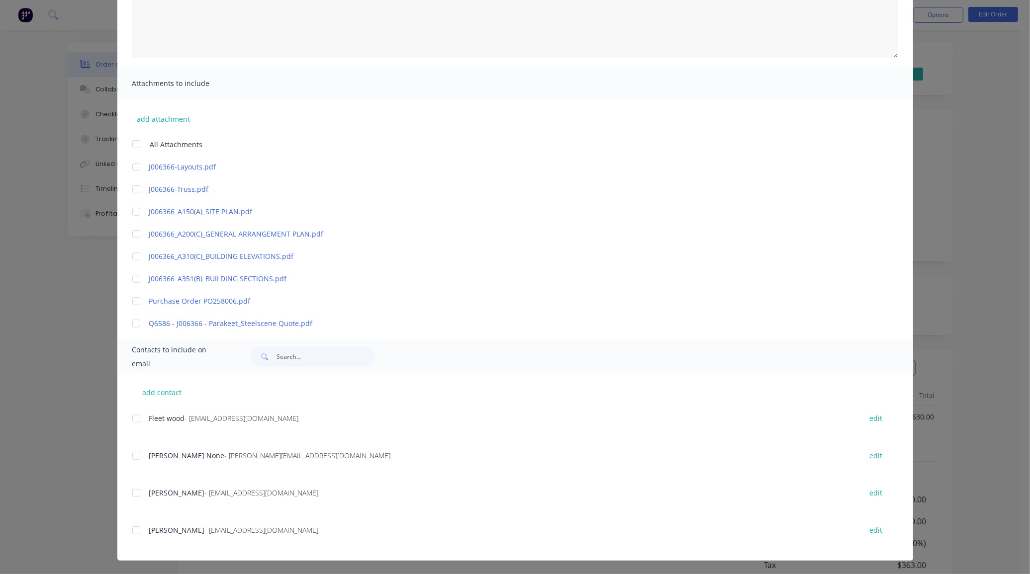
click at [132, 324] on div at bounding box center [136, 324] width 20 height 20
click at [131, 304] on div at bounding box center [136, 301] width 20 height 20
drag, startPoint x: 127, startPoint y: 411, endPoint x: 132, endPoint y: 423, distance: 13.1
click at [127, 410] on div "add contact Fleet wood - [EMAIL_ADDRESS][DOMAIN_NAME] edit [PERSON_NAME] None -…" at bounding box center [515, 467] width 796 height 188
click at [132, 423] on div at bounding box center [136, 419] width 20 height 20
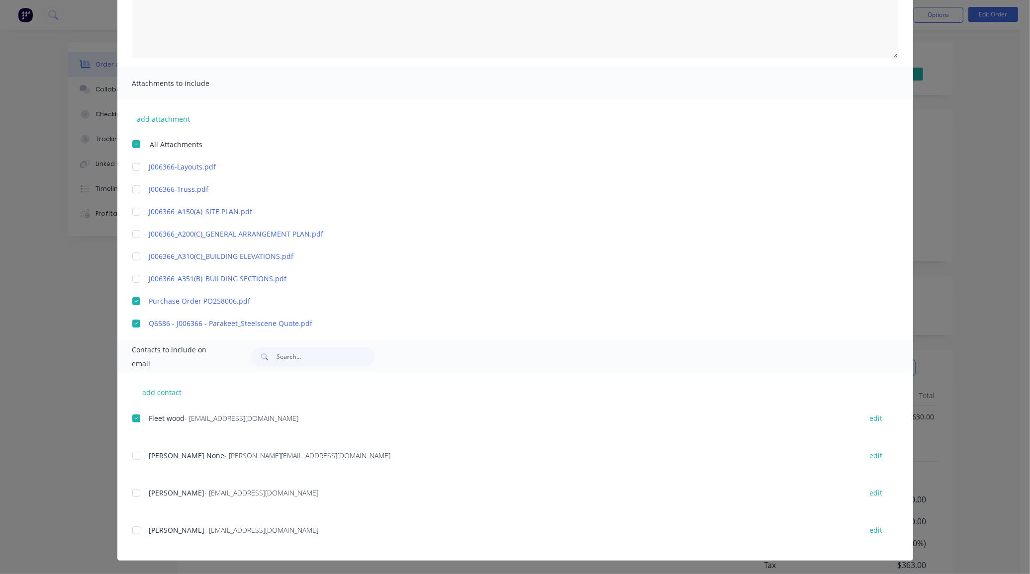
click at [132, 452] on div at bounding box center [136, 456] width 20 height 20
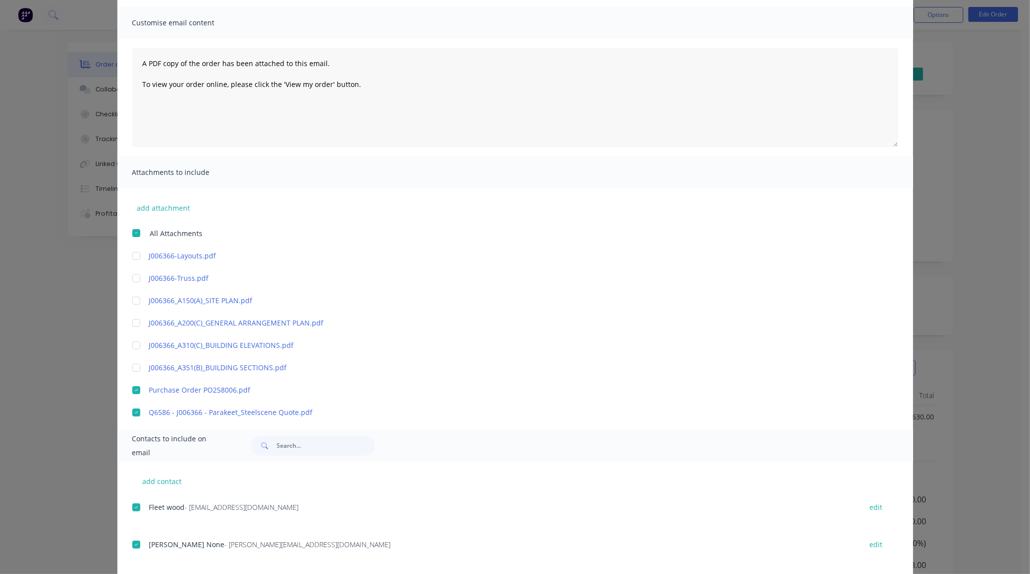
scroll to position [0, 0]
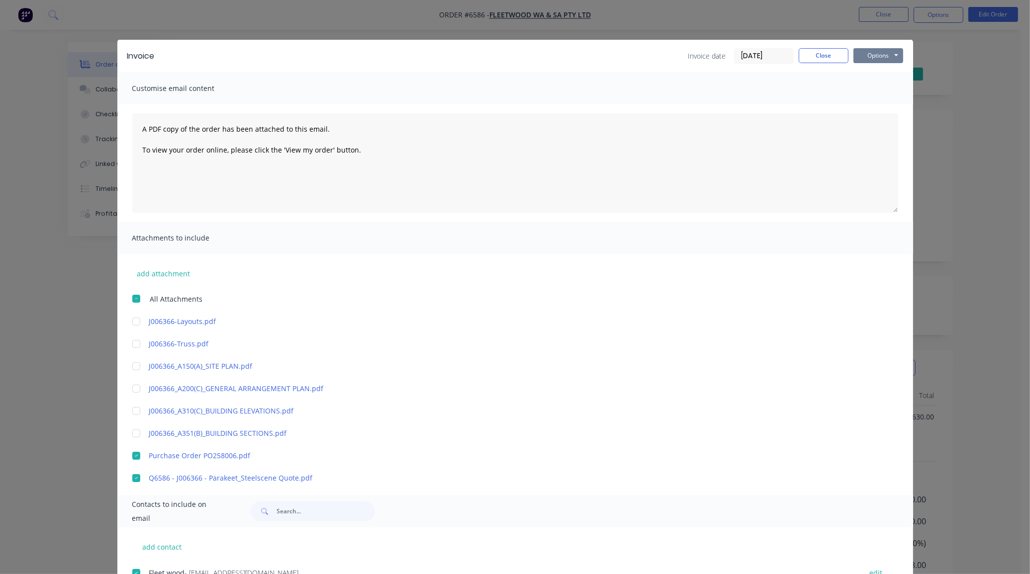
click at [831, 58] on button "Options" at bounding box center [878, 55] width 50 height 15
click at [831, 81] on button "Preview" at bounding box center [885, 74] width 64 height 16
click at [133, 456] on div at bounding box center [136, 456] width 20 height 20
click at [130, 459] on div at bounding box center [136, 478] width 20 height 20
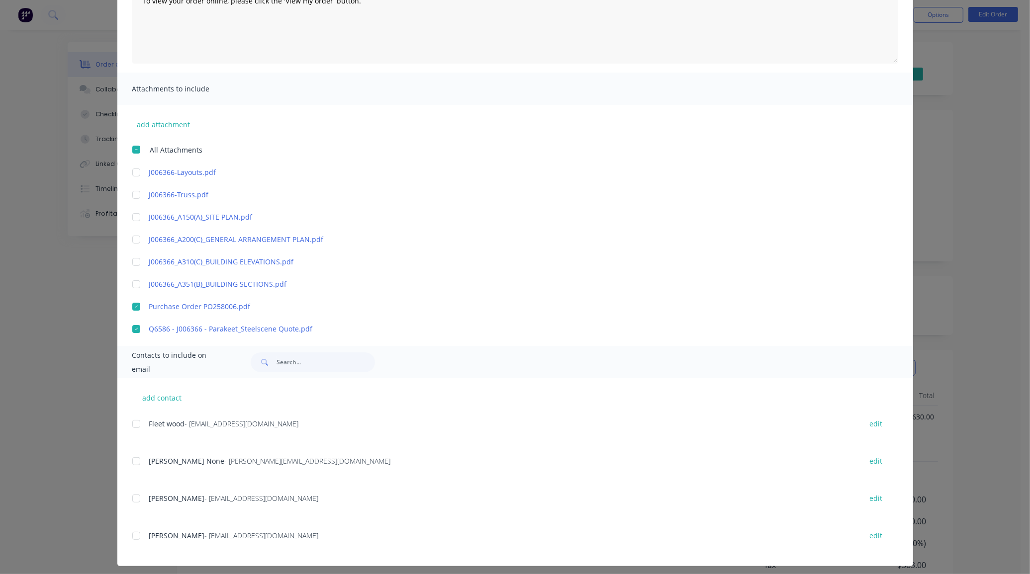
scroll to position [155, 0]
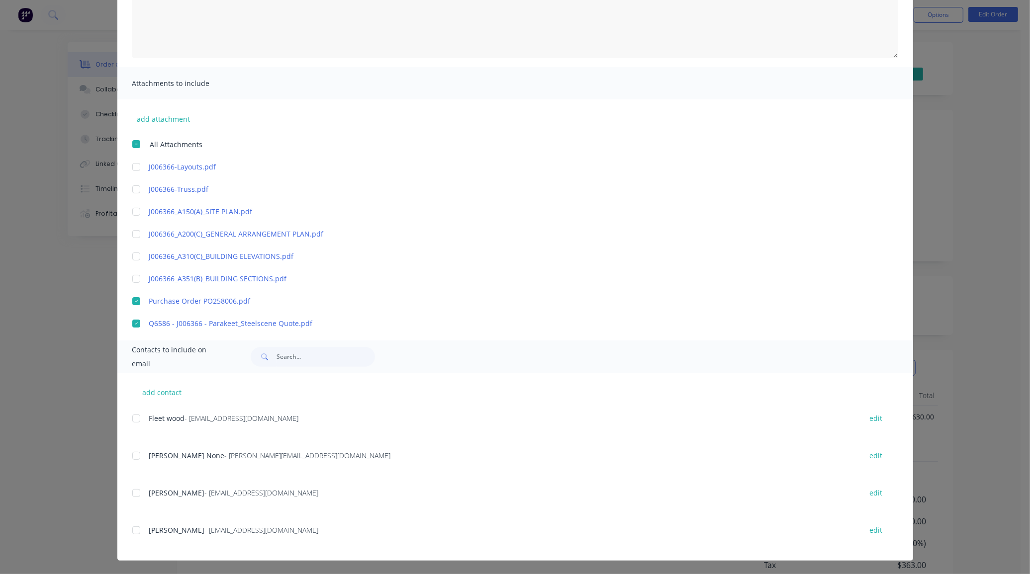
click at [133, 420] on div at bounding box center [136, 419] width 20 height 20
click at [133, 455] on div at bounding box center [136, 456] width 20 height 20
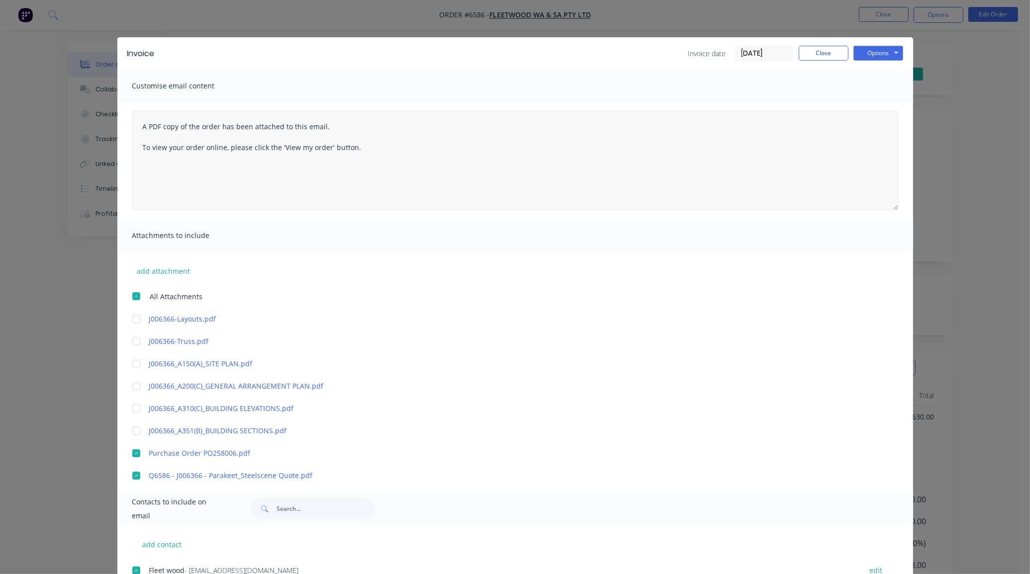
scroll to position [0, 0]
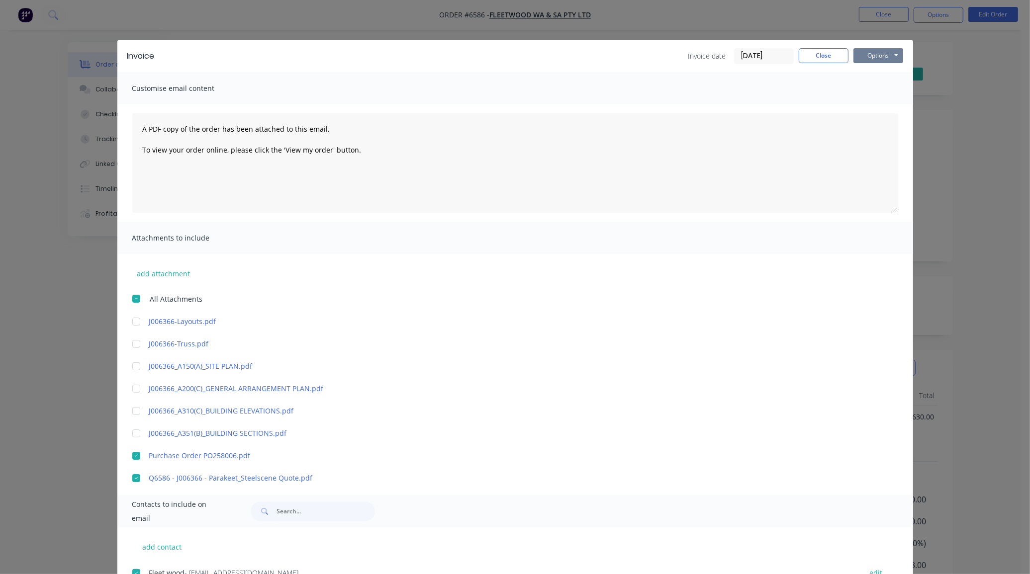
click at [831, 58] on button "Options" at bounding box center [878, 55] width 50 height 15
click at [831, 105] on button "Email" at bounding box center [885, 106] width 64 height 16
click at [816, 55] on button "Close" at bounding box center [824, 55] width 50 height 15
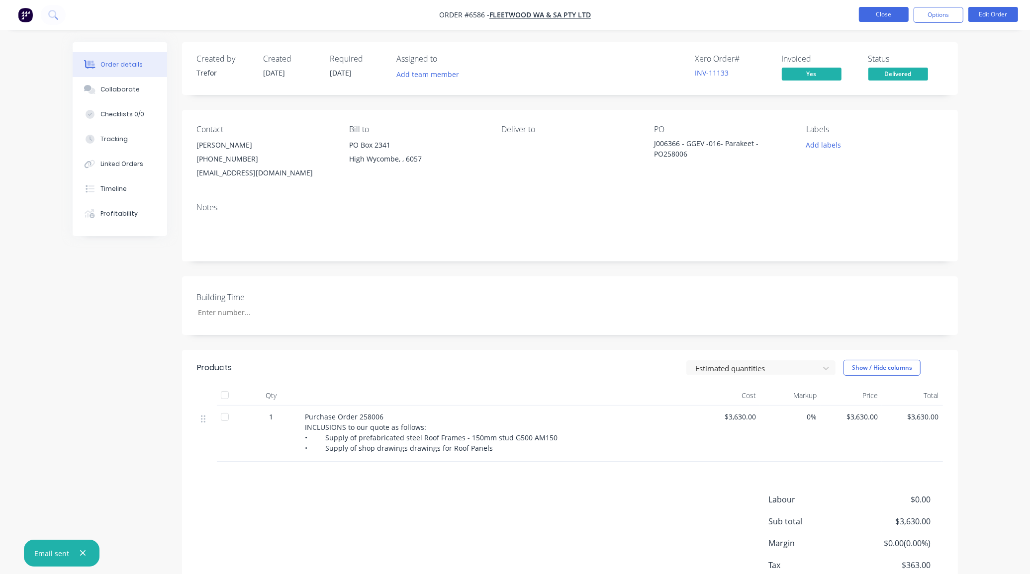
click at [831, 20] on button "Close" at bounding box center [884, 14] width 50 height 15
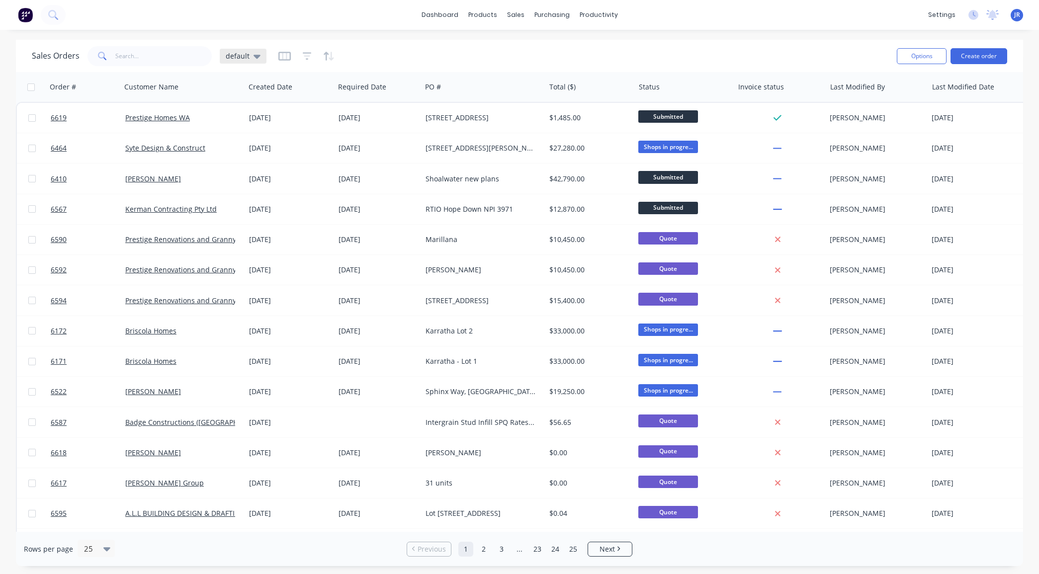
click at [245, 53] on span "default" at bounding box center [238, 56] width 24 height 10
click at [239, 185] on button "Not Invoiced" at bounding box center [279, 180] width 113 height 11
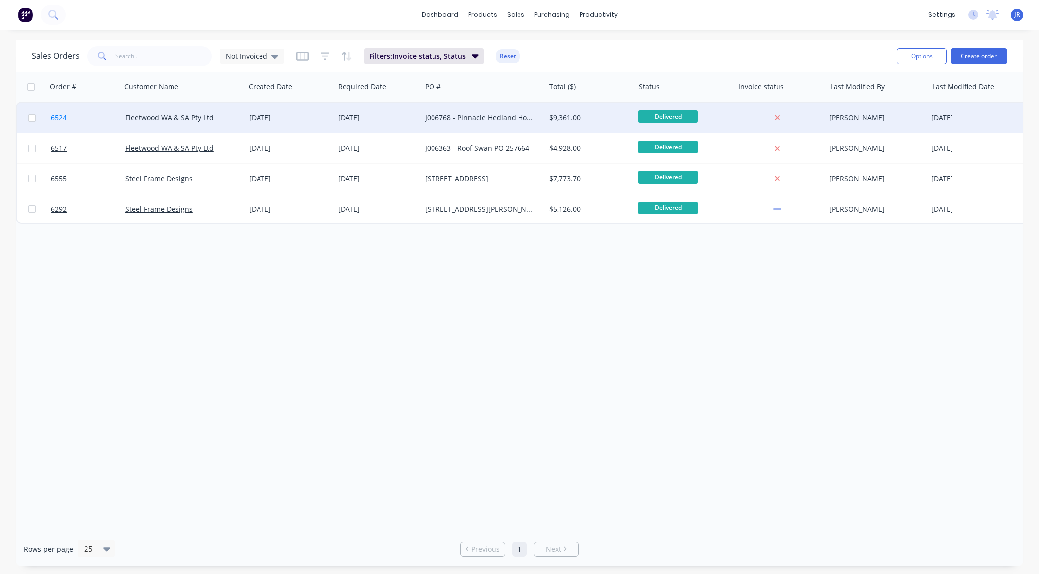
click at [56, 118] on span "6524" at bounding box center [59, 118] width 16 height 10
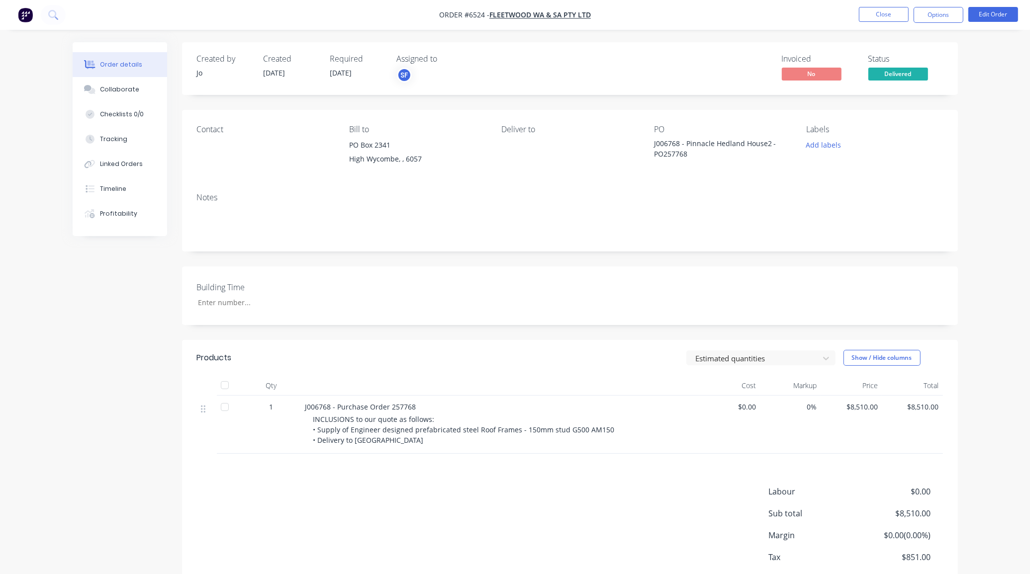
scroll to position [57, 0]
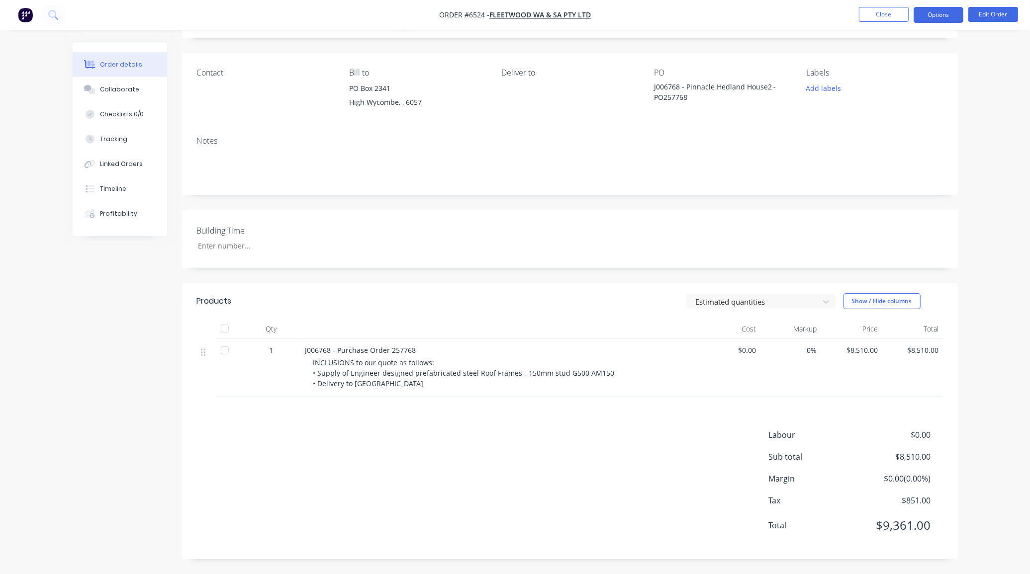
click at [831, 11] on button "Options" at bounding box center [938, 15] width 50 height 16
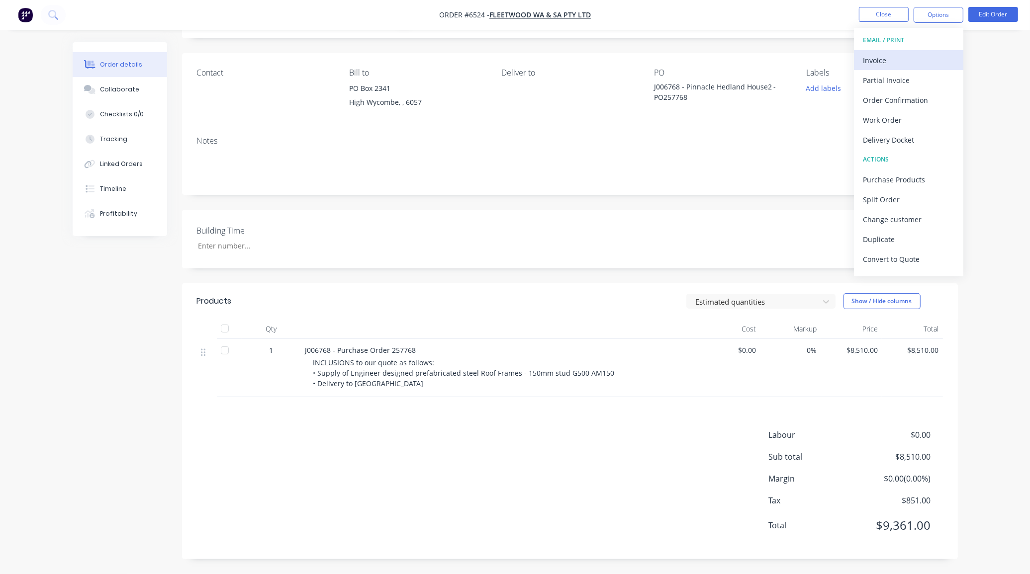
click at [831, 60] on div "Invoice" at bounding box center [908, 60] width 91 height 14
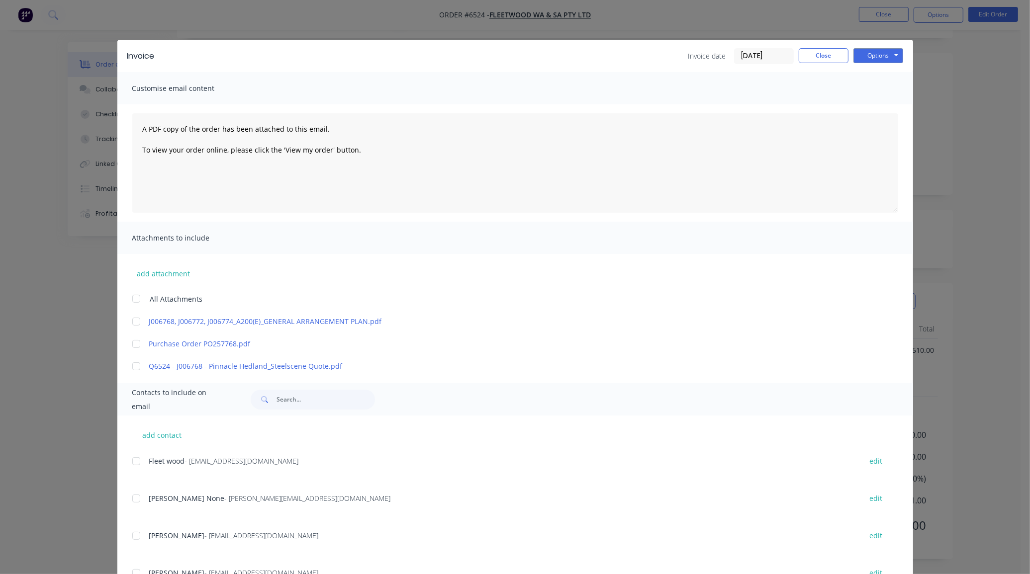
click at [128, 344] on div at bounding box center [136, 344] width 20 height 20
click at [133, 366] on div at bounding box center [136, 367] width 20 height 20
click at [131, 459] on div at bounding box center [136, 461] width 20 height 20
click at [130, 459] on div at bounding box center [136, 499] width 20 height 20
click at [831, 58] on button "Options" at bounding box center [878, 55] width 50 height 15
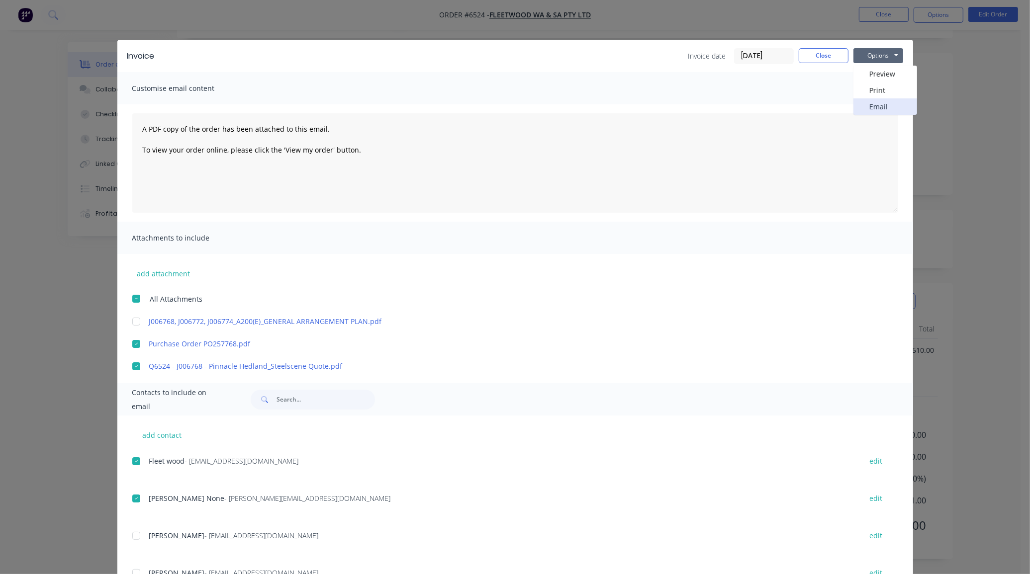
click at [831, 107] on button "Email" at bounding box center [885, 106] width 64 height 16
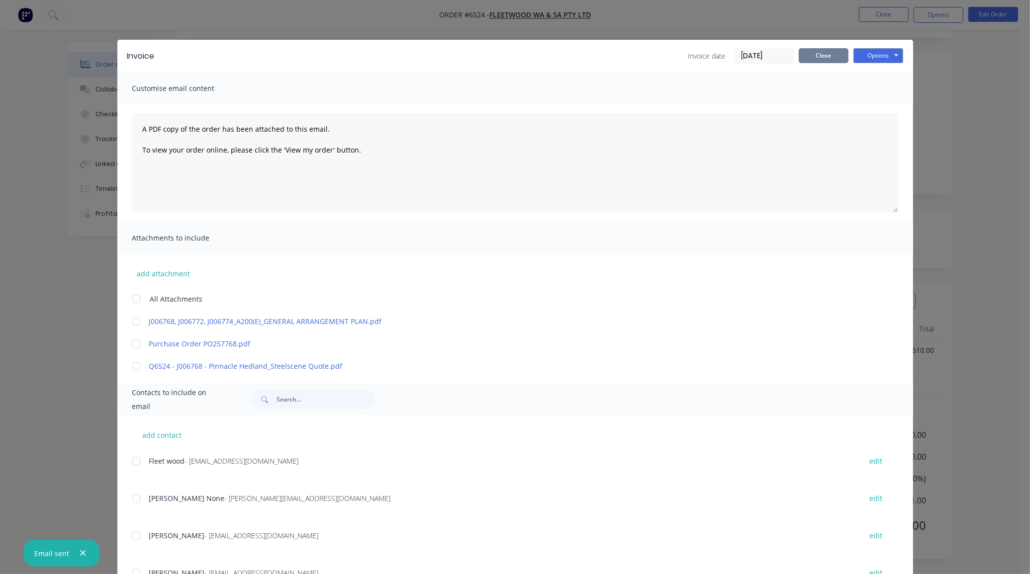
click at [811, 62] on button "Close" at bounding box center [824, 55] width 50 height 15
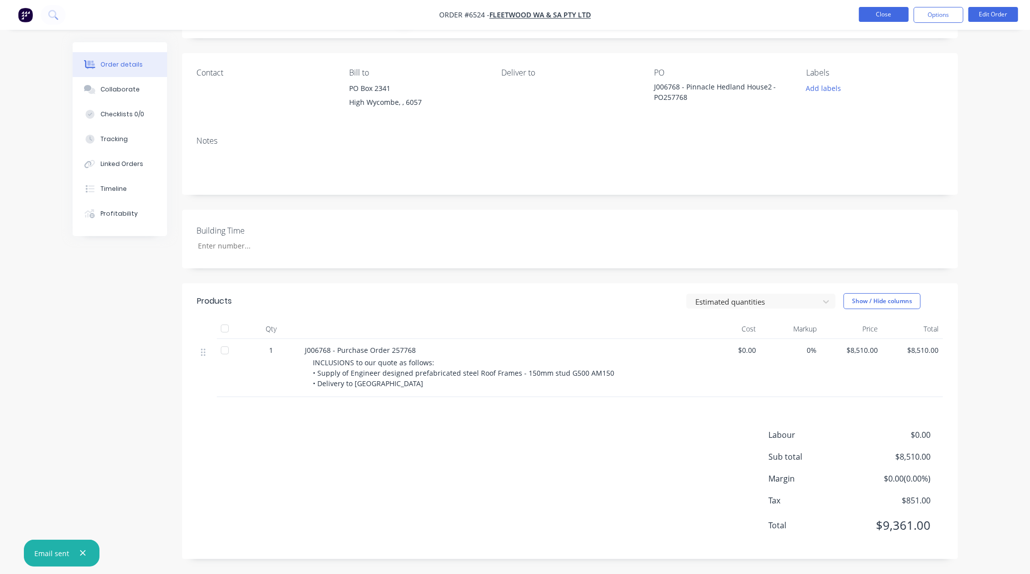
click at [831, 20] on button "Close" at bounding box center [884, 14] width 50 height 15
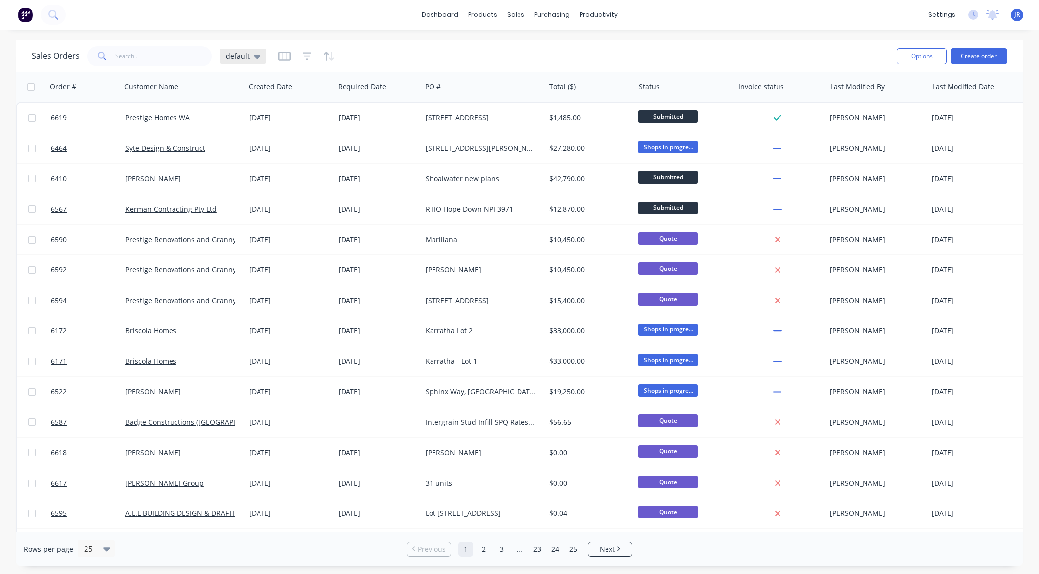
click at [244, 56] on span "default" at bounding box center [238, 56] width 24 height 10
click at [228, 180] on button "Not Invoiced" at bounding box center [279, 180] width 113 height 11
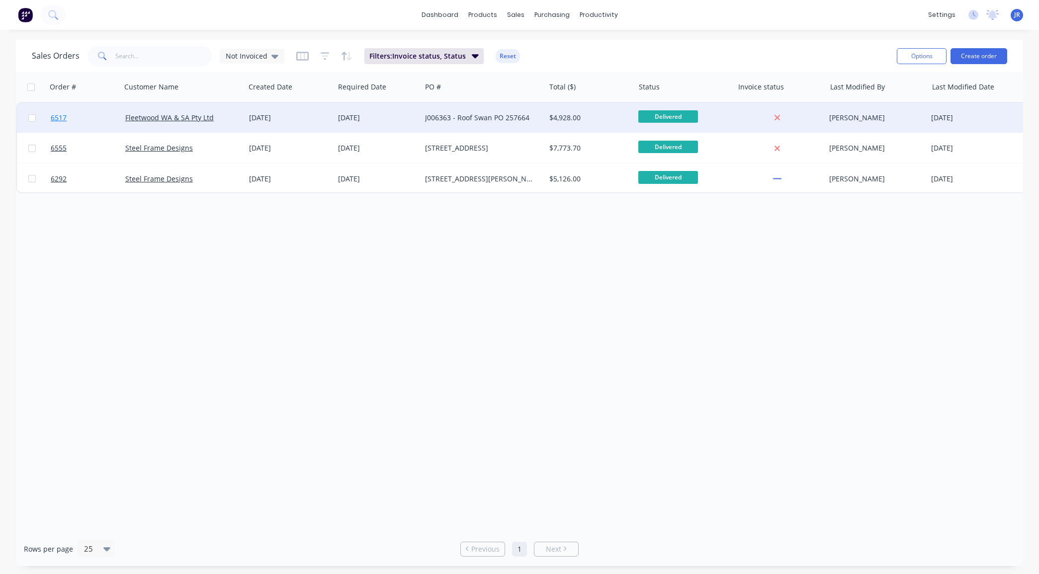
click at [61, 117] on span "6517" at bounding box center [59, 118] width 16 height 10
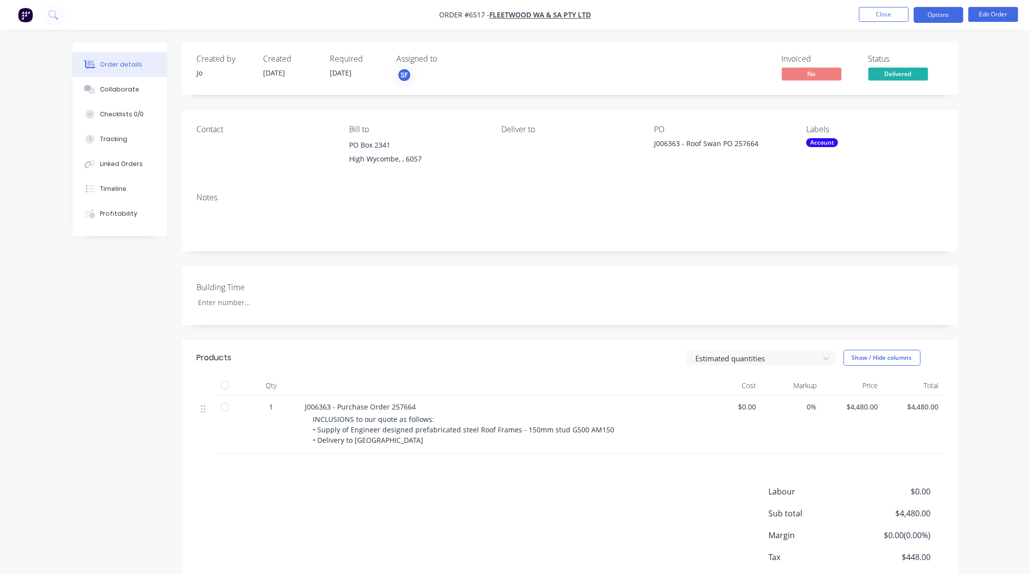
click at [831, 20] on button "Options" at bounding box center [938, 15] width 50 height 16
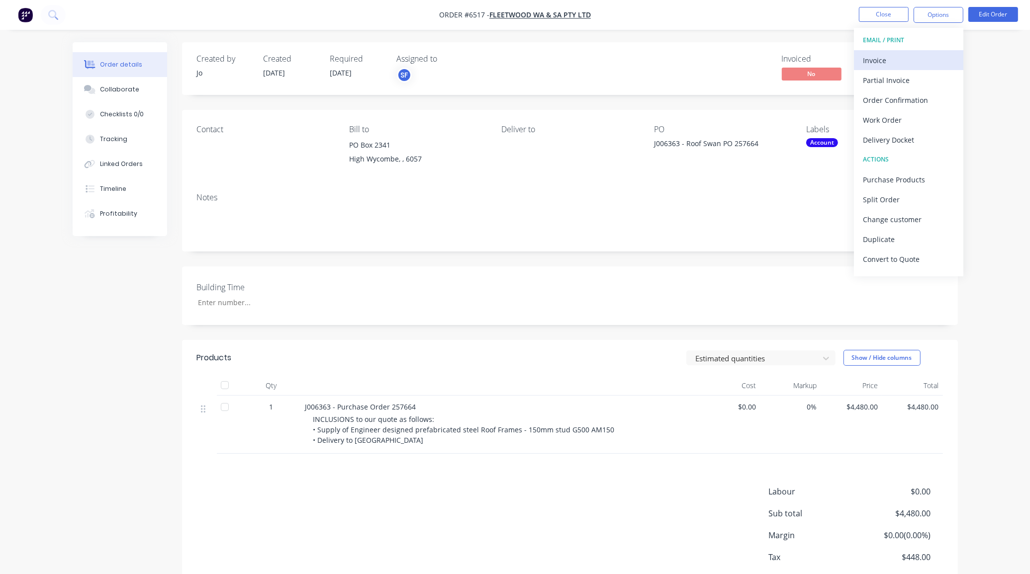
click at [831, 58] on div "Invoice" at bounding box center [908, 60] width 91 height 14
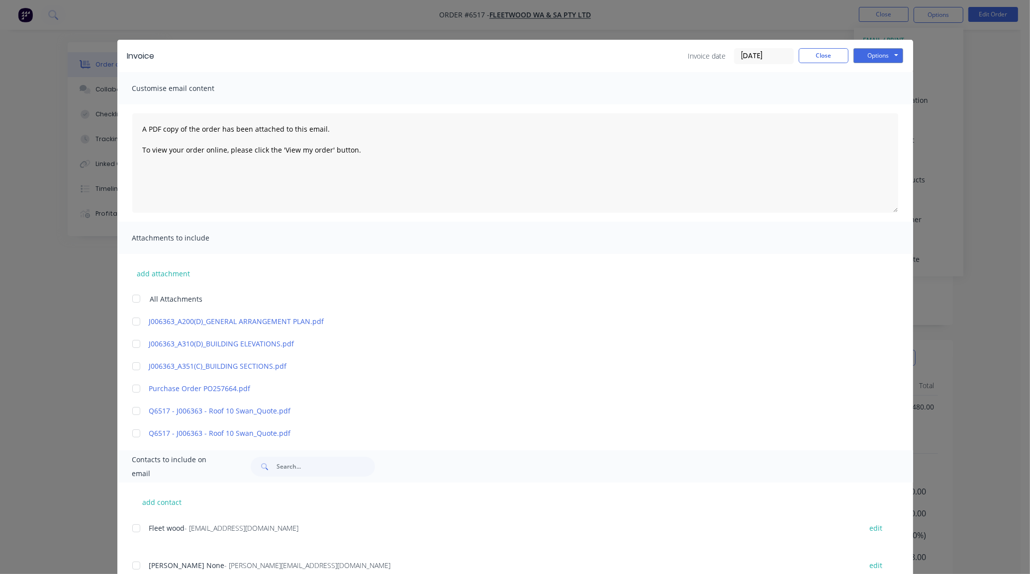
click at [127, 408] on div at bounding box center [136, 411] width 20 height 20
click at [128, 386] on div at bounding box center [136, 389] width 20 height 20
click at [131, 459] on div at bounding box center [136, 529] width 20 height 20
click at [135, 459] on div at bounding box center [136, 566] width 20 height 20
click at [831, 56] on button "Options" at bounding box center [878, 55] width 50 height 15
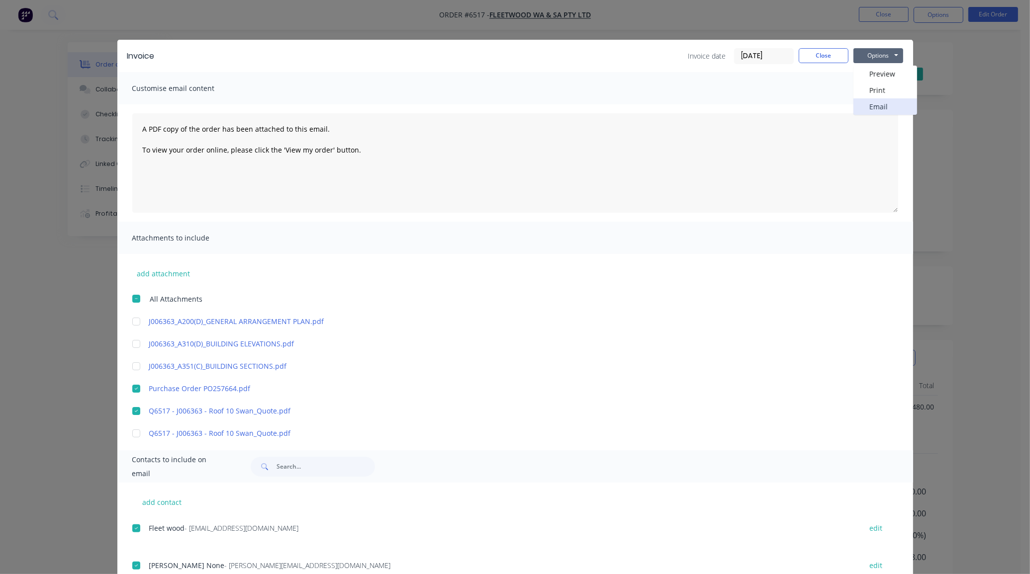
click at [831, 105] on button "Email" at bounding box center [885, 106] width 64 height 16
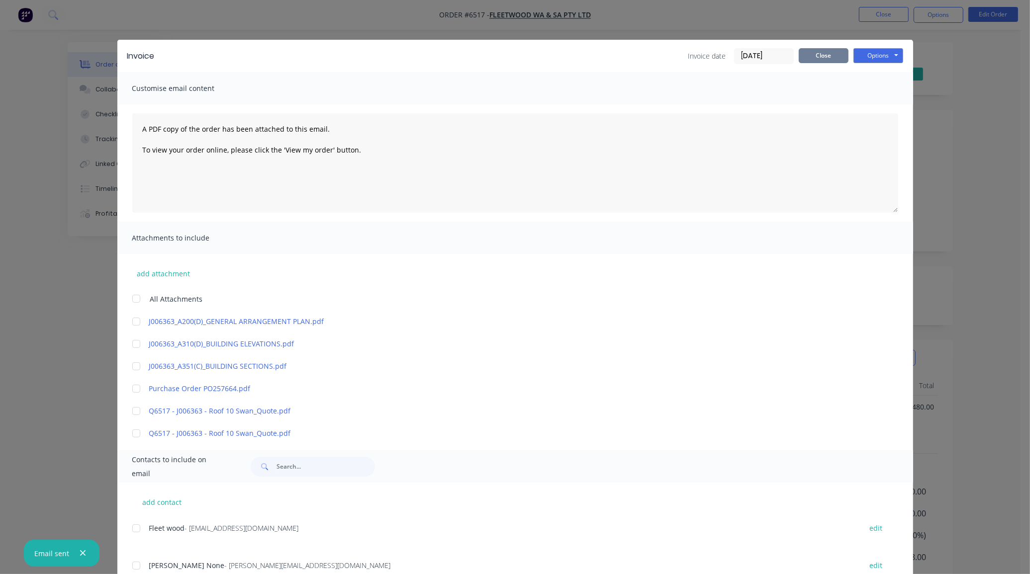
click at [815, 60] on button "Close" at bounding box center [824, 55] width 50 height 15
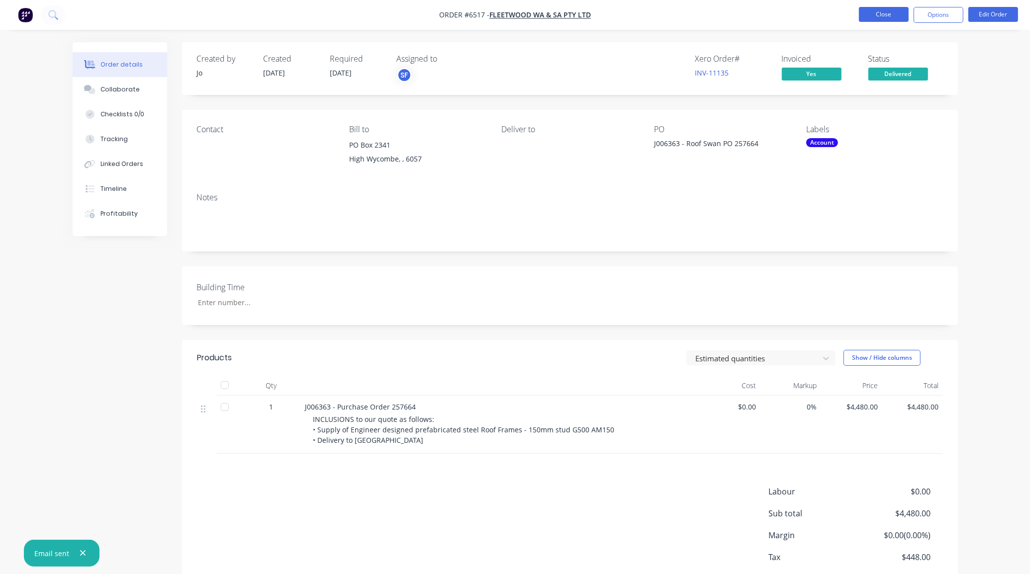
click at [831, 9] on button "Close" at bounding box center [884, 14] width 50 height 15
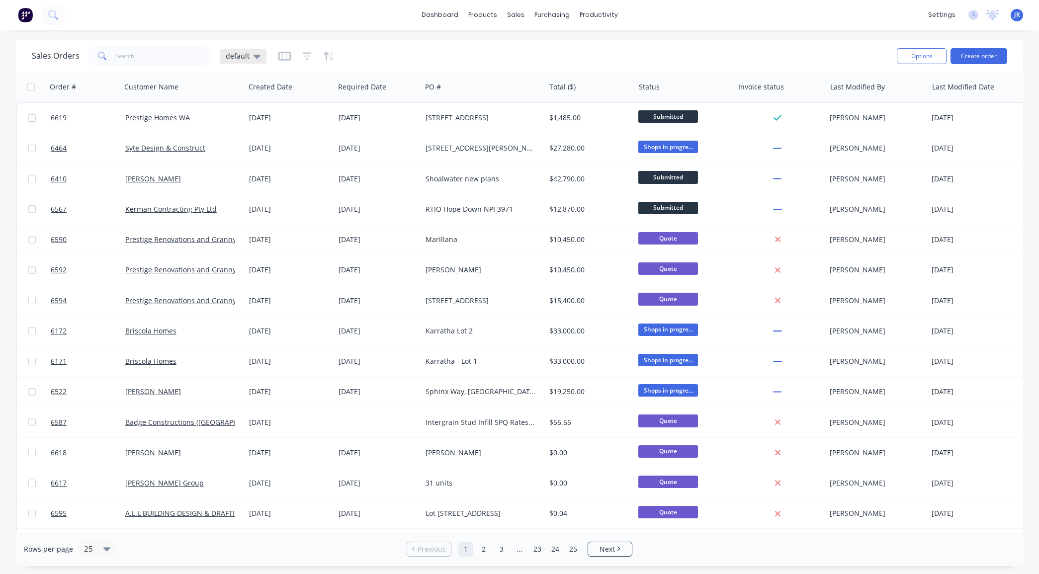
click at [254, 60] on icon at bounding box center [257, 56] width 7 height 11
click at [254, 175] on button "Not Invoiced" at bounding box center [279, 180] width 113 height 11
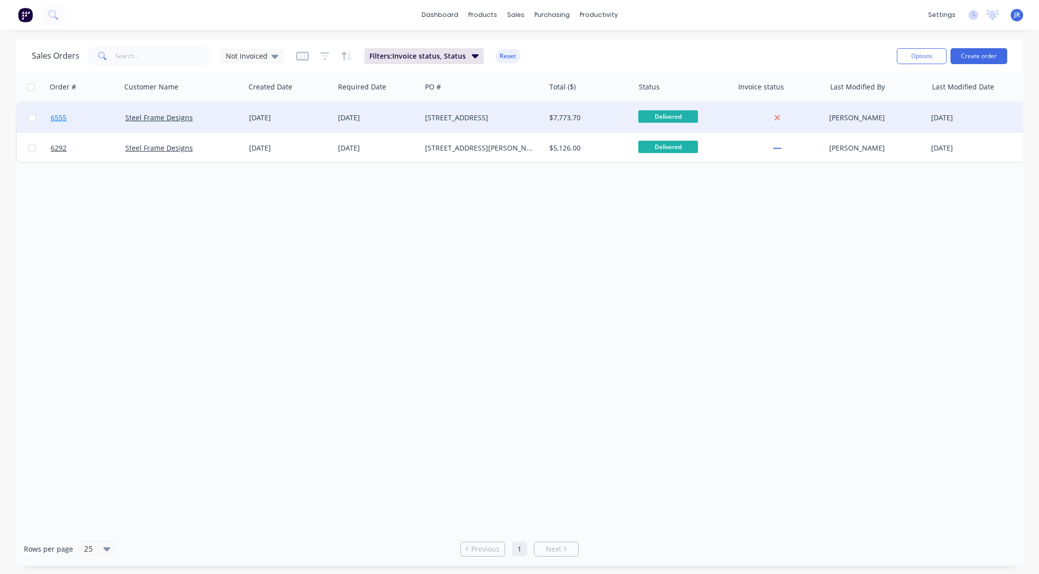
click at [56, 117] on span "6555" at bounding box center [59, 118] width 16 height 10
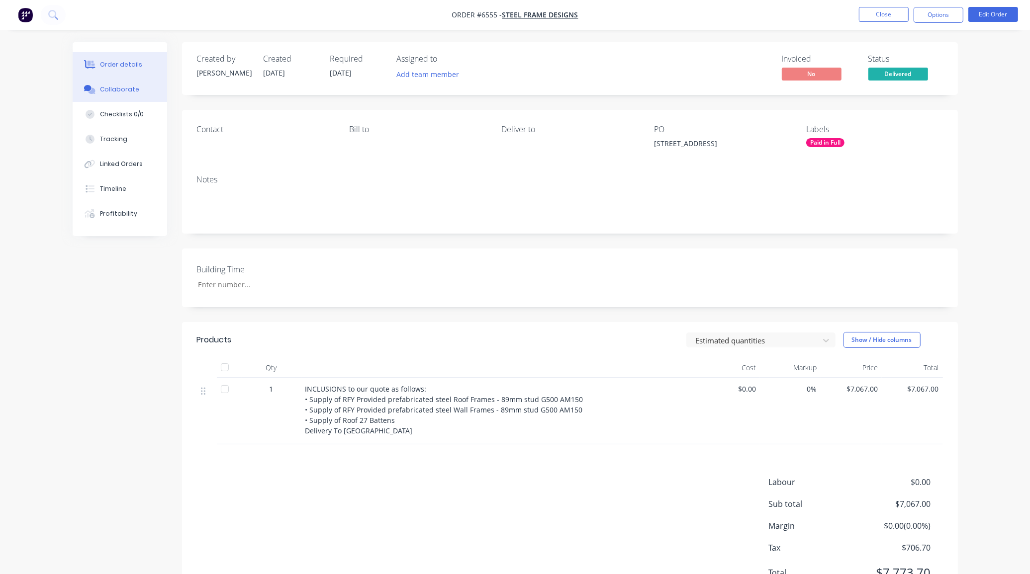
click at [129, 92] on div "Collaborate" at bounding box center [119, 89] width 39 height 9
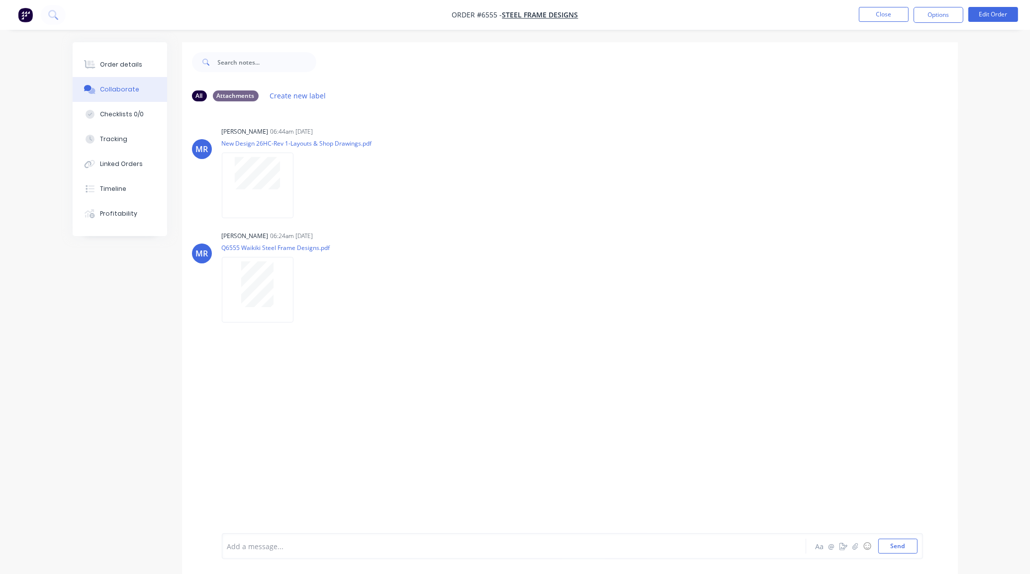
click at [269, 459] on div at bounding box center [486, 546] width 517 height 10
click at [831, 459] on button "Send" at bounding box center [897, 546] width 39 height 15
click at [143, 64] on button "Order details" at bounding box center [120, 64] width 94 height 25
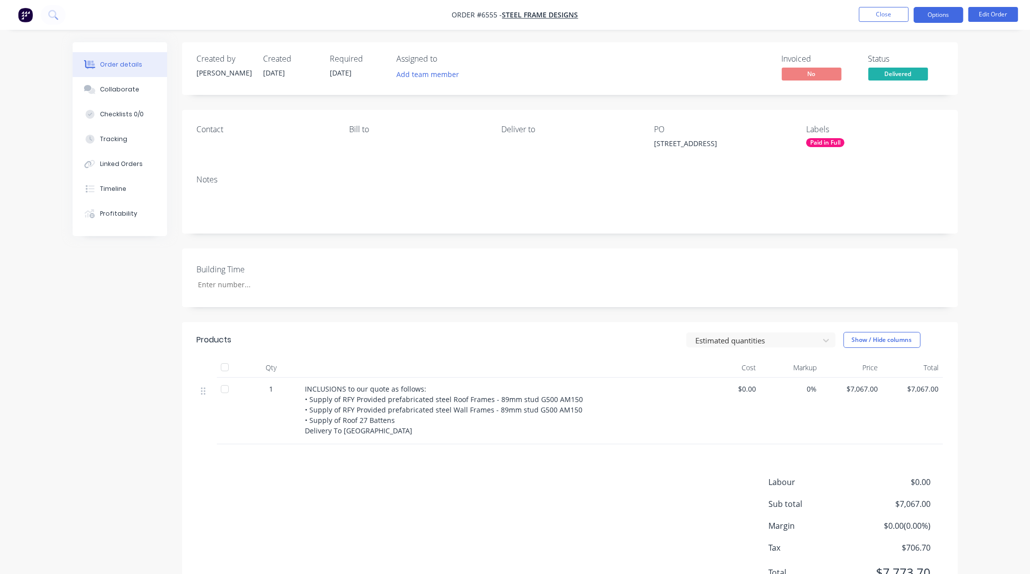
click at [831, 16] on button "Options" at bounding box center [938, 15] width 50 height 16
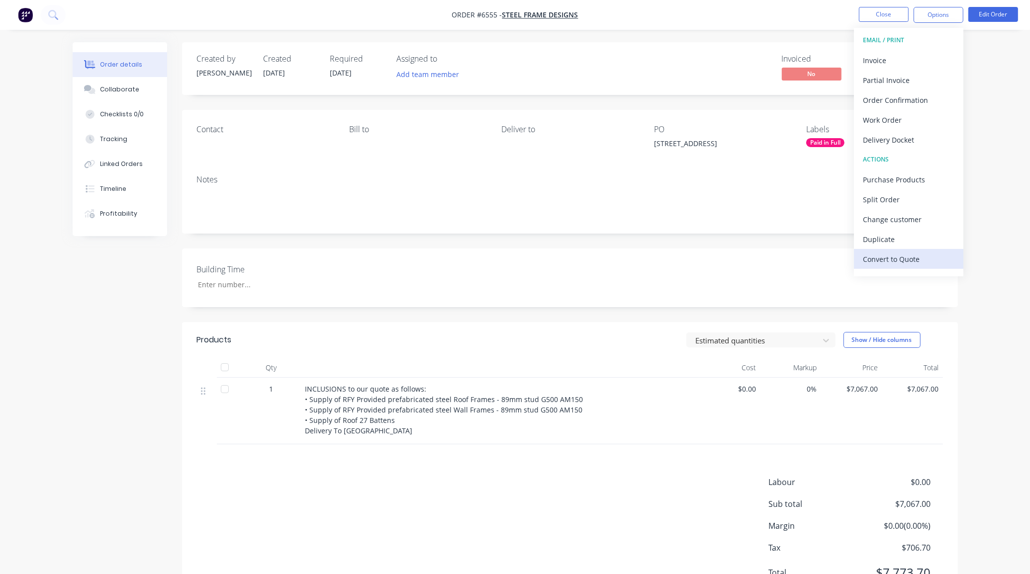
scroll to position [15, 0]
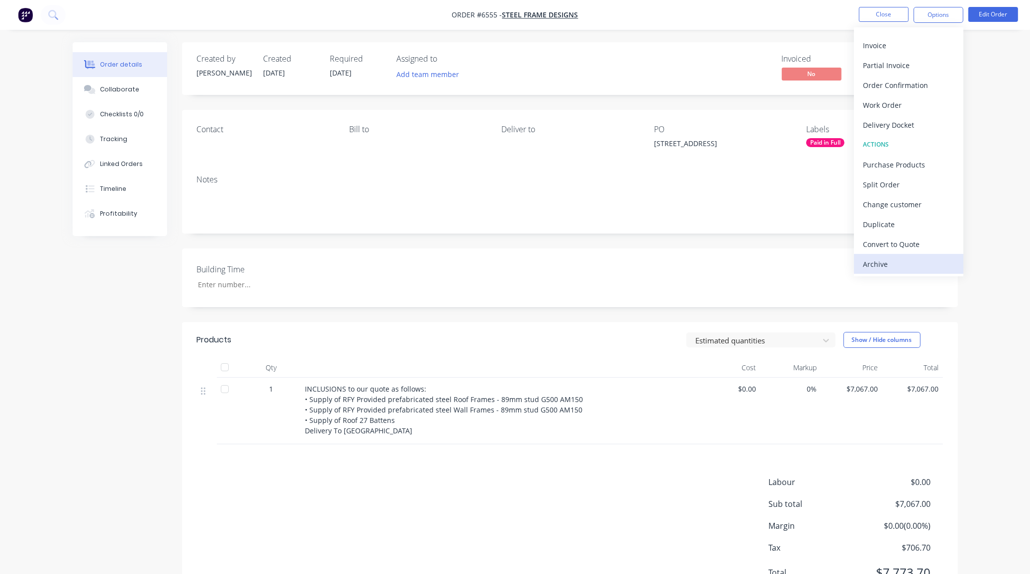
click at [831, 265] on div "Archive" at bounding box center [908, 264] width 91 height 14
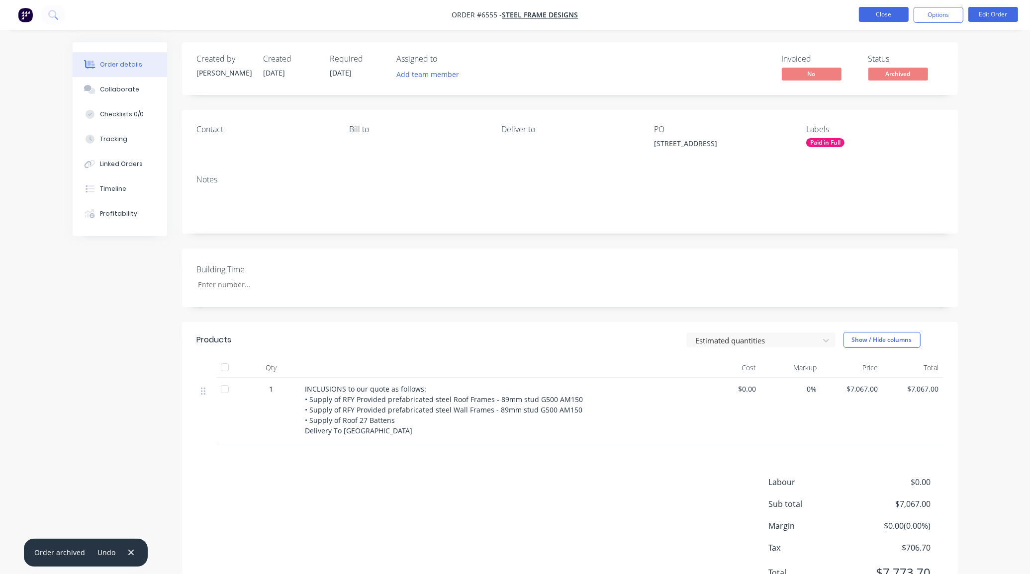
click at [831, 11] on button "Close" at bounding box center [884, 14] width 50 height 15
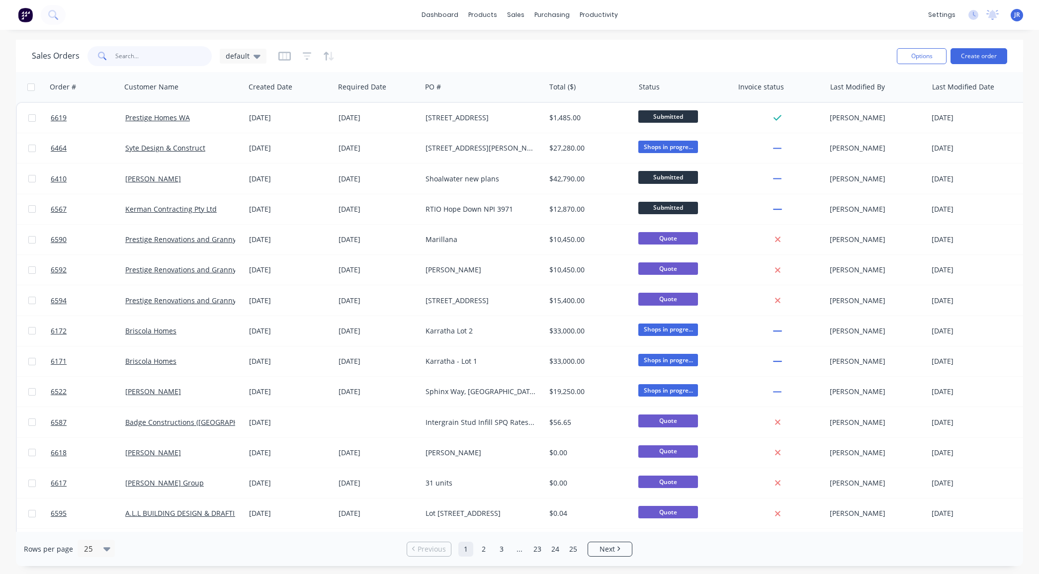
click at [132, 56] on input "text" at bounding box center [163, 56] width 97 height 20
click at [229, 56] on span "default" at bounding box center [238, 56] width 24 height 10
click at [229, 180] on button "Not Invoiced" at bounding box center [279, 180] width 113 height 11
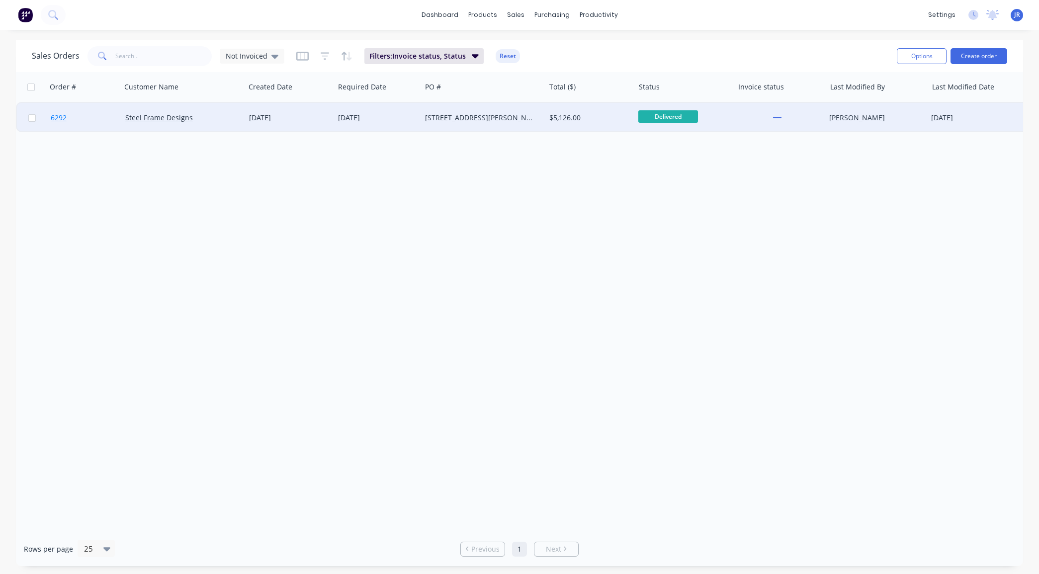
click at [54, 120] on span "6292" at bounding box center [59, 118] width 16 height 10
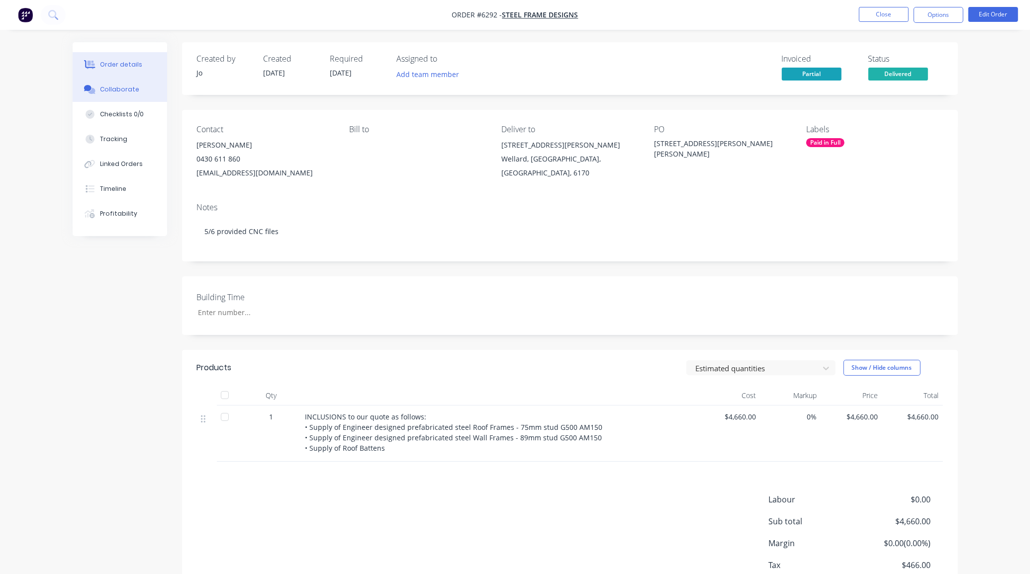
click at [111, 93] on div "Collaborate" at bounding box center [119, 89] width 39 height 9
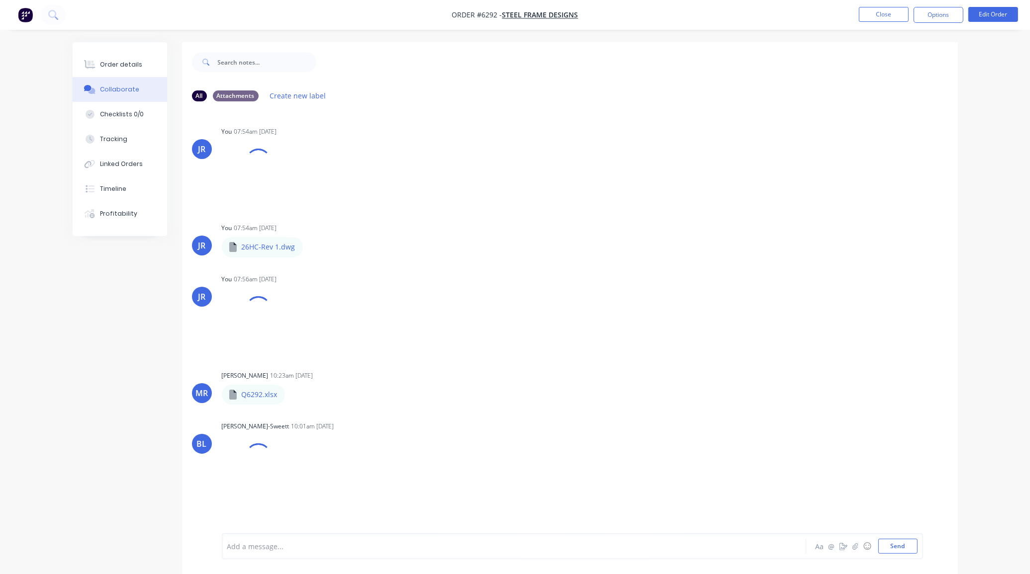
click at [320, 459] on div at bounding box center [486, 546] width 517 height 10
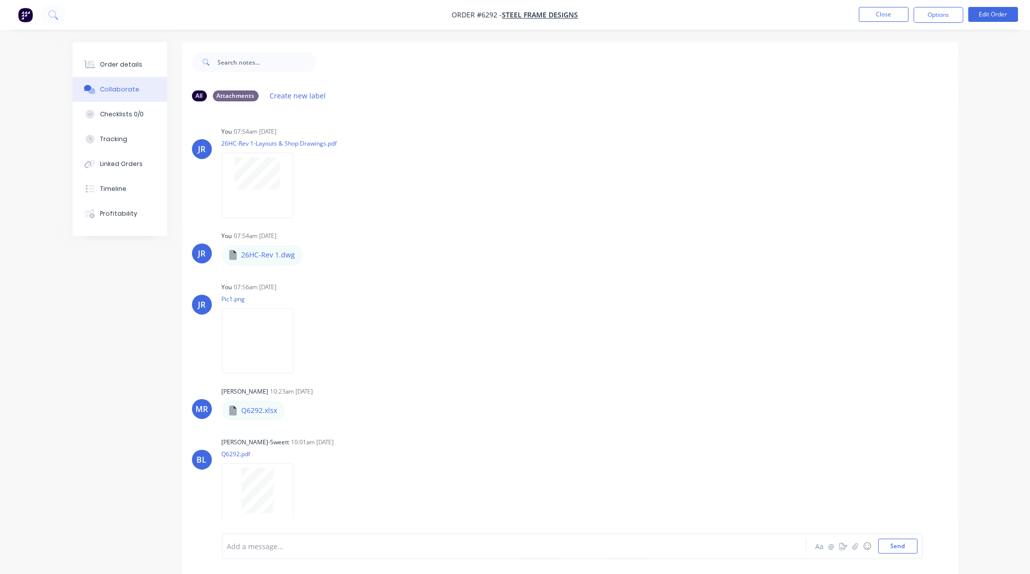
scroll to position [475, 0]
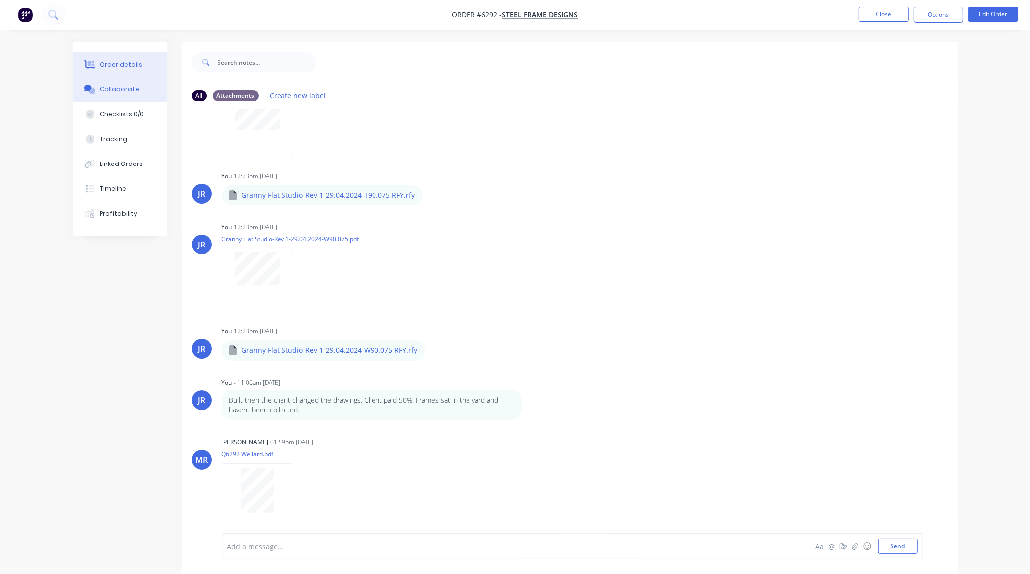
click at [123, 57] on button "Order details" at bounding box center [120, 64] width 94 height 25
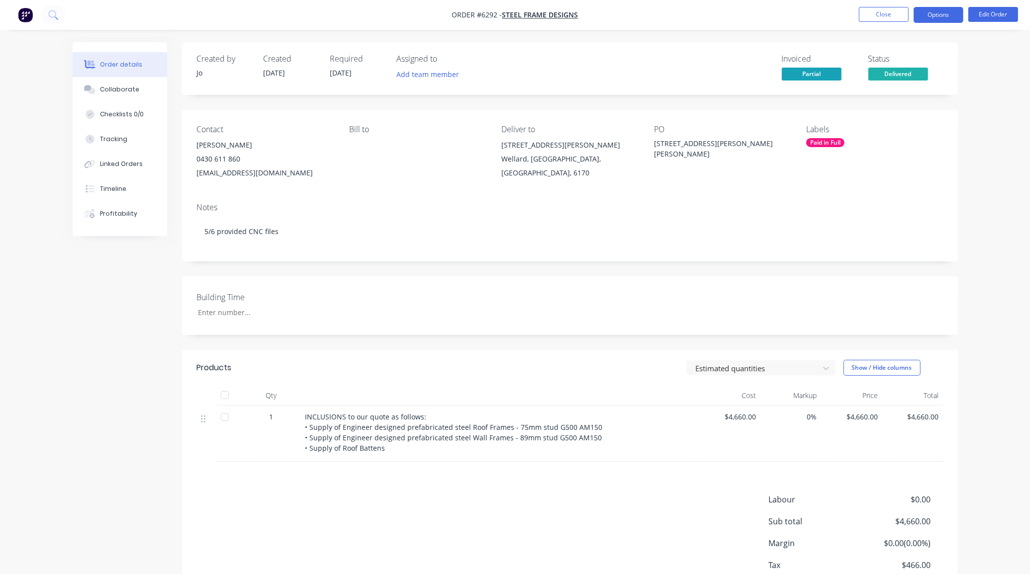
click at [831, 10] on button "Options" at bounding box center [938, 15] width 50 height 16
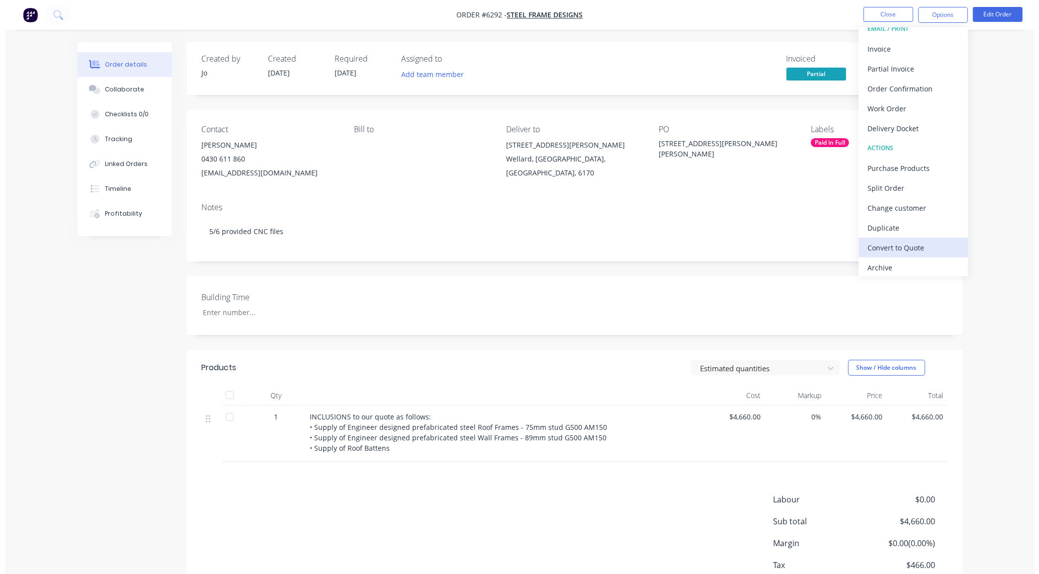
scroll to position [15, 0]
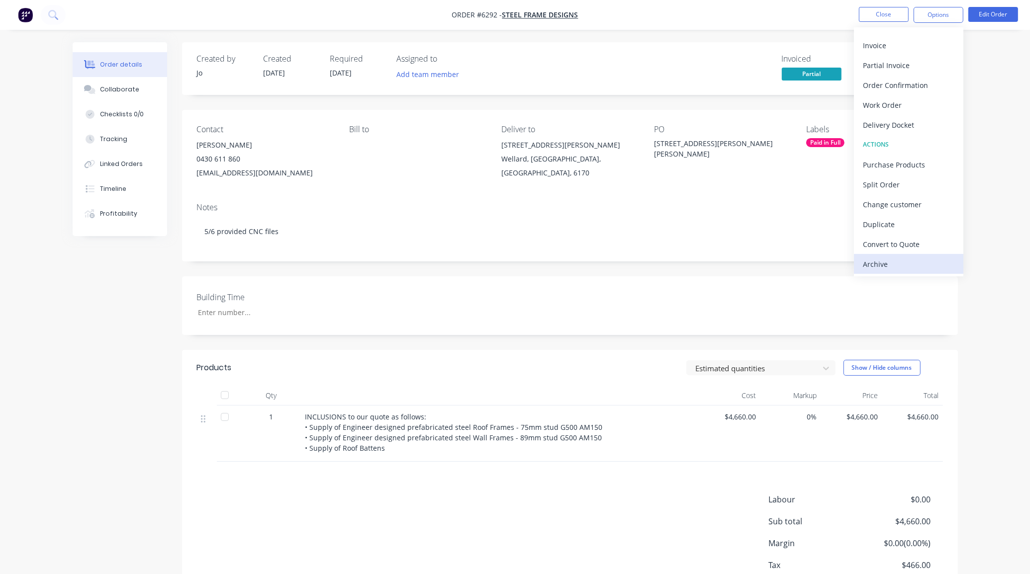
click at [831, 262] on div "Archive" at bounding box center [908, 264] width 91 height 14
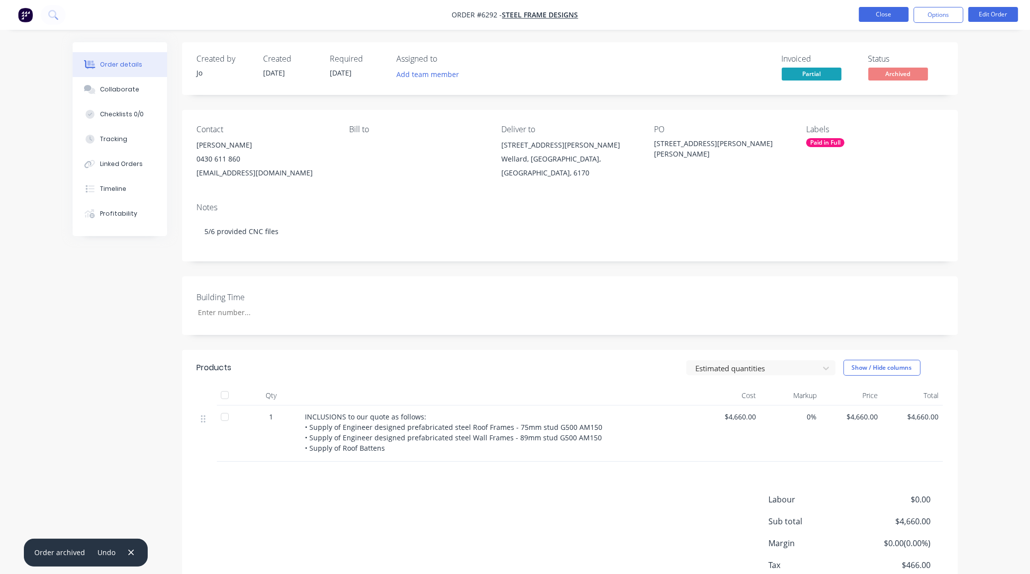
click at [831, 21] on button "Close" at bounding box center [884, 14] width 50 height 15
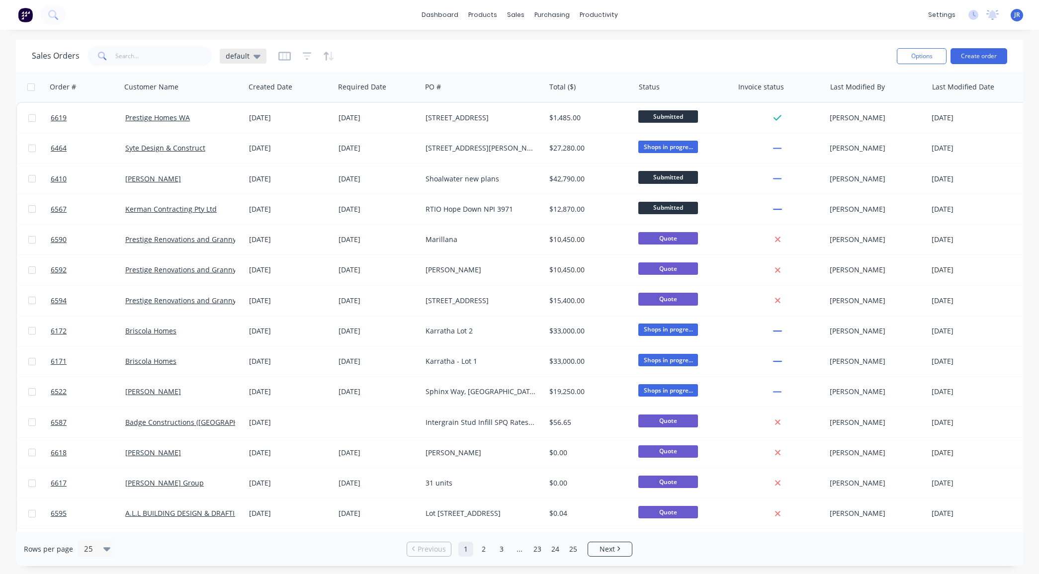
click at [235, 56] on span "default" at bounding box center [238, 56] width 24 height 10
click at [239, 178] on button "Not Invoiced" at bounding box center [279, 180] width 113 height 11
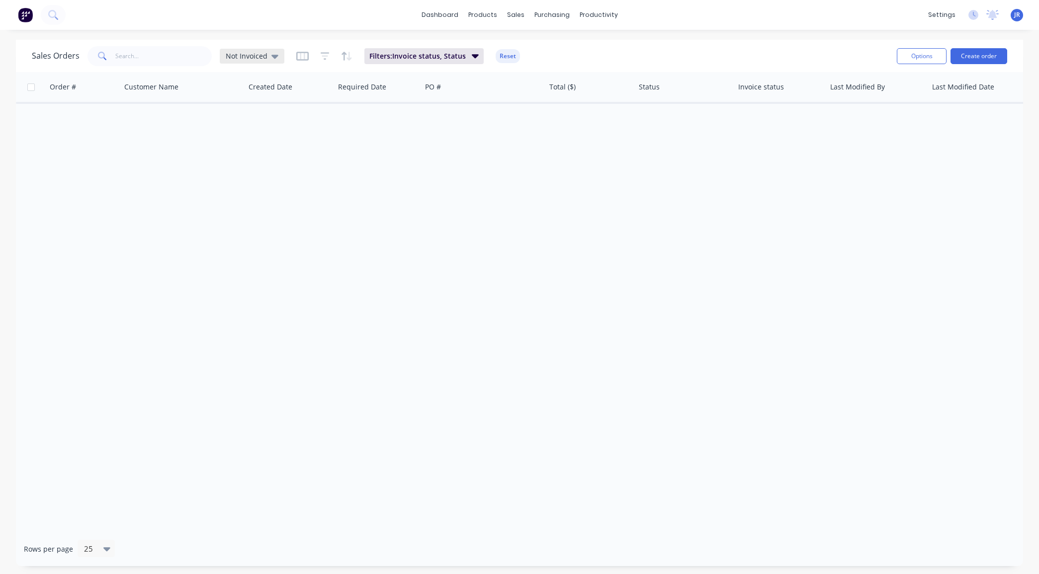
click at [237, 58] on span "Not Invoiced" at bounding box center [247, 56] width 42 height 10
click at [230, 165] on button "default (Default)" at bounding box center [279, 160] width 113 height 11
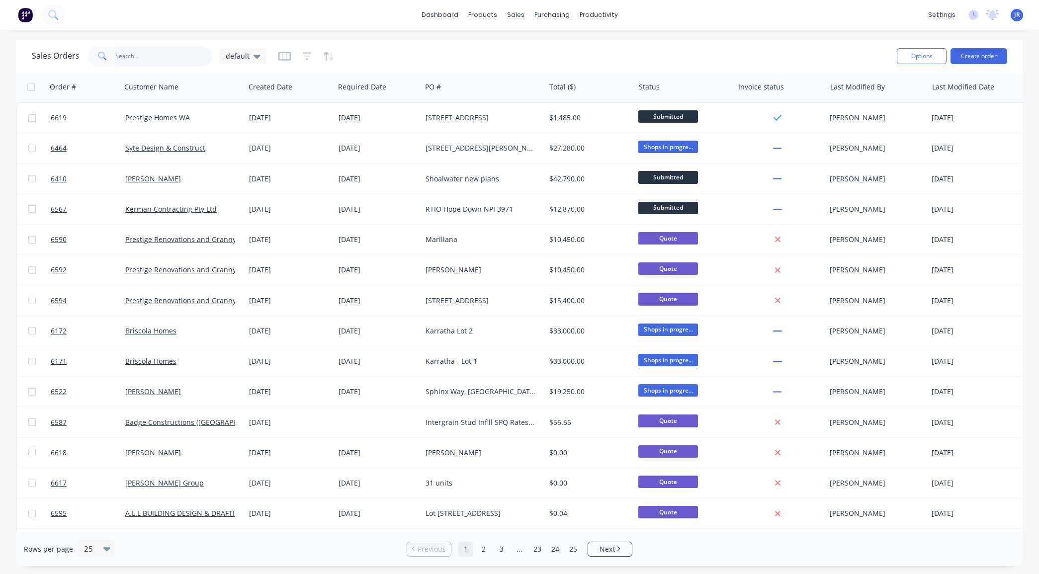
click at [130, 53] on input "text" at bounding box center [163, 56] width 97 height 20
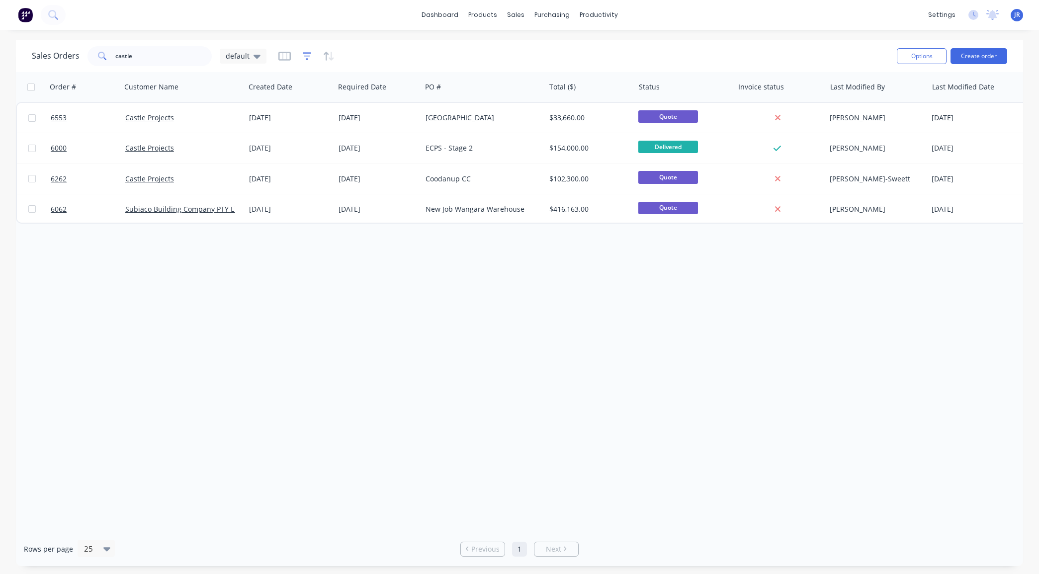
click at [303, 53] on icon "button" at bounding box center [307, 56] width 9 height 10
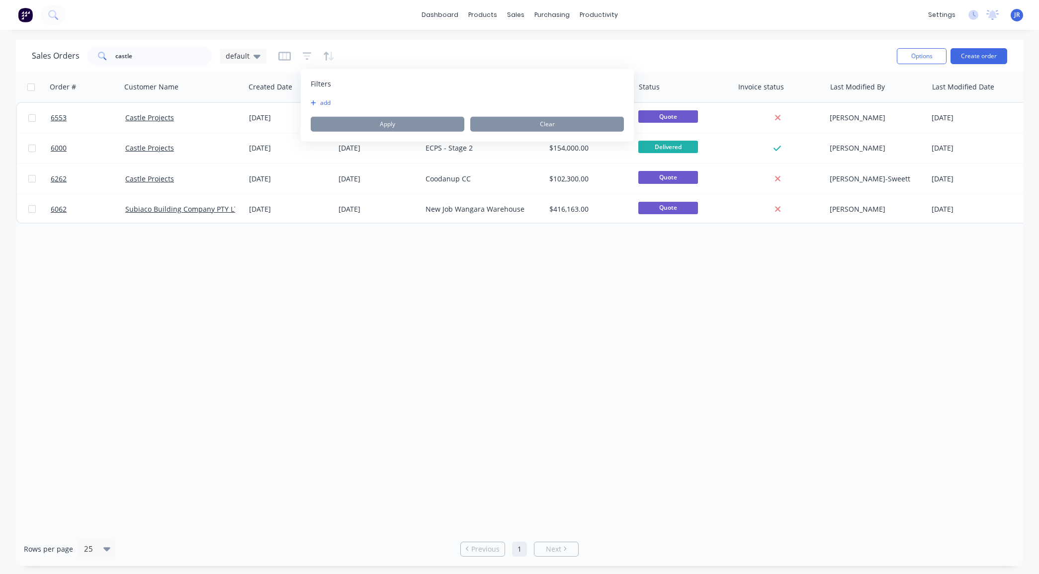
click at [307, 106] on div "Filters add Apply Clear" at bounding box center [467, 105] width 333 height 73
click at [312, 105] on icon "button" at bounding box center [313, 103] width 5 height 6
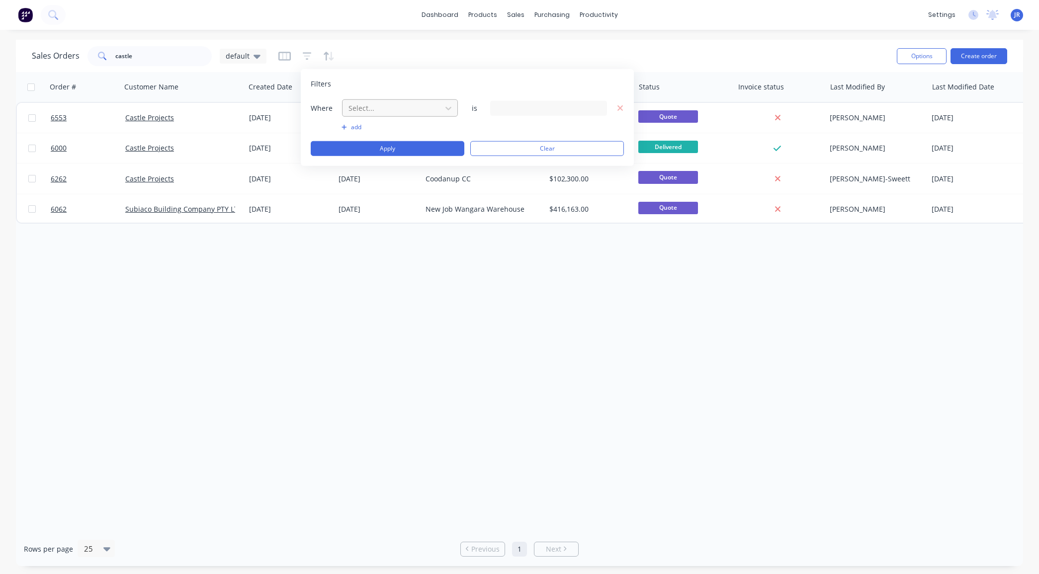
click at [360, 112] on div at bounding box center [392, 108] width 89 height 12
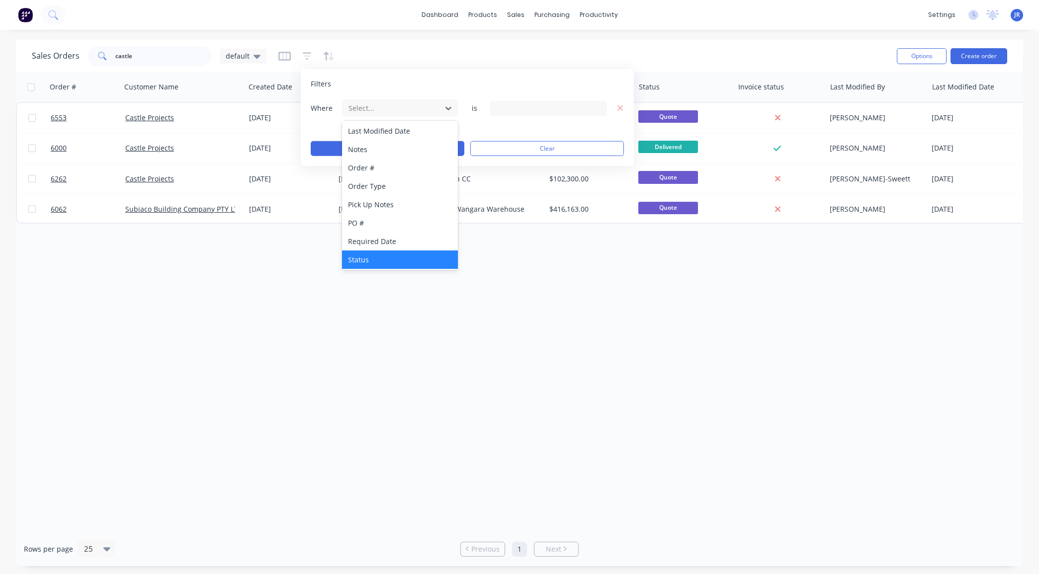
click at [374, 259] on div "Status" at bounding box center [400, 260] width 116 height 18
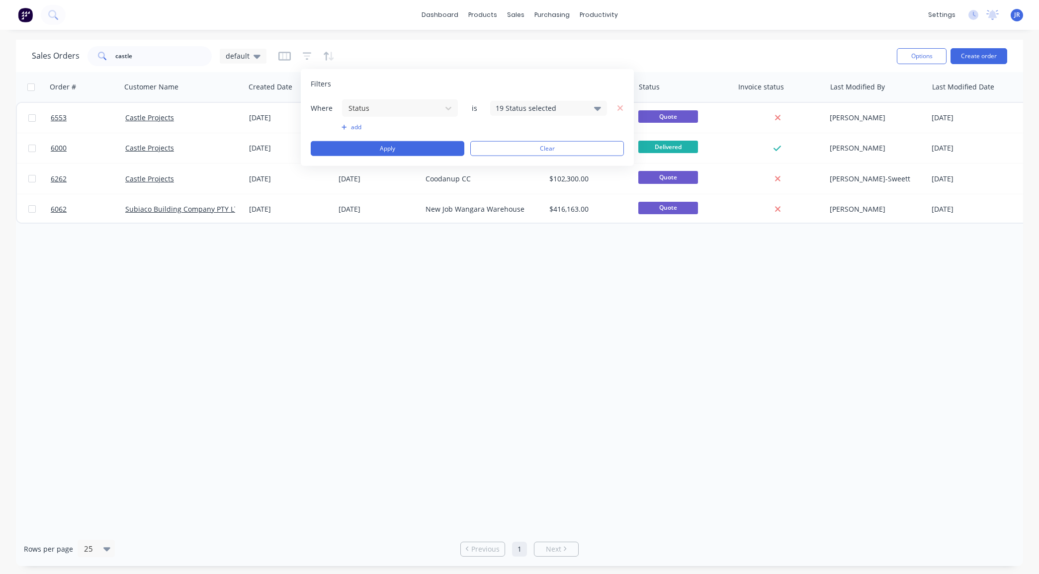
click at [495, 105] on div "19 Status selected" at bounding box center [548, 107] width 117 height 15
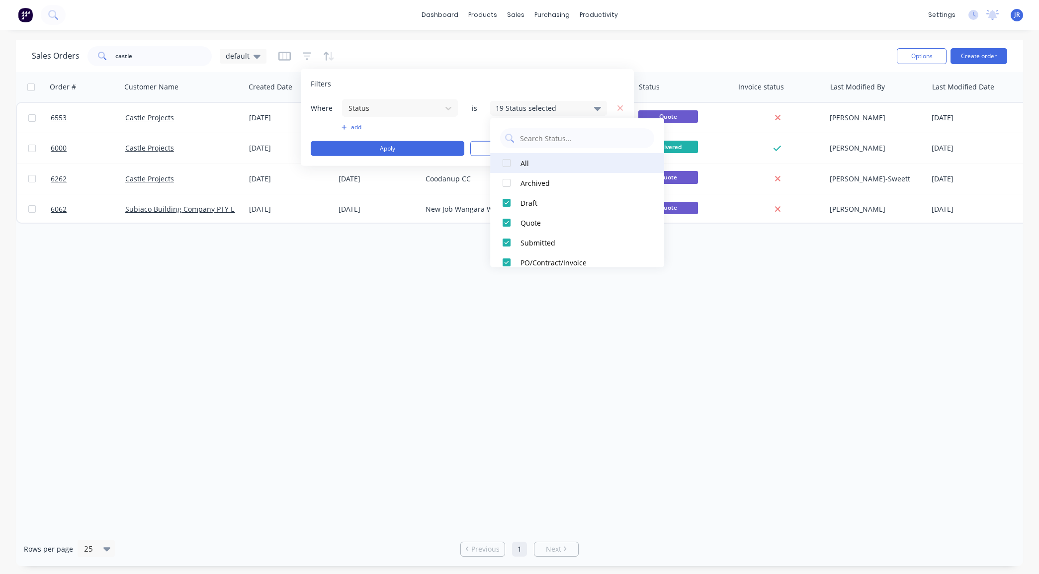
click at [506, 163] on div at bounding box center [507, 163] width 20 height 20
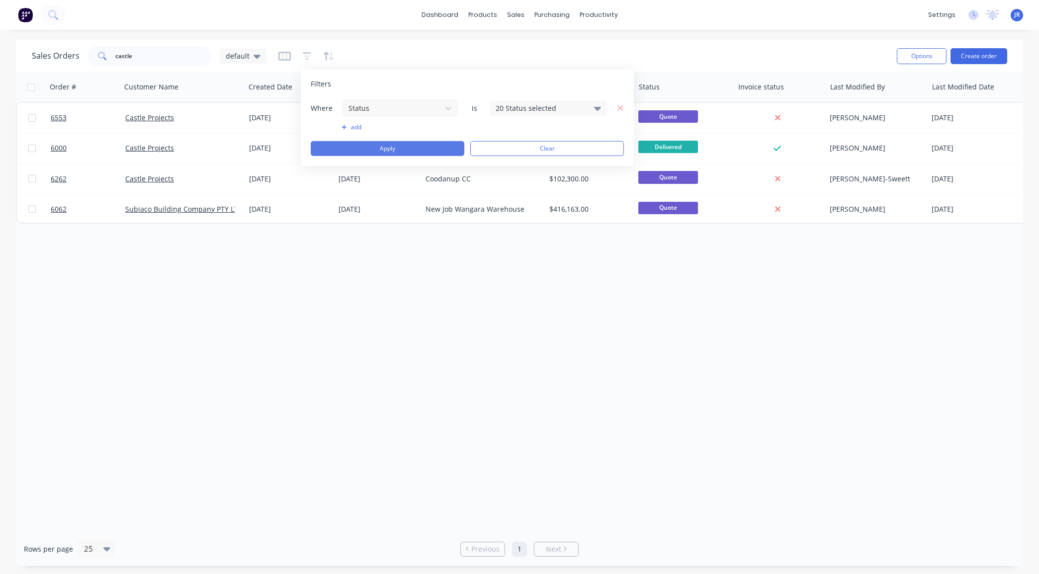
click at [366, 148] on button "Apply" at bounding box center [388, 148] width 154 height 15
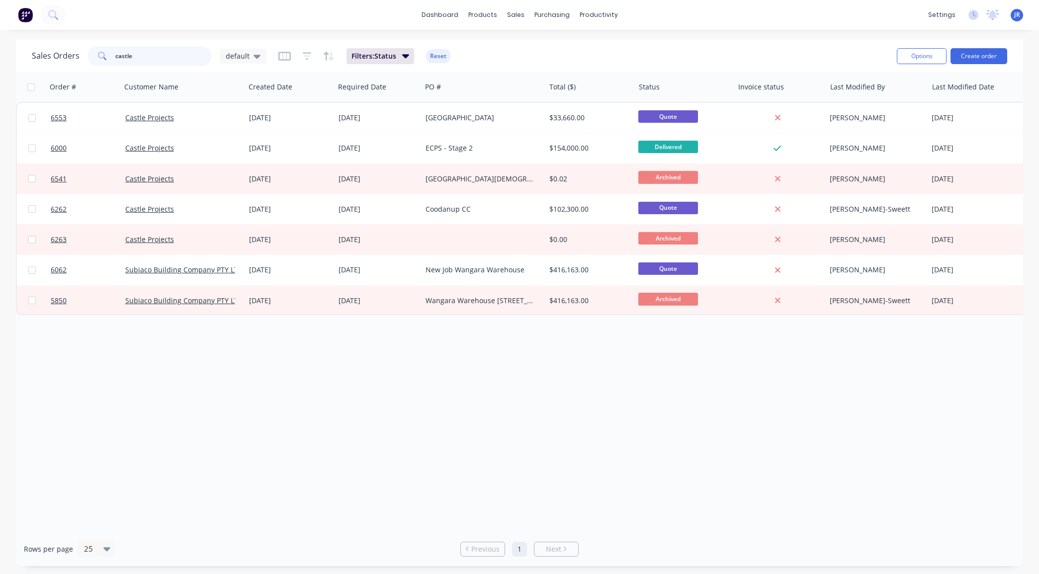
drag, startPoint x: 152, startPoint y: 53, endPoint x: -169, endPoint y: 42, distance: 320.9
click at [0, 42] on html "dashboard products sales purchasing productivity dashboard products Product Cat…" at bounding box center [519, 287] width 1039 height 574
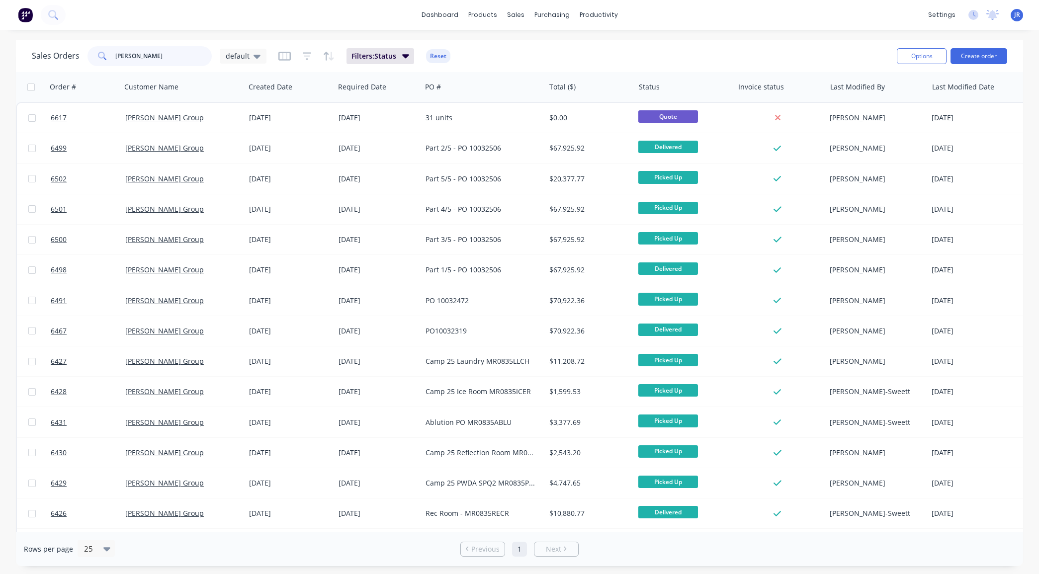
drag, startPoint x: 151, startPoint y: 53, endPoint x: -35, endPoint y: 58, distance: 185.5
click at [0, 58] on html "dashboard products sales purchasing productivity dashboard products Product Cat…" at bounding box center [519, 287] width 1039 height 574
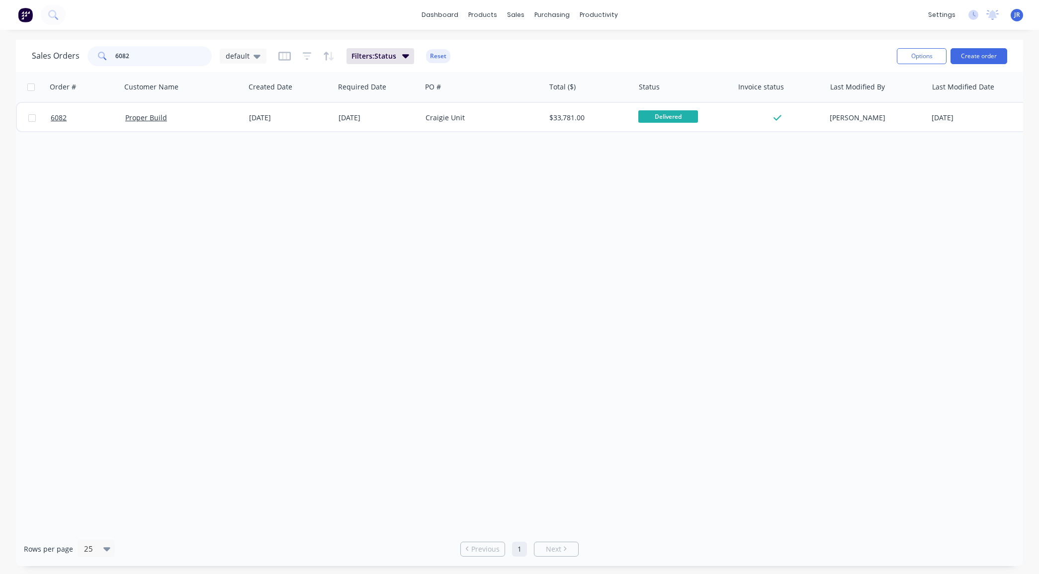
drag, startPoint x: 136, startPoint y: 50, endPoint x: 0, endPoint y: 65, distance: 136.1
click at [18, 58] on div "Sales Orders 6082 default Filters: Status Reset Options Create order" at bounding box center [519, 56] width 1007 height 32
drag, startPoint x: 150, startPoint y: 53, endPoint x: 8, endPoint y: 45, distance: 141.9
click at [8, 45] on div "Sales Orders 6152 default Filters: Status Reset Options Create order Order # Cu…" at bounding box center [519, 303] width 1039 height 527
drag, startPoint x: 135, startPoint y: 55, endPoint x: 0, endPoint y: 55, distance: 134.8
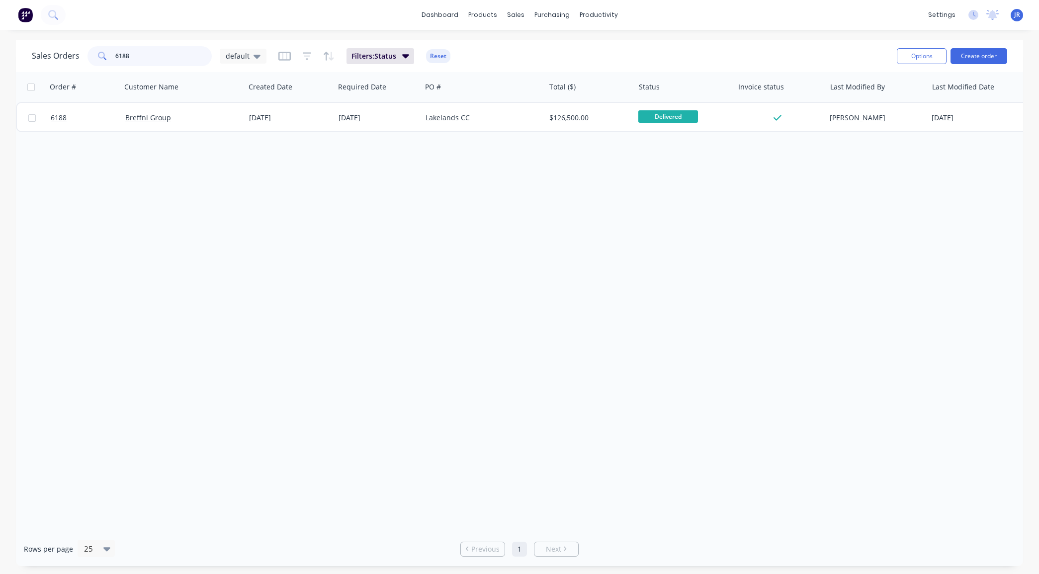
click at [0, 55] on html "dashboard products sales purchasing productivity dashboard products Product Cat…" at bounding box center [519, 287] width 1039 height 574
drag, startPoint x: 170, startPoint y: 51, endPoint x: 10, endPoint y: 48, distance: 160.1
click at [11, 49] on div "Sales Orders 5951 default Filters: Status Reset Options Create order Order # Cu…" at bounding box center [519, 303] width 1039 height 527
drag, startPoint x: 182, startPoint y: 53, endPoint x: 3, endPoint y: 60, distance: 179.1
click at [35, 55] on div "Sales Orders 6064 default" at bounding box center [149, 56] width 235 height 20
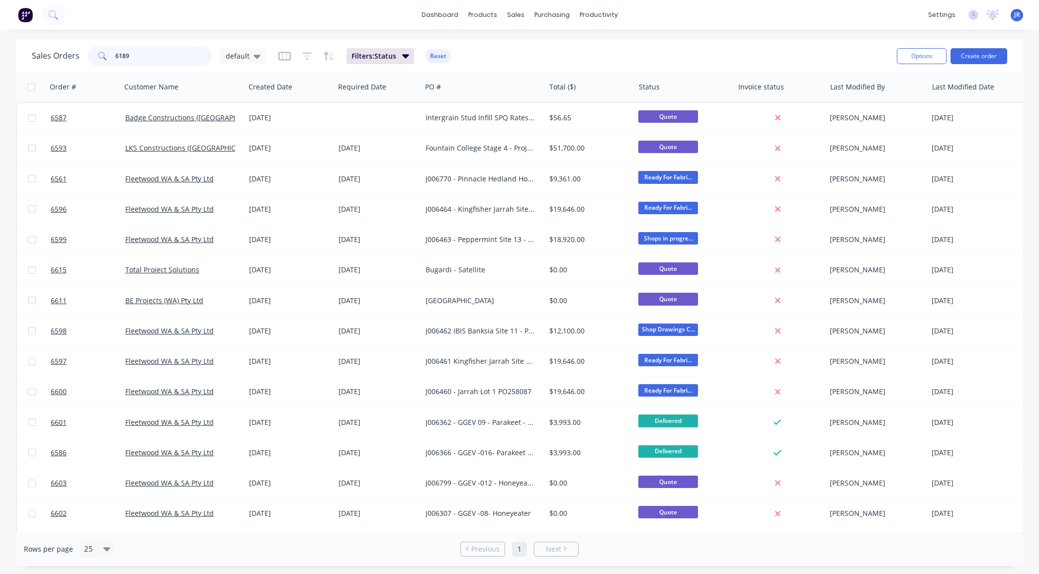
drag, startPoint x: 165, startPoint y: 58, endPoint x: -134, endPoint y: 21, distance: 301.1
click at [0, 21] on html "dashboard products sales purchasing productivity dashboard products Product Cat…" at bounding box center [519, 287] width 1039 height 574
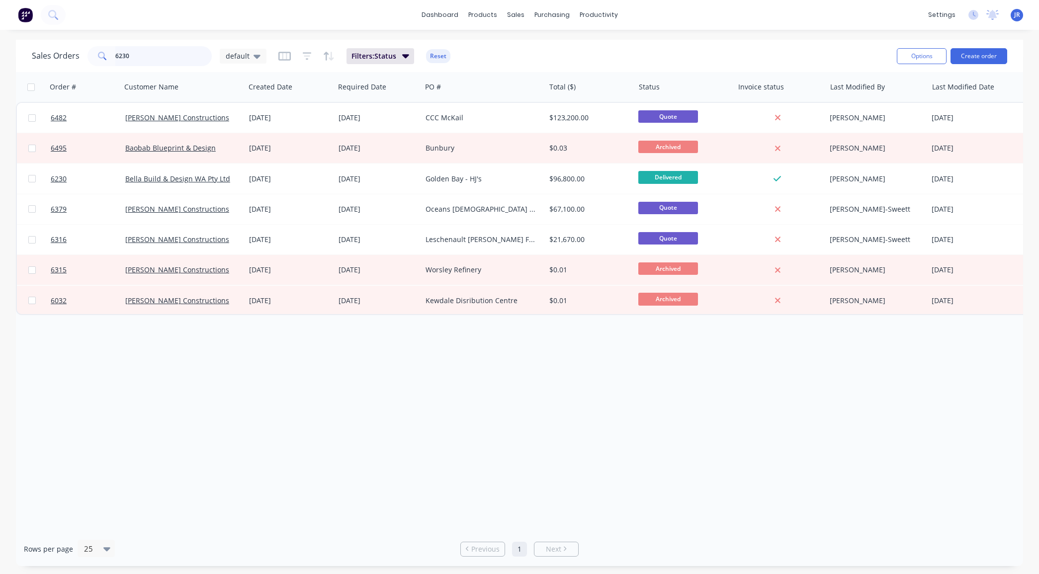
click at [177, 56] on input "6230" at bounding box center [163, 56] width 97 height 20
type input "6"
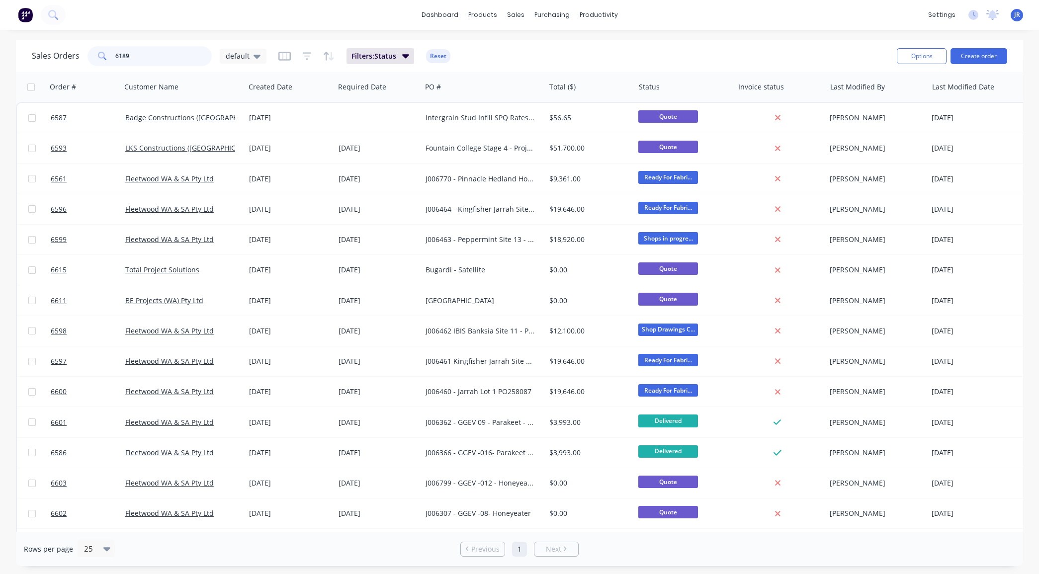
drag, startPoint x: 149, startPoint y: 46, endPoint x: 17, endPoint y: 46, distance: 131.8
click at [20, 46] on div "Sales Orders 6189 default Filters: Status Reset Options Create order" at bounding box center [519, 56] width 1007 height 32
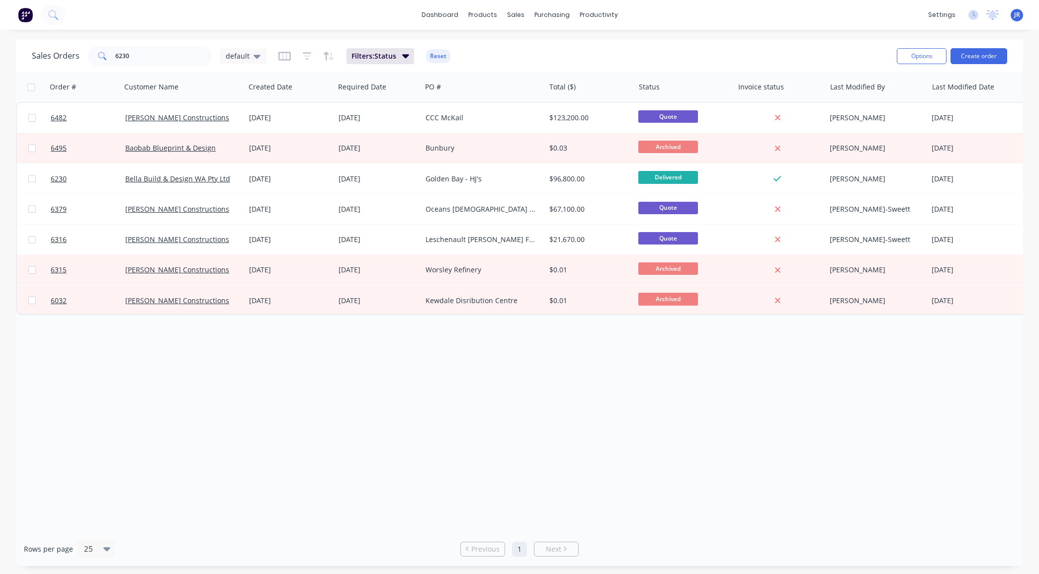
drag, startPoint x: 144, startPoint y: 66, endPoint x: 101, endPoint y: 56, distance: 44.4
click at [101, 56] on div "Sales Orders 6230 default Filters: Status Reset" at bounding box center [460, 56] width 857 height 24
drag, startPoint x: 142, startPoint y: 53, endPoint x: 76, endPoint y: 50, distance: 65.7
click at [76, 50] on div "Sales Orders 6230 default" at bounding box center [149, 56] width 235 height 20
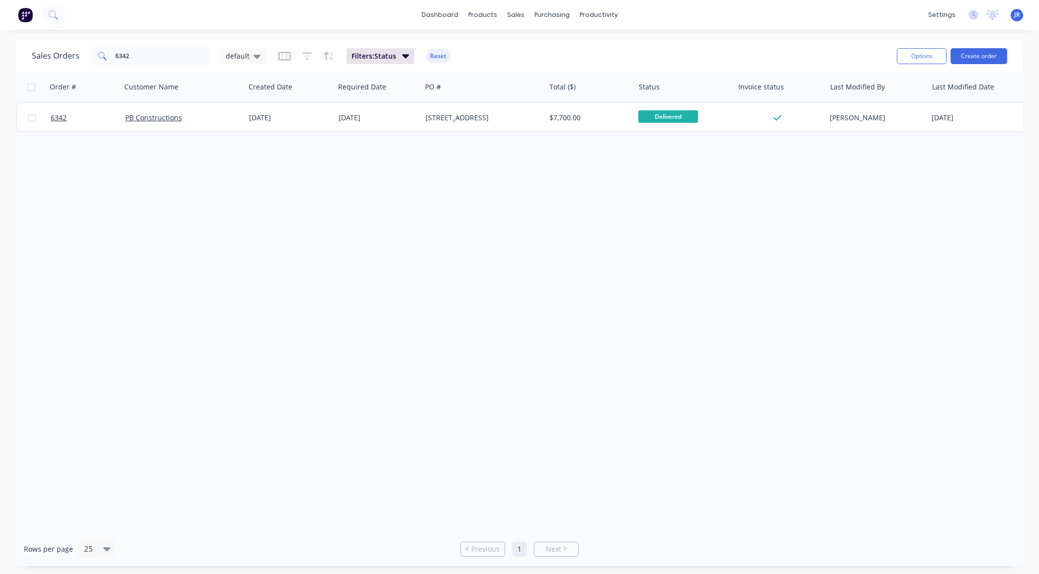
drag, startPoint x: 139, startPoint y: 56, endPoint x: 135, endPoint y: 61, distance: 6.8
click at [132, 61] on div "Sales Orders 6342 default Filters: Status Reset" at bounding box center [460, 56] width 857 height 24
drag, startPoint x: 140, startPoint y: 58, endPoint x: 50, endPoint y: 57, distance: 89.5
click at [50, 57] on div "Sales Orders 6342 default" at bounding box center [149, 56] width 235 height 20
type input "6300"
